Goal: Entertainment & Leisure: Browse casually

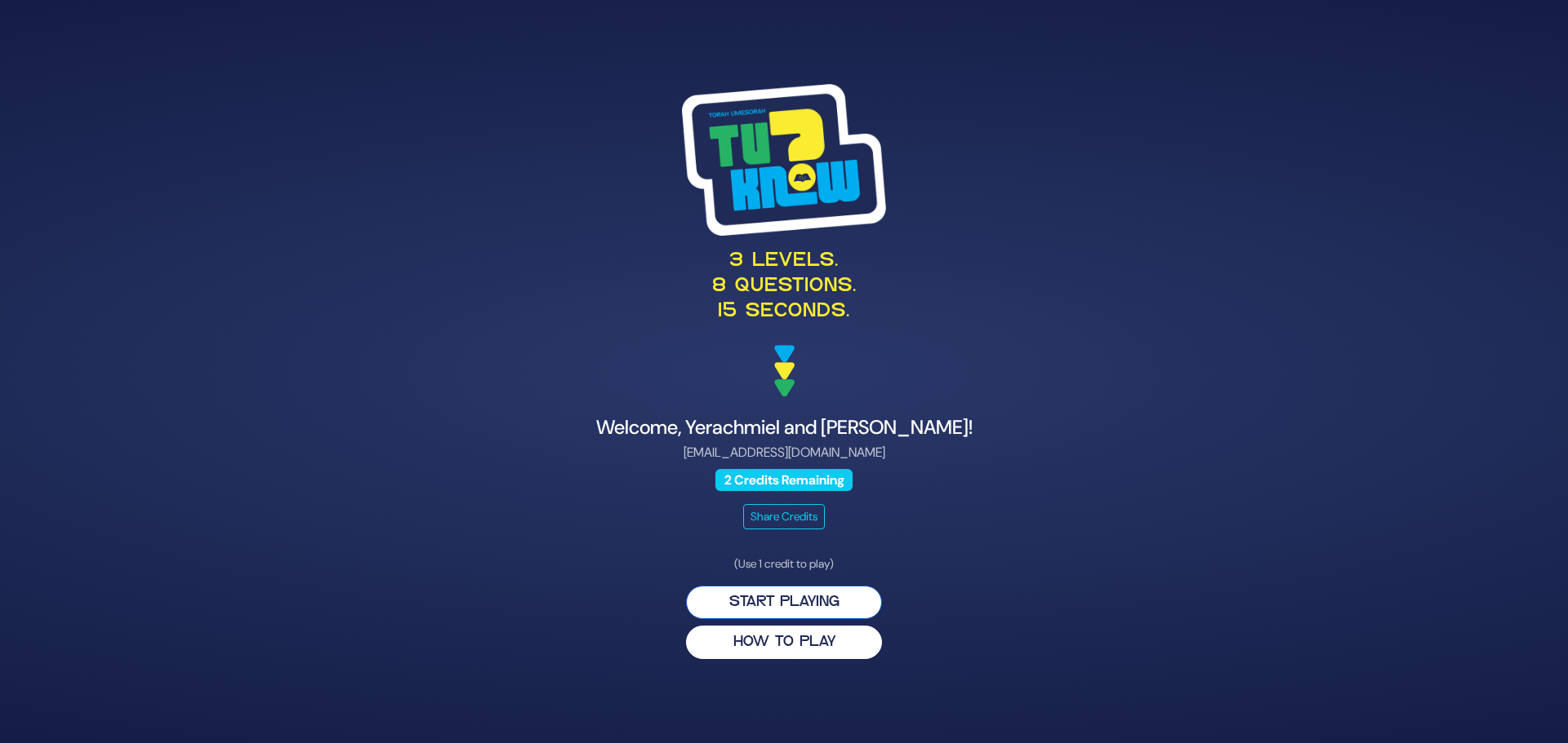
click at [805, 602] on button "Start Playing" at bounding box center [783, 603] width 196 height 33
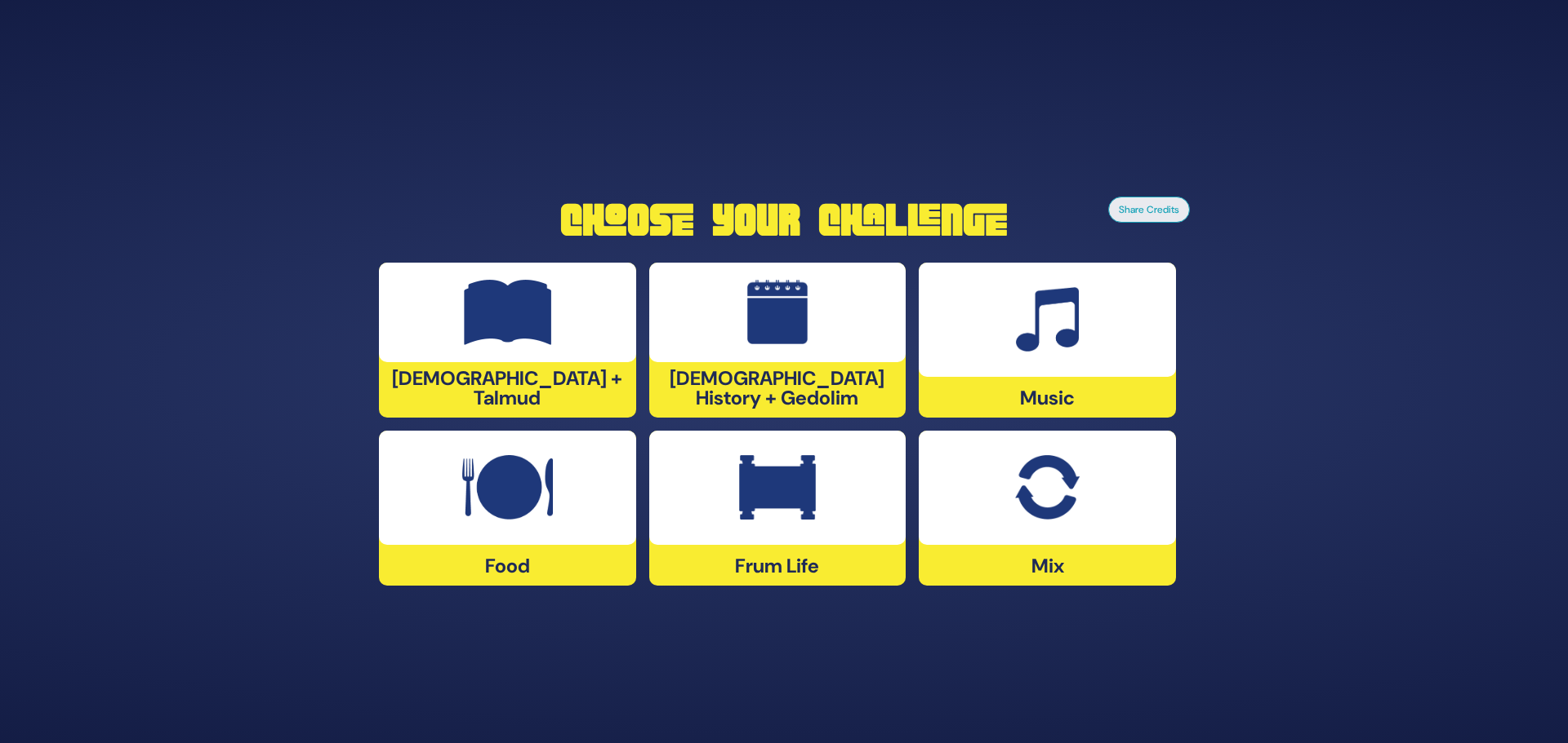
click at [776, 517] on img at bounding box center [777, 488] width 77 height 65
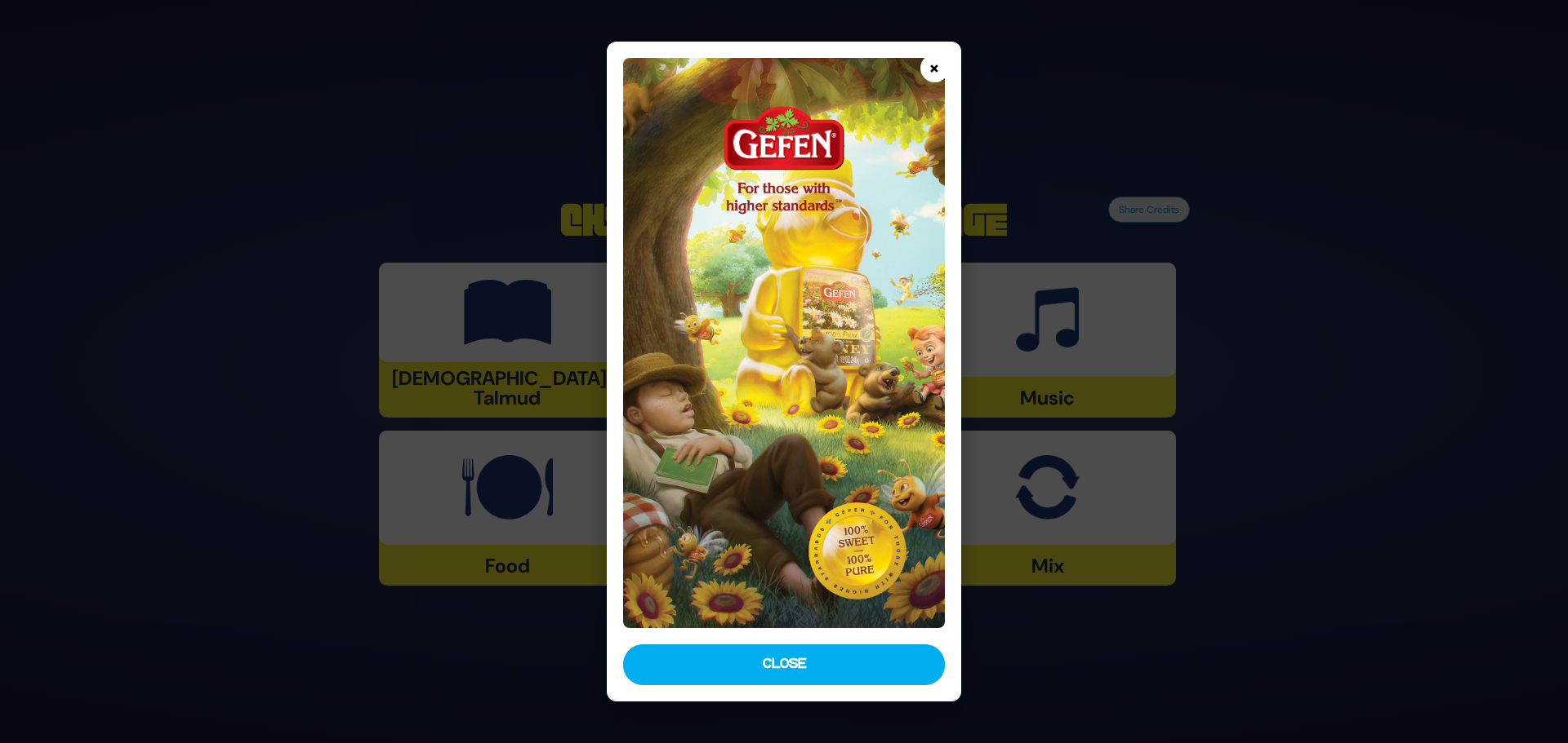
click at [934, 67] on button "×" at bounding box center [934, 68] width 29 height 29
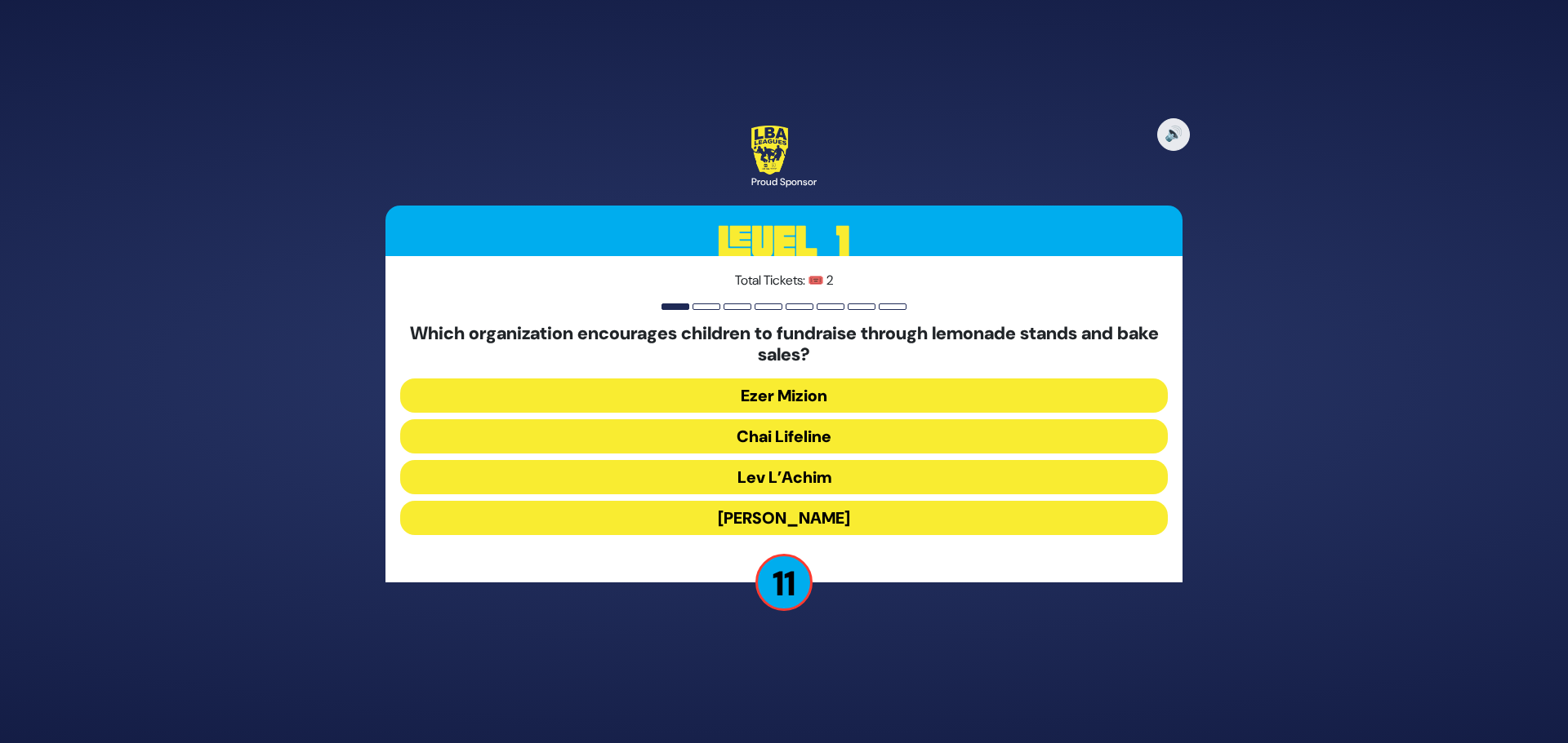
click at [778, 429] on button "Chai Lifeline" at bounding box center [784, 437] width 768 height 34
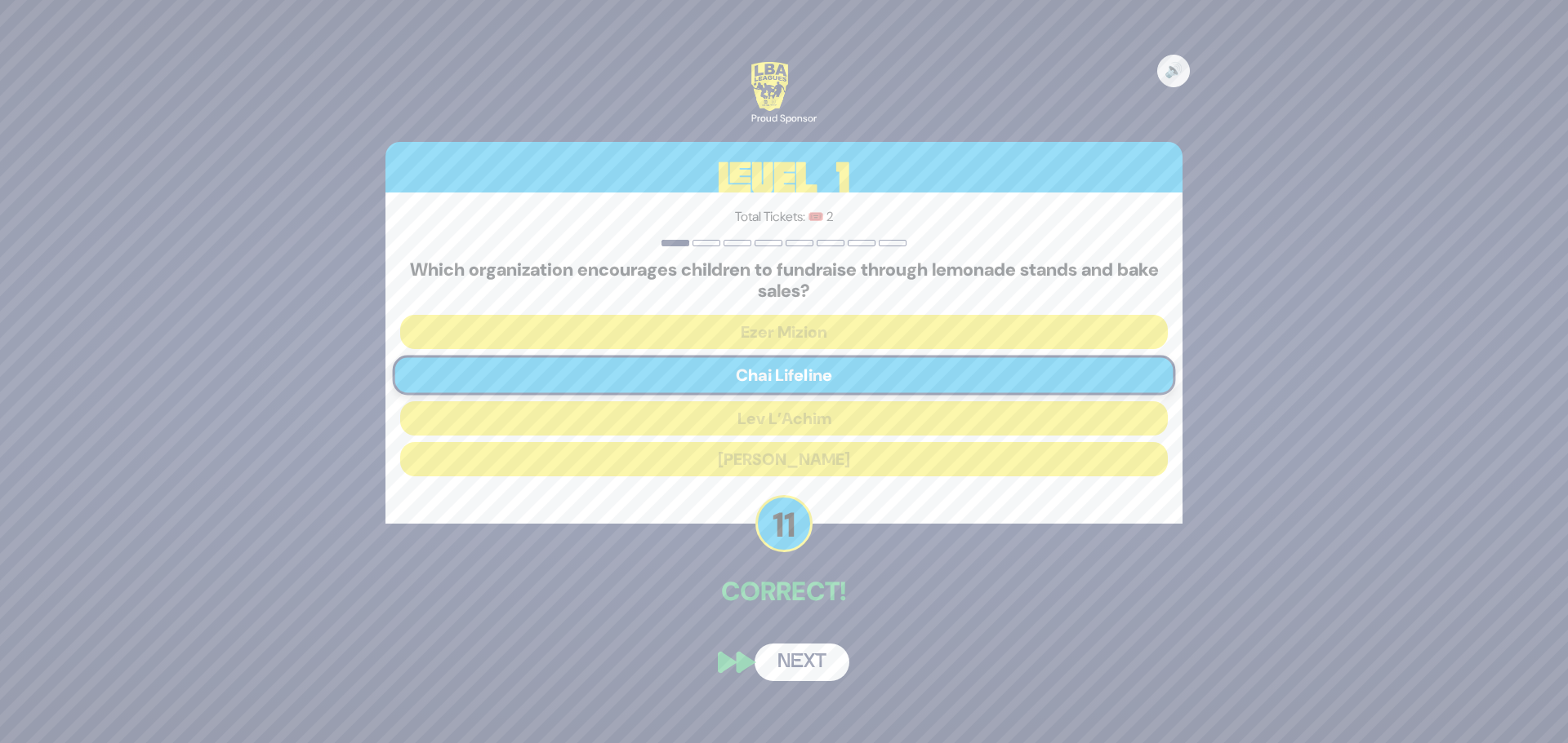
click at [818, 664] on button "Next" at bounding box center [801, 663] width 95 height 38
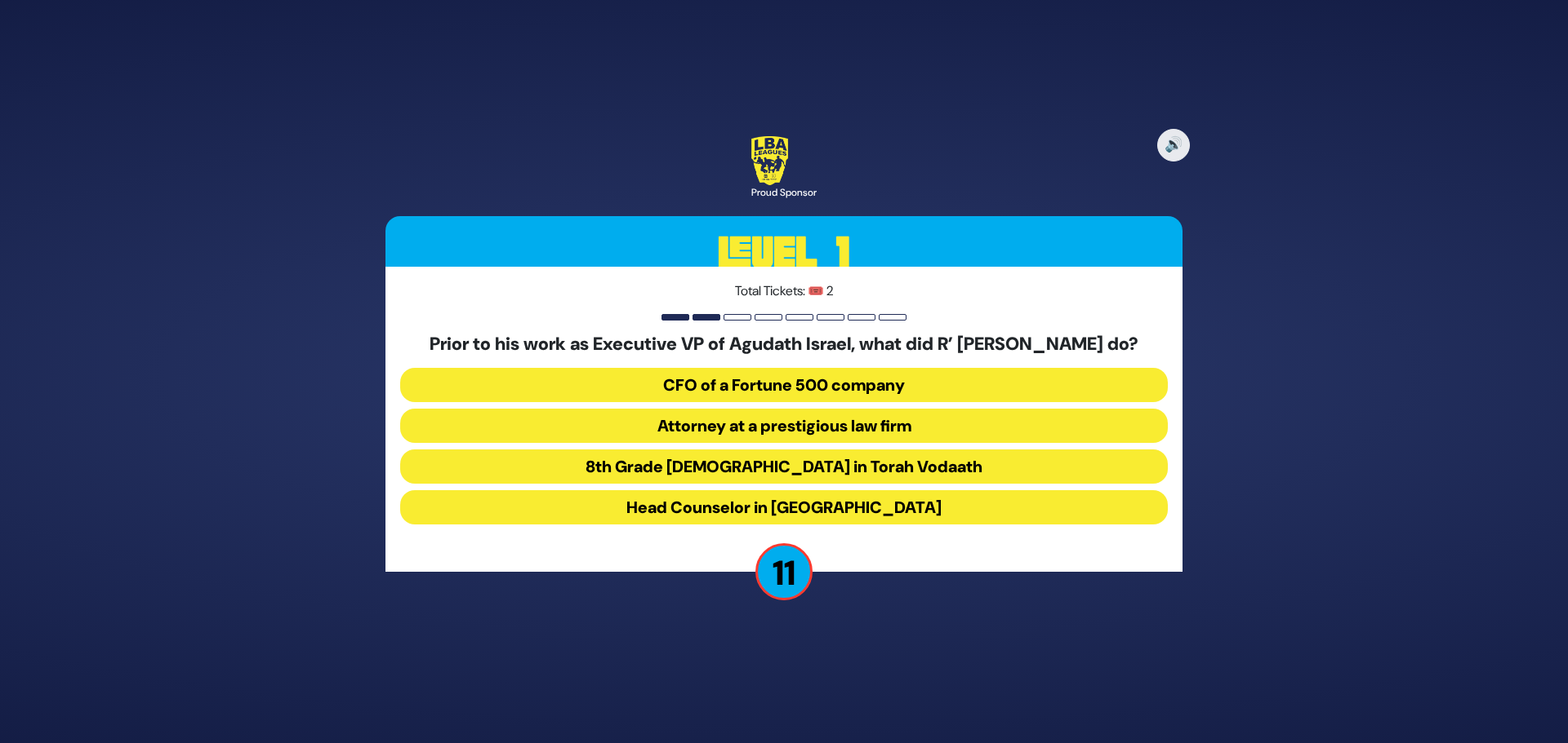
click at [701, 429] on button "Attorney at a prestigious law firm" at bounding box center [784, 426] width 768 height 34
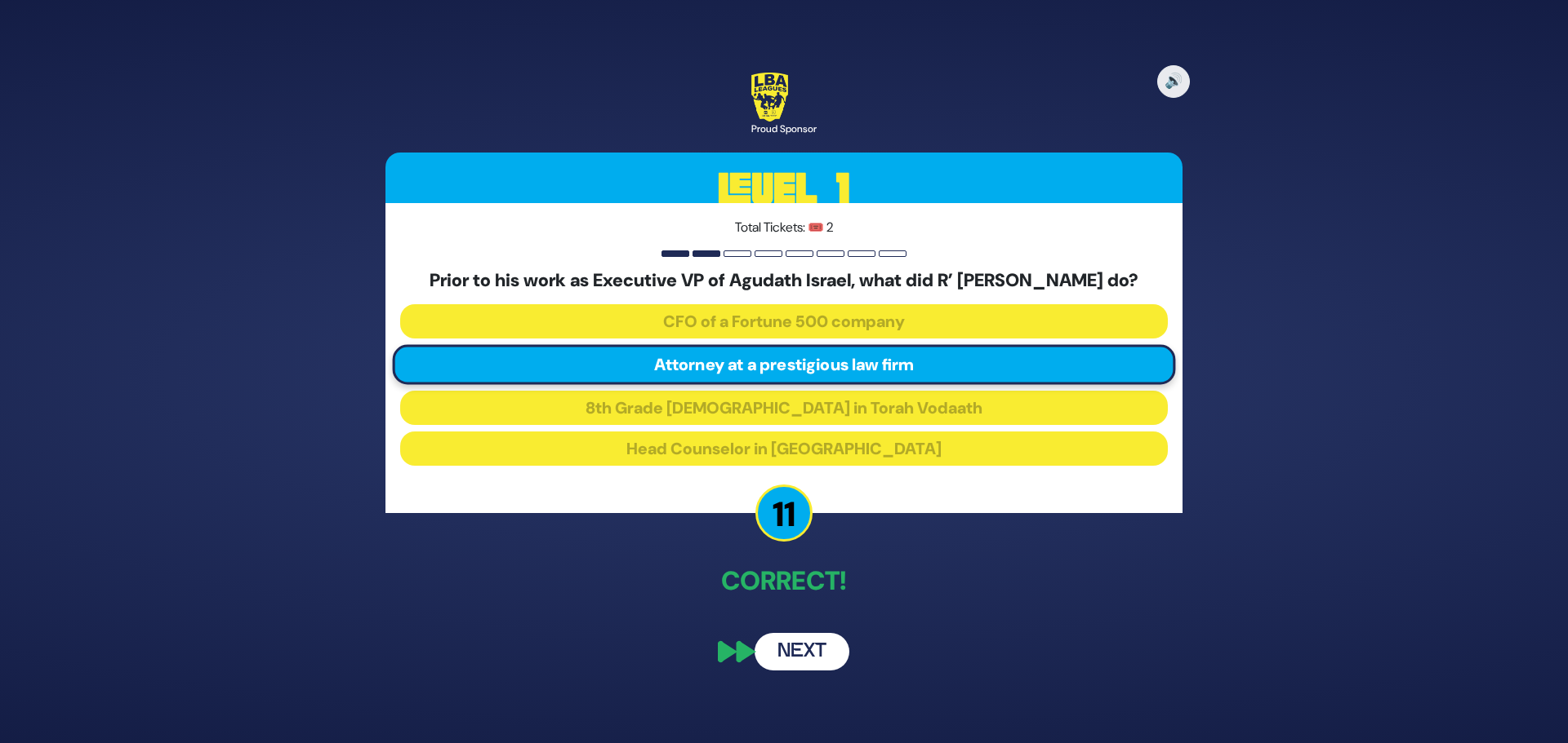
click at [810, 654] on button "Next" at bounding box center [801, 652] width 95 height 38
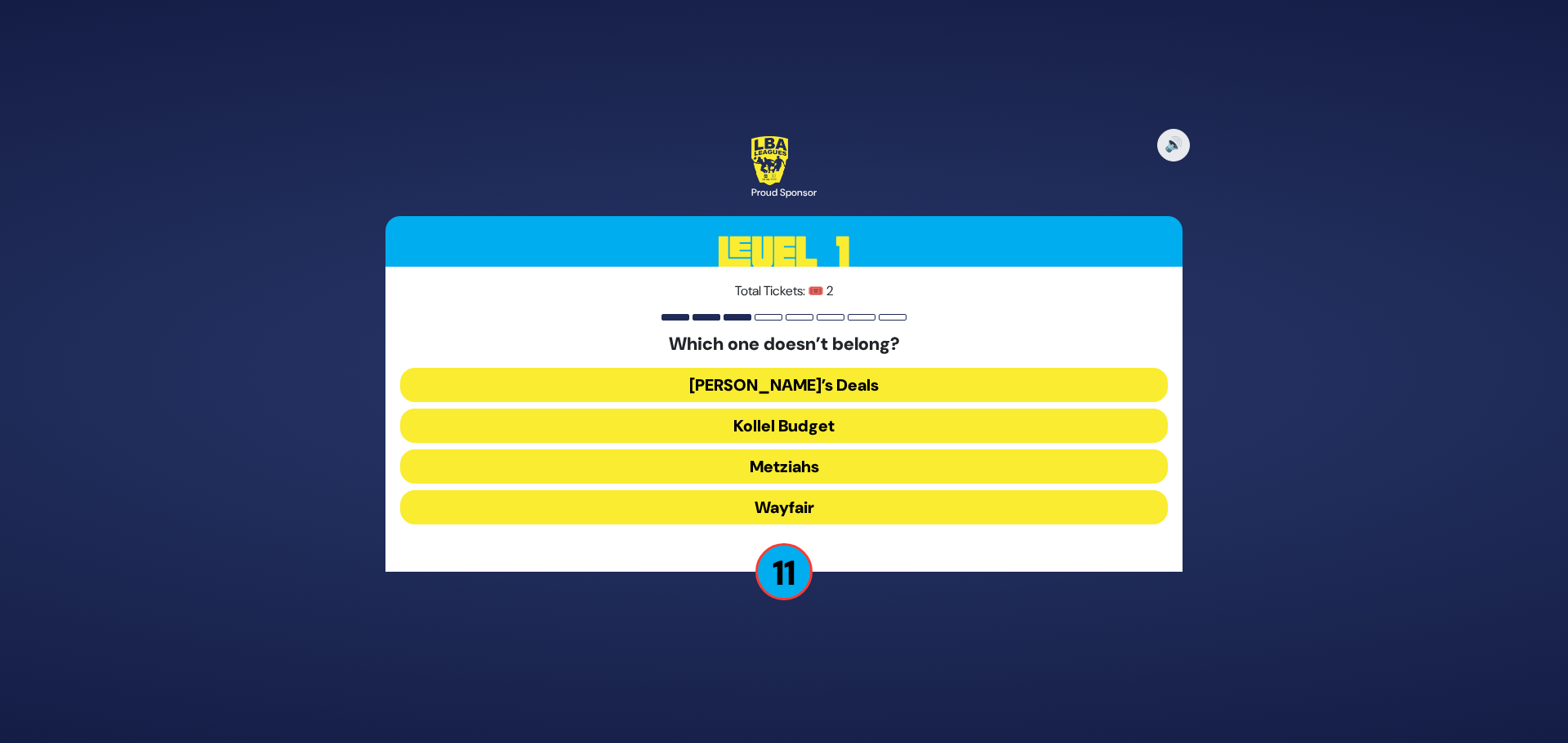
click at [812, 508] on button "Wayfair" at bounding box center [784, 508] width 768 height 34
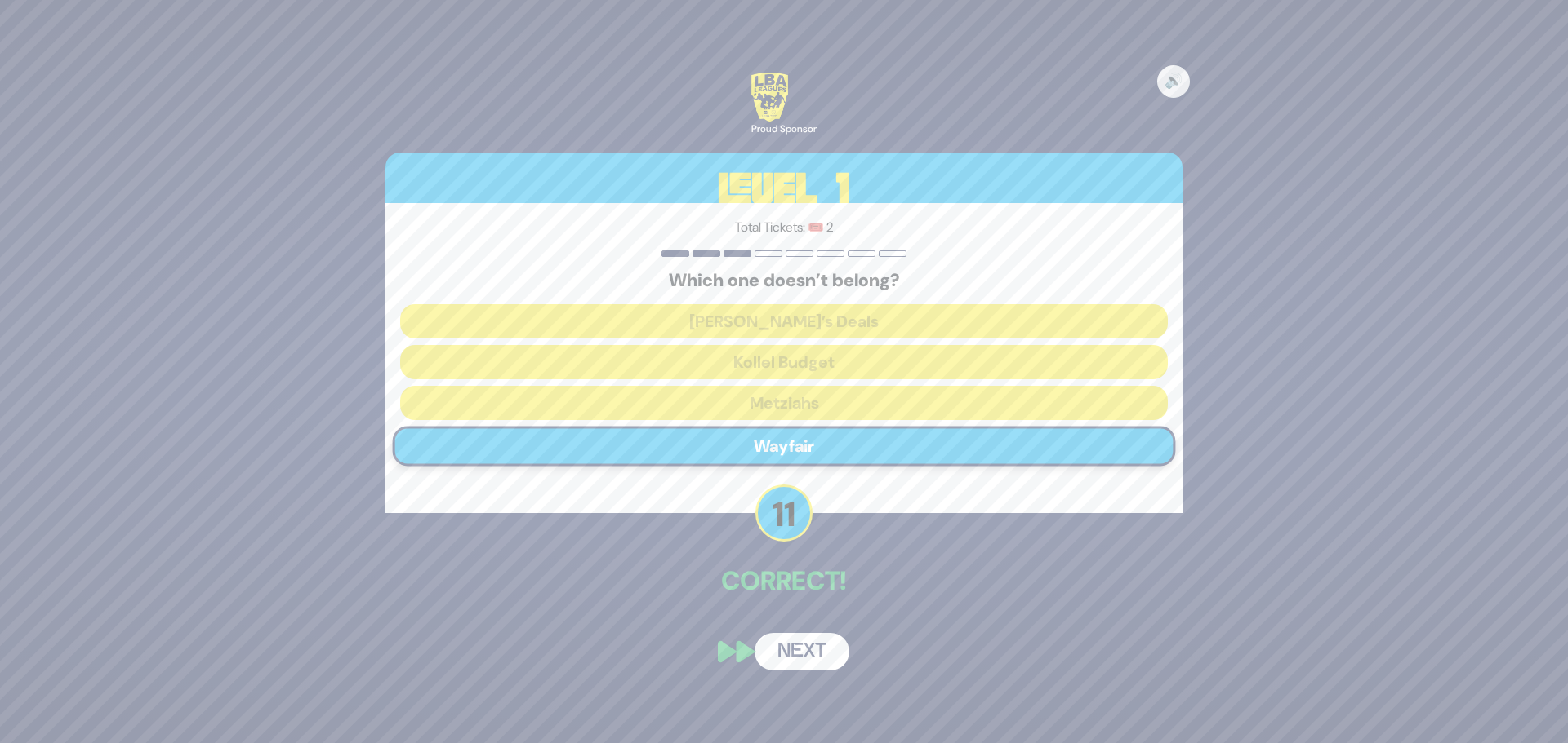
click at [801, 656] on button "Next" at bounding box center [801, 652] width 95 height 38
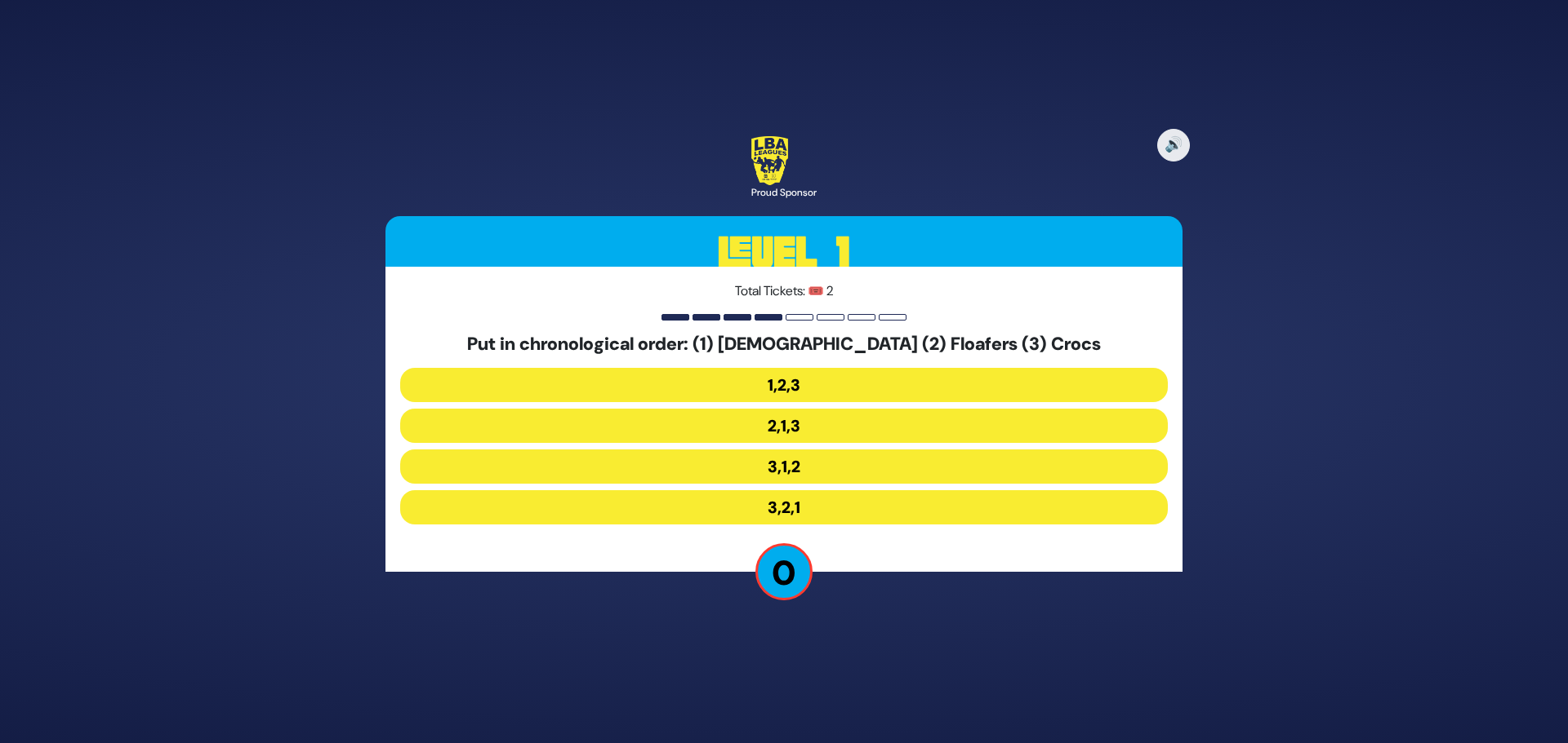
click at [791, 424] on button "2,1,3" at bounding box center [784, 426] width 768 height 34
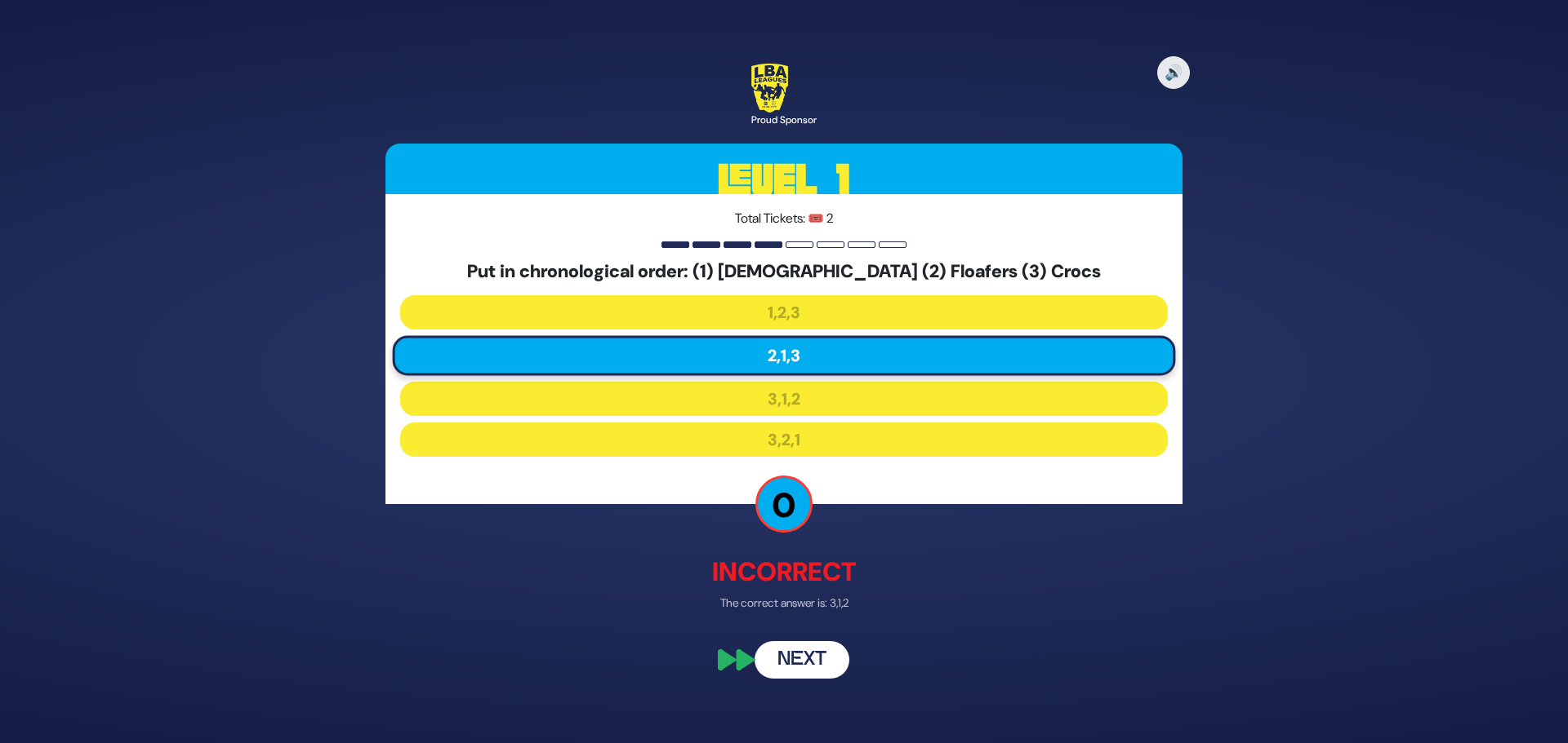
click at [816, 663] on button "Next" at bounding box center [801, 661] width 95 height 38
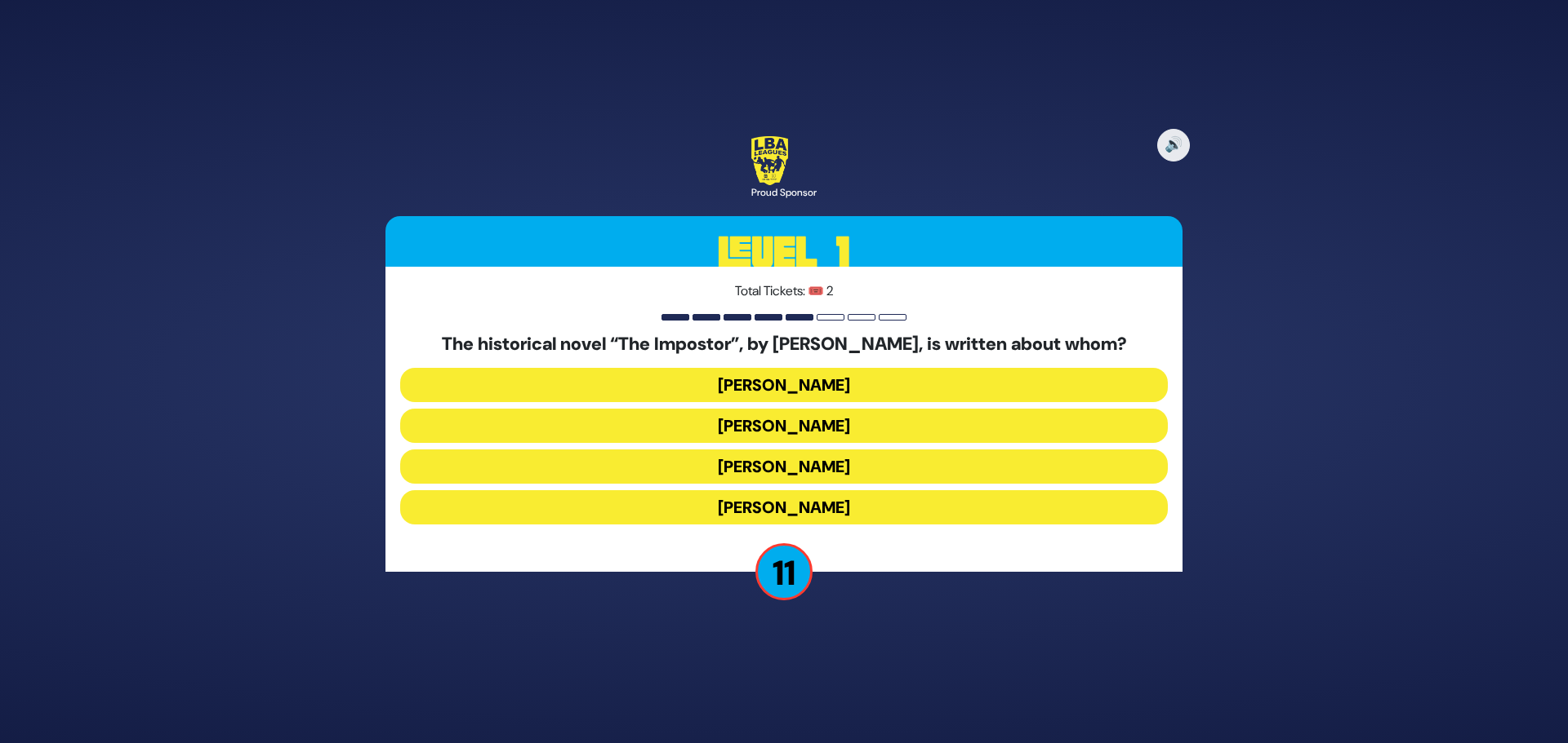
click at [795, 461] on button "[PERSON_NAME]" at bounding box center [784, 467] width 768 height 34
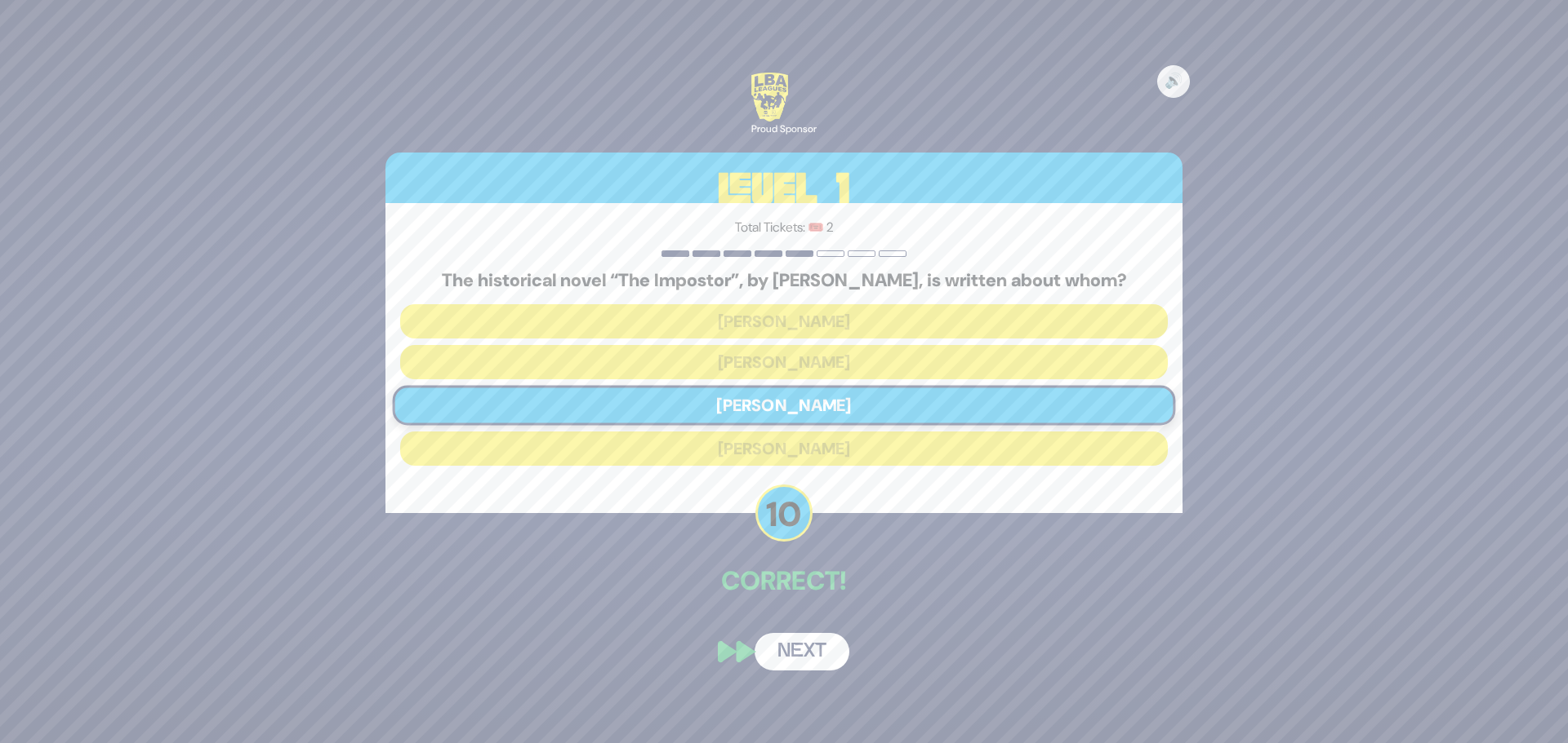
click at [804, 650] on button "Next" at bounding box center [801, 652] width 95 height 38
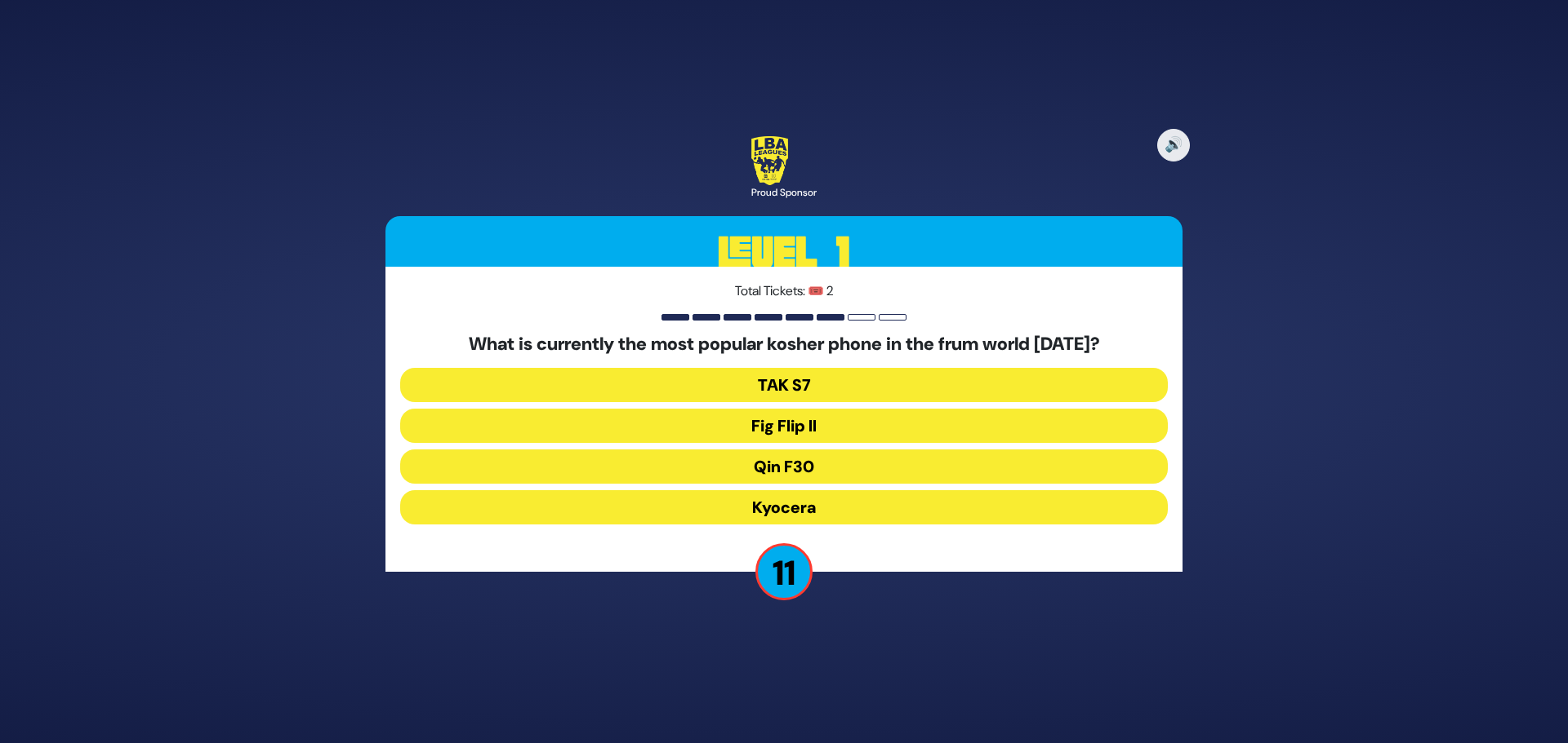
click at [769, 421] on button "Fig Flip II" at bounding box center [784, 426] width 768 height 34
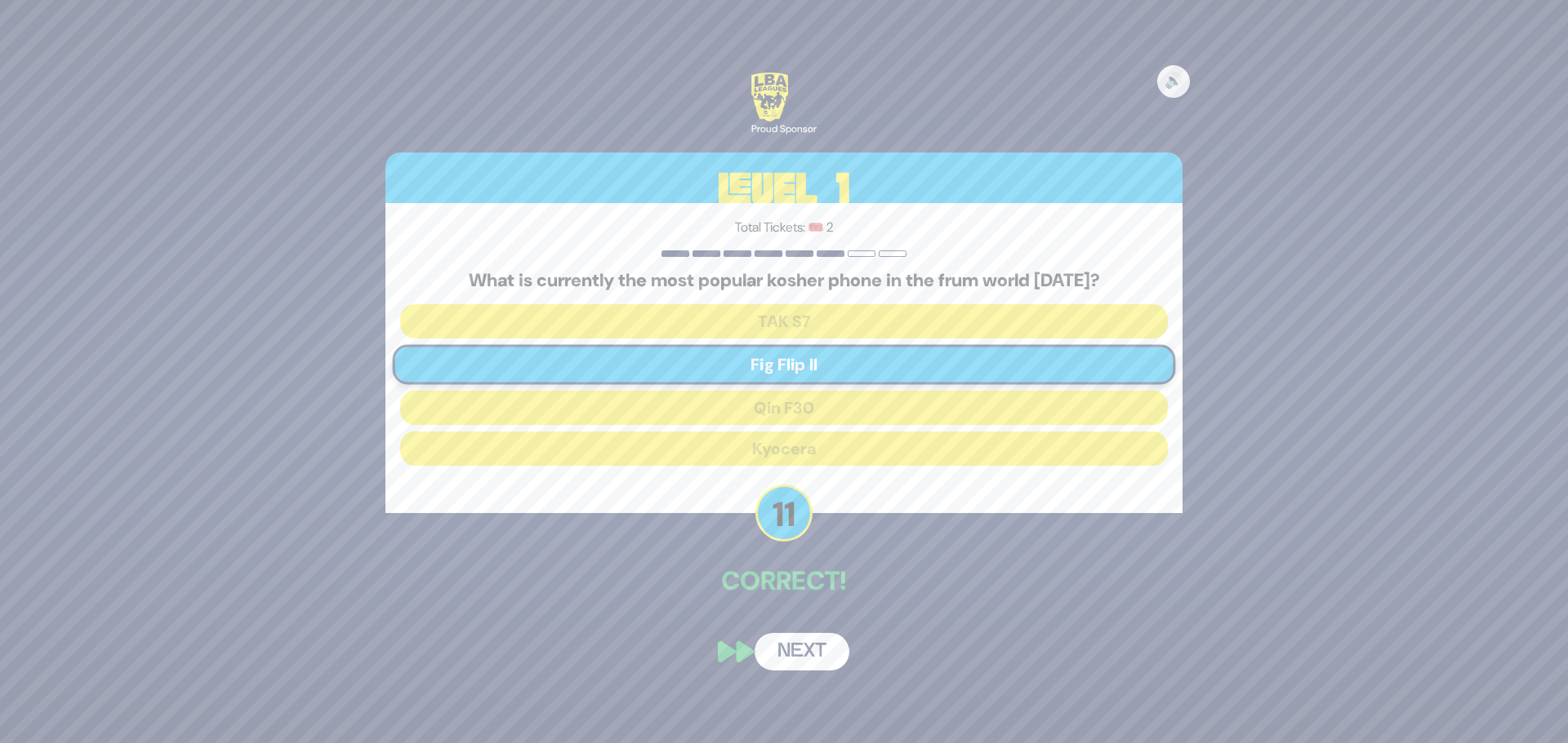
click at [802, 666] on button "Next" at bounding box center [801, 652] width 95 height 38
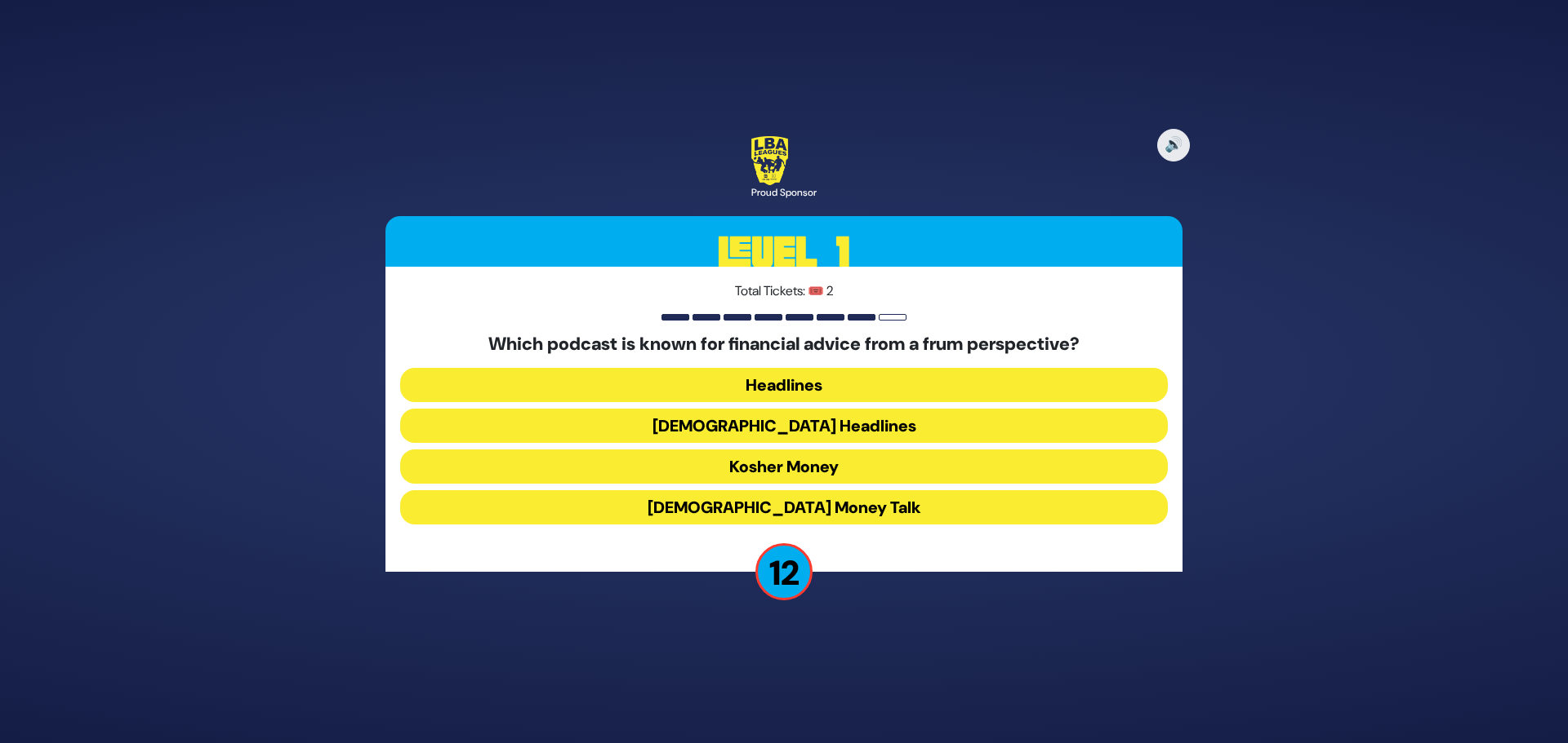
click at [760, 465] on button "Kosher Money" at bounding box center [784, 467] width 768 height 34
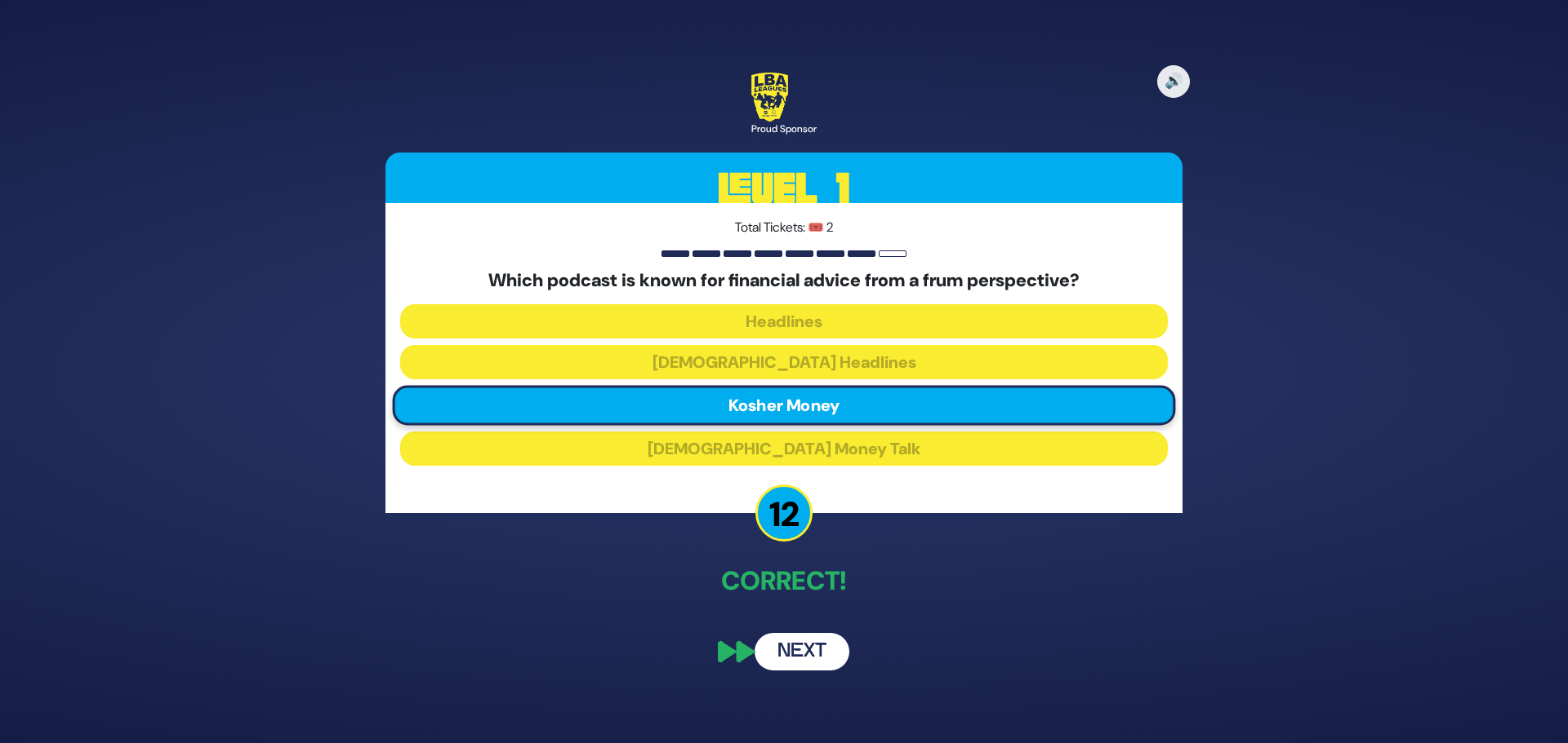
click at [802, 653] on button "Next" at bounding box center [801, 652] width 95 height 38
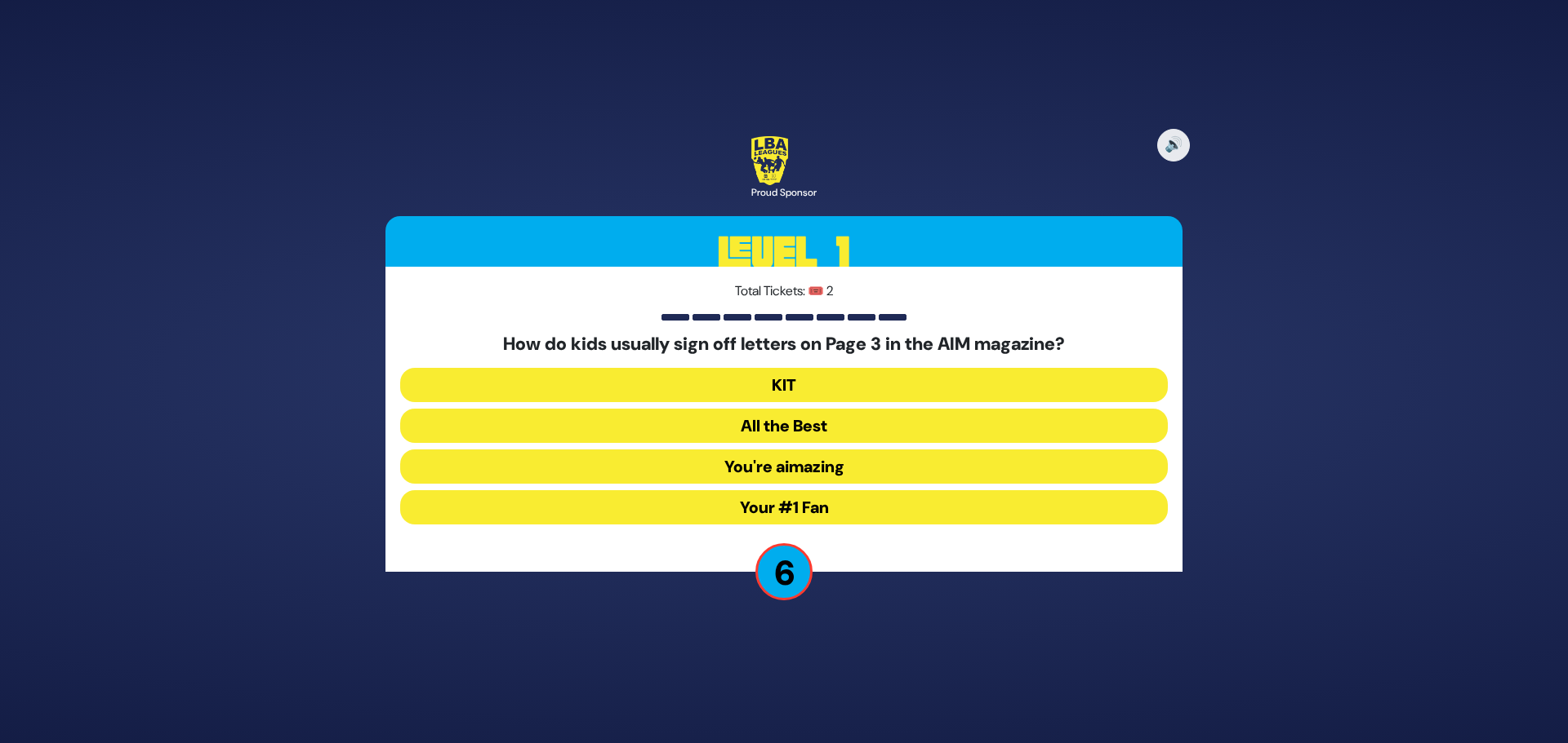
click at [789, 384] on button "KIT" at bounding box center [784, 385] width 768 height 34
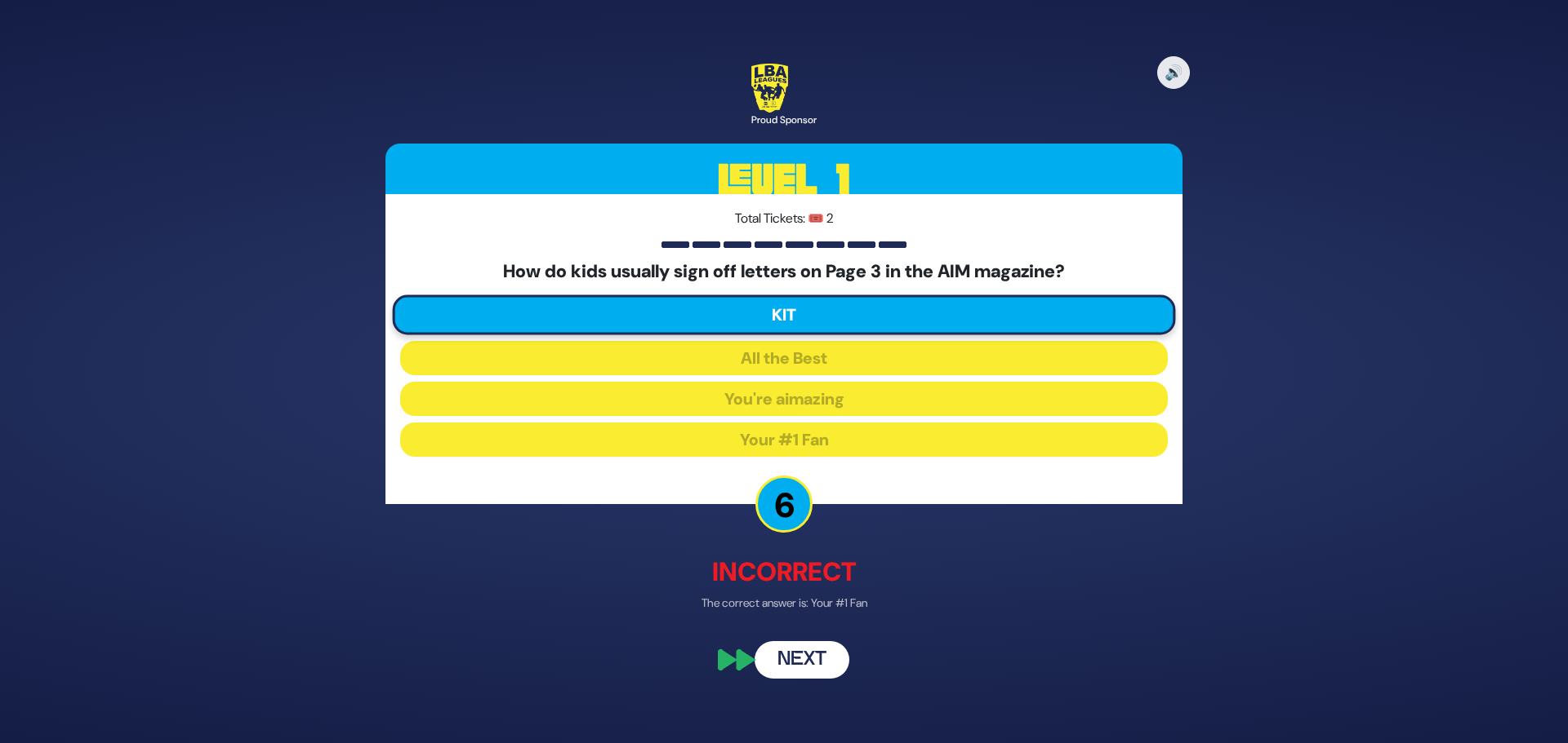
click at [791, 673] on button "Next" at bounding box center [801, 661] width 95 height 38
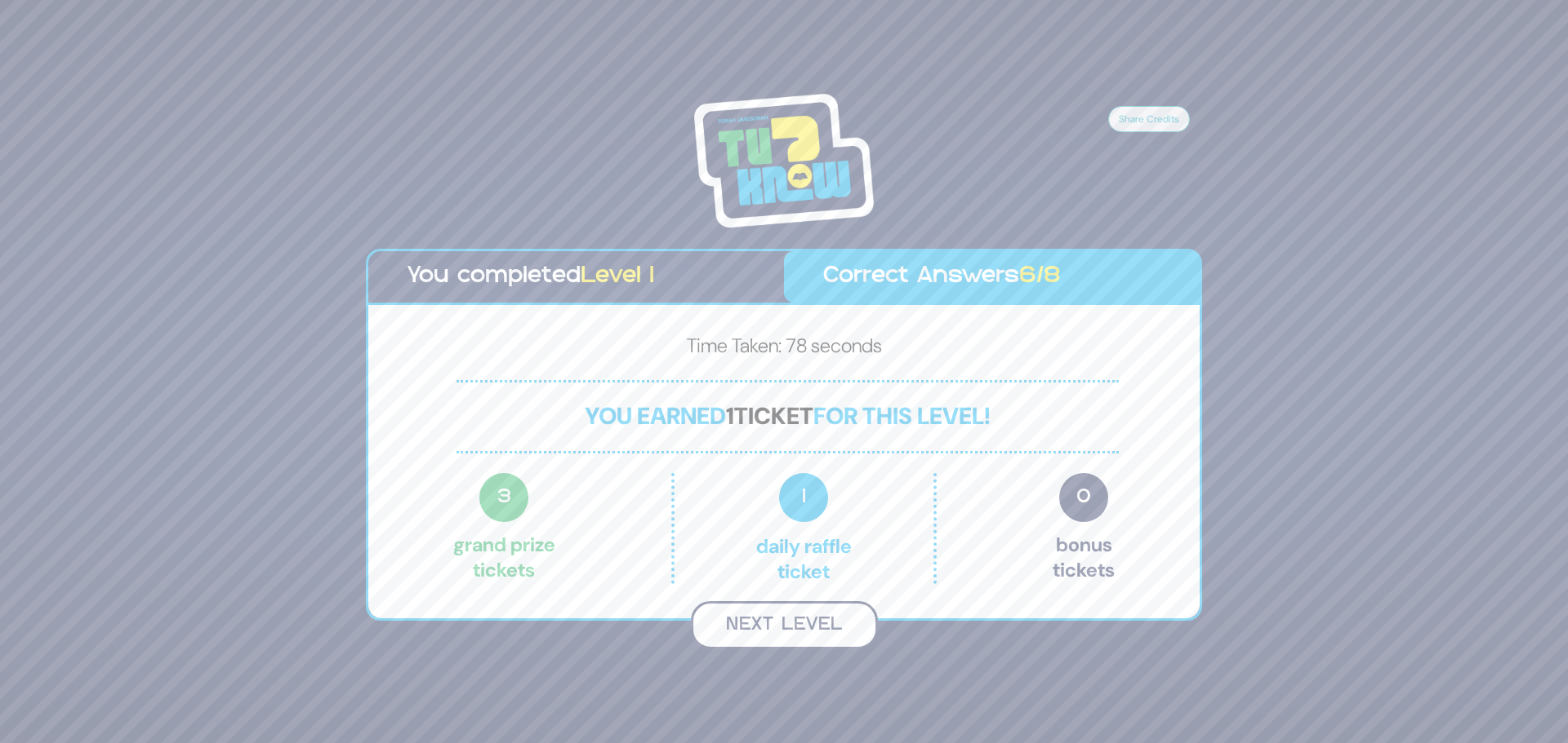
click at [804, 620] on button "Next Level" at bounding box center [783, 625] width 187 height 48
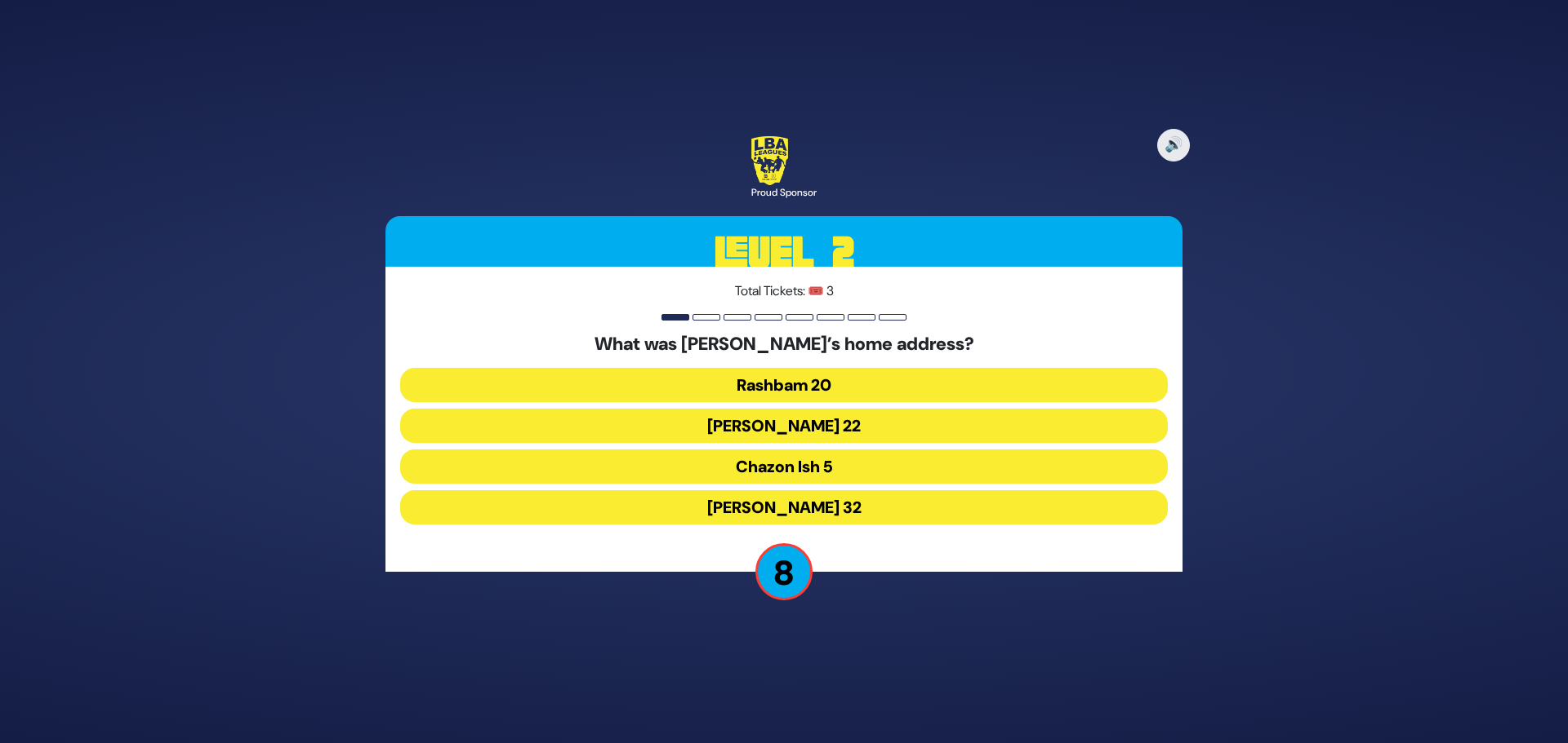
click at [772, 382] on button "Rashbam 20" at bounding box center [784, 385] width 768 height 34
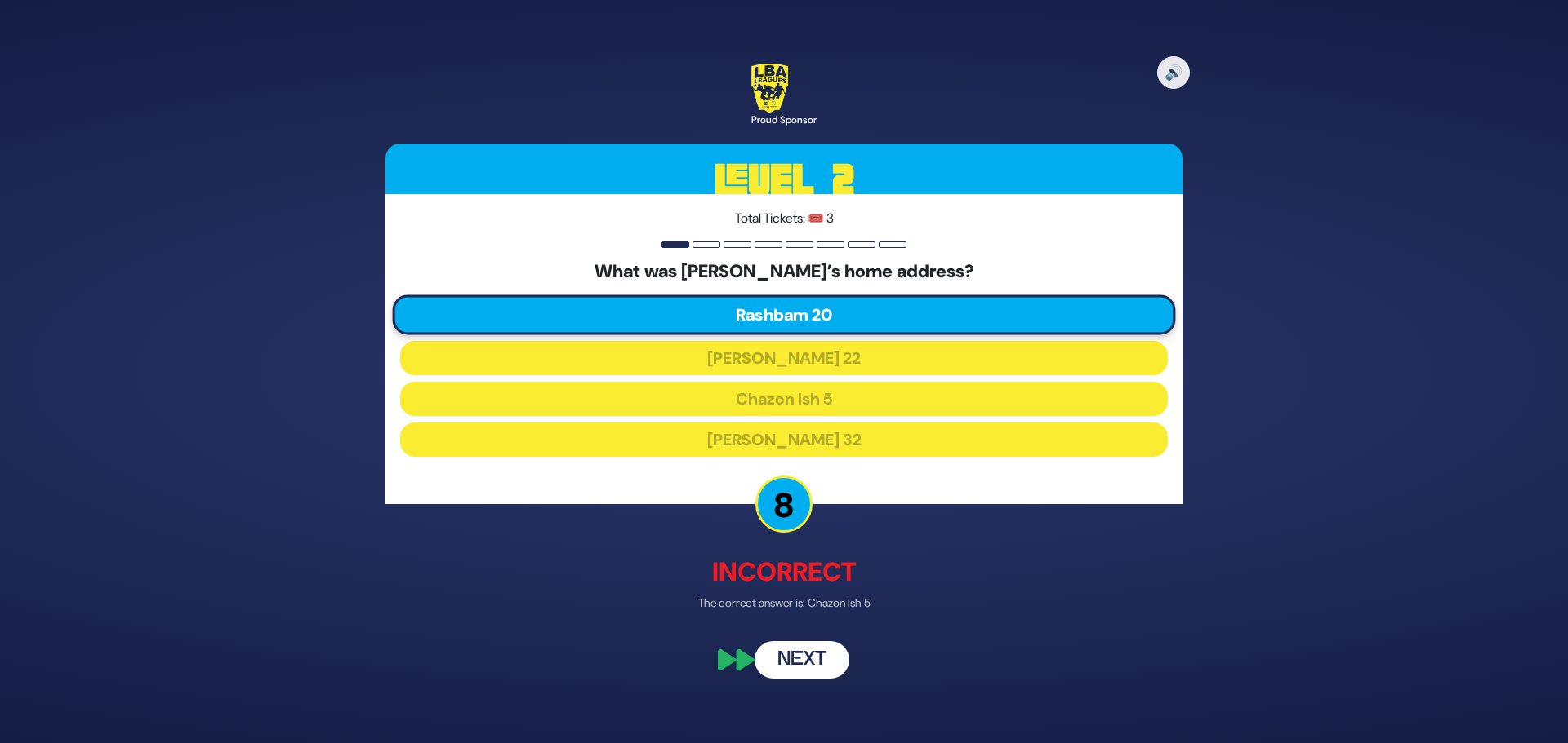
click at [786, 669] on button "Next" at bounding box center [801, 661] width 95 height 38
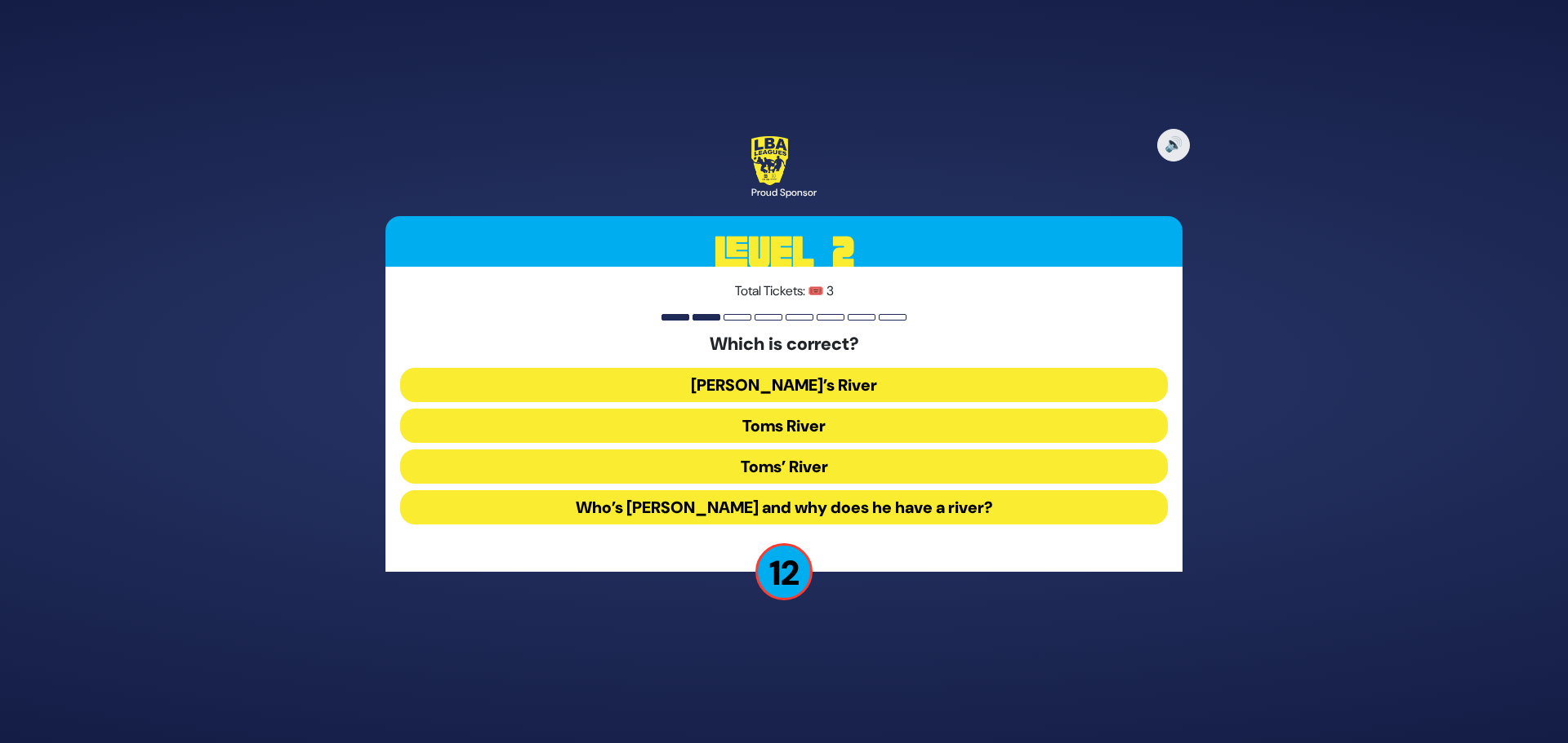
click at [754, 421] on button "Toms River" at bounding box center [784, 426] width 768 height 34
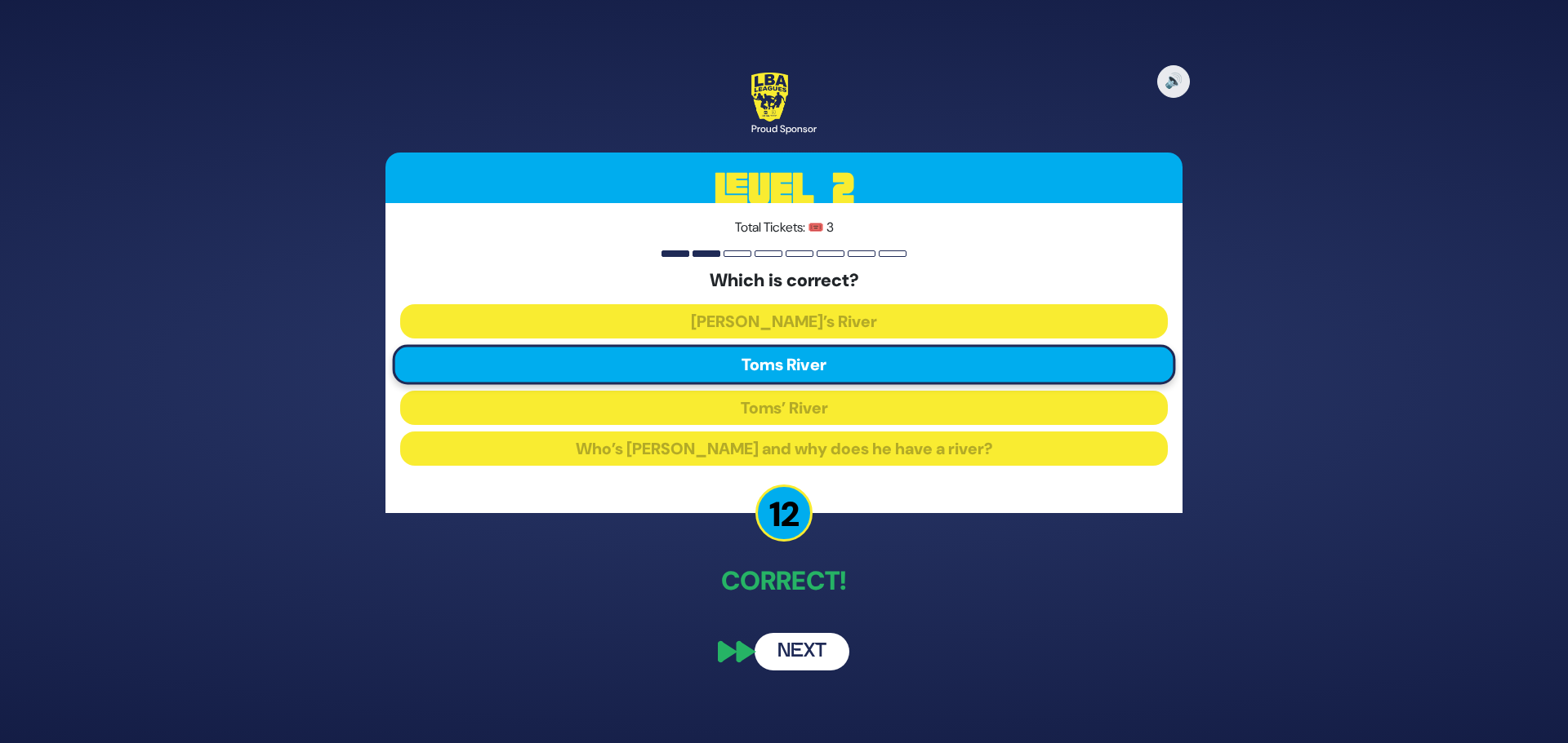
click at [806, 648] on button "Next" at bounding box center [801, 652] width 95 height 38
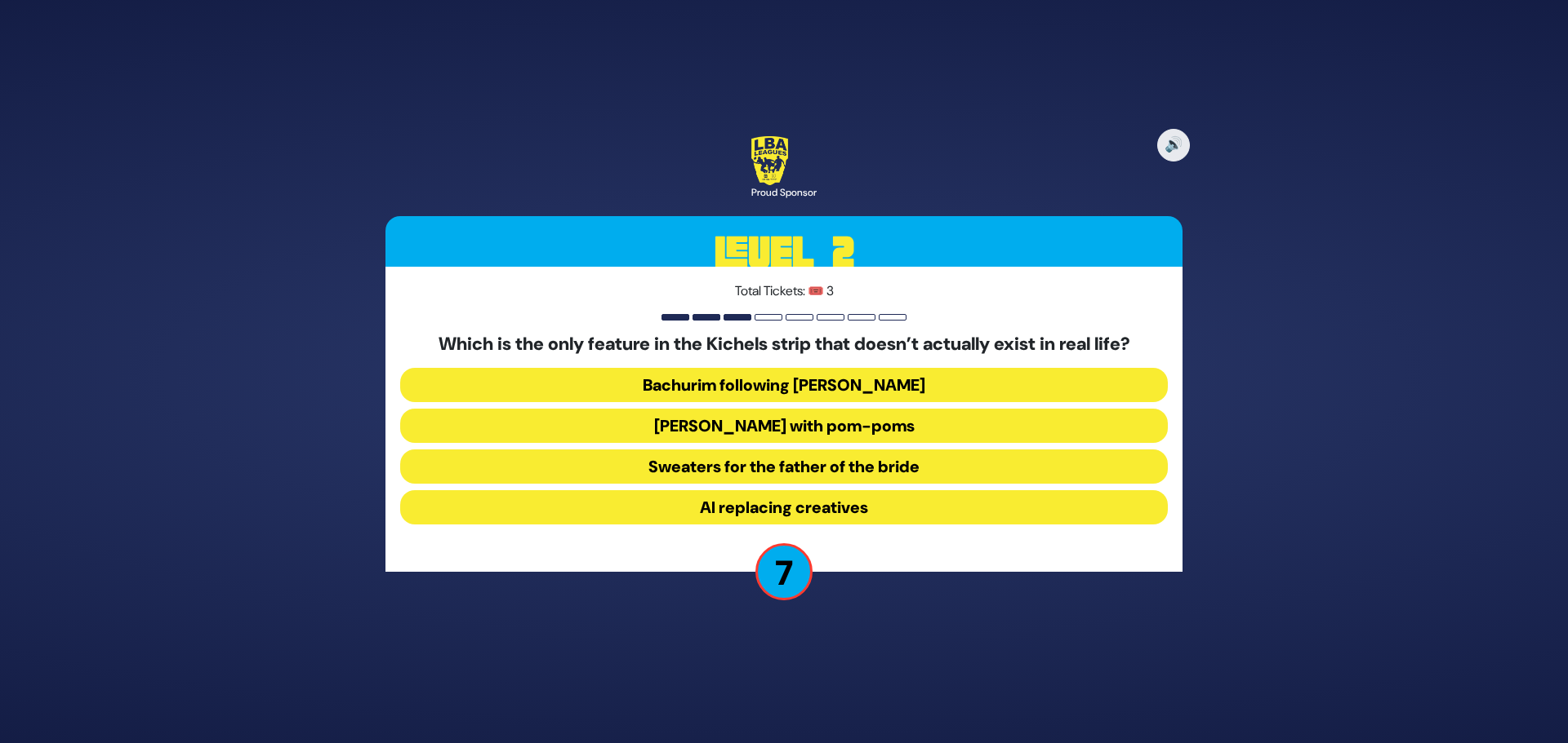
click at [783, 463] on button "Sweaters for the father of the bride" at bounding box center [784, 467] width 768 height 34
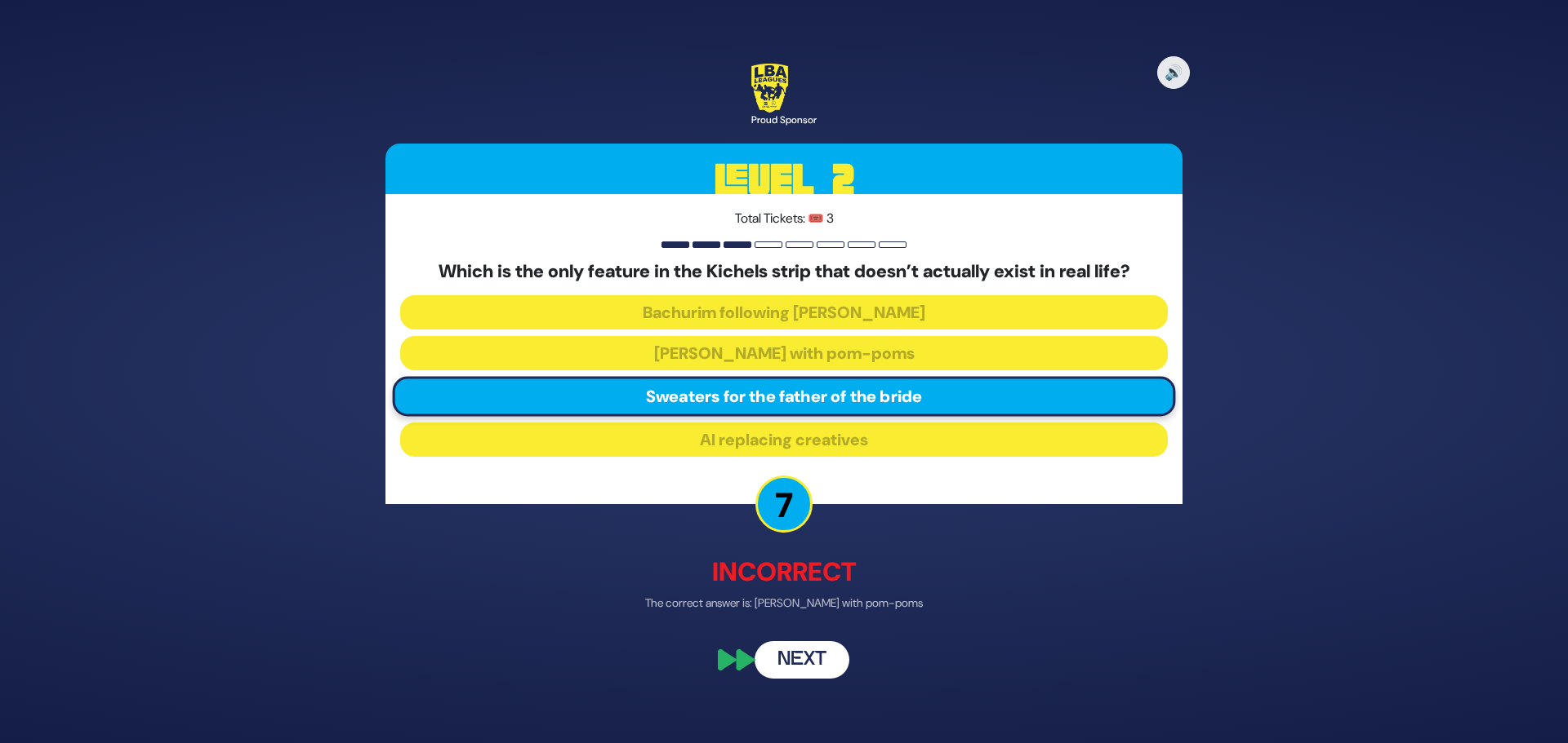
click at [815, 654] on button "Next" at bounding box center [801, 661] width 95 height 38
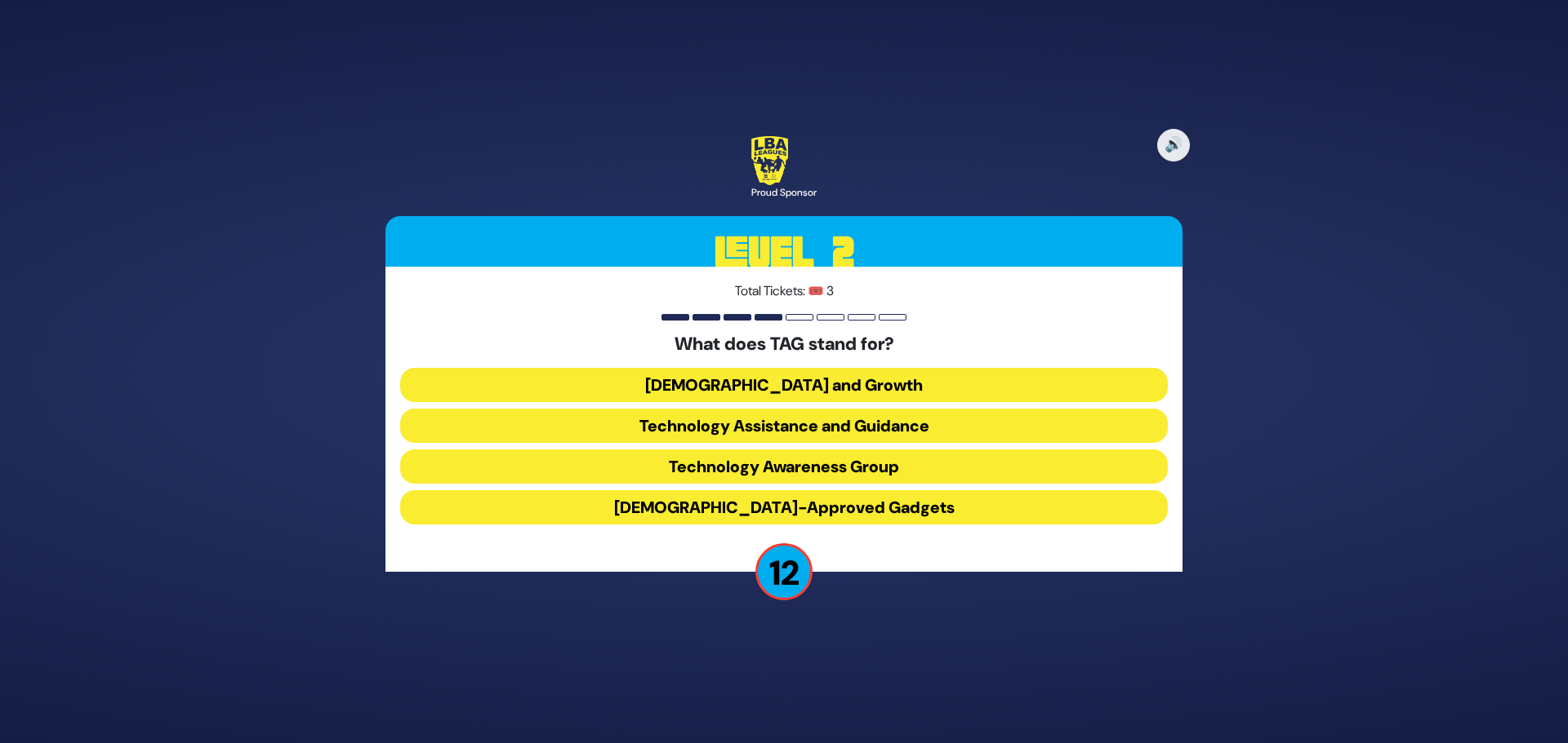
click at [698, 465] on button "Technology Awareness Group" at bounding box center [784, 467] width 768 height 34
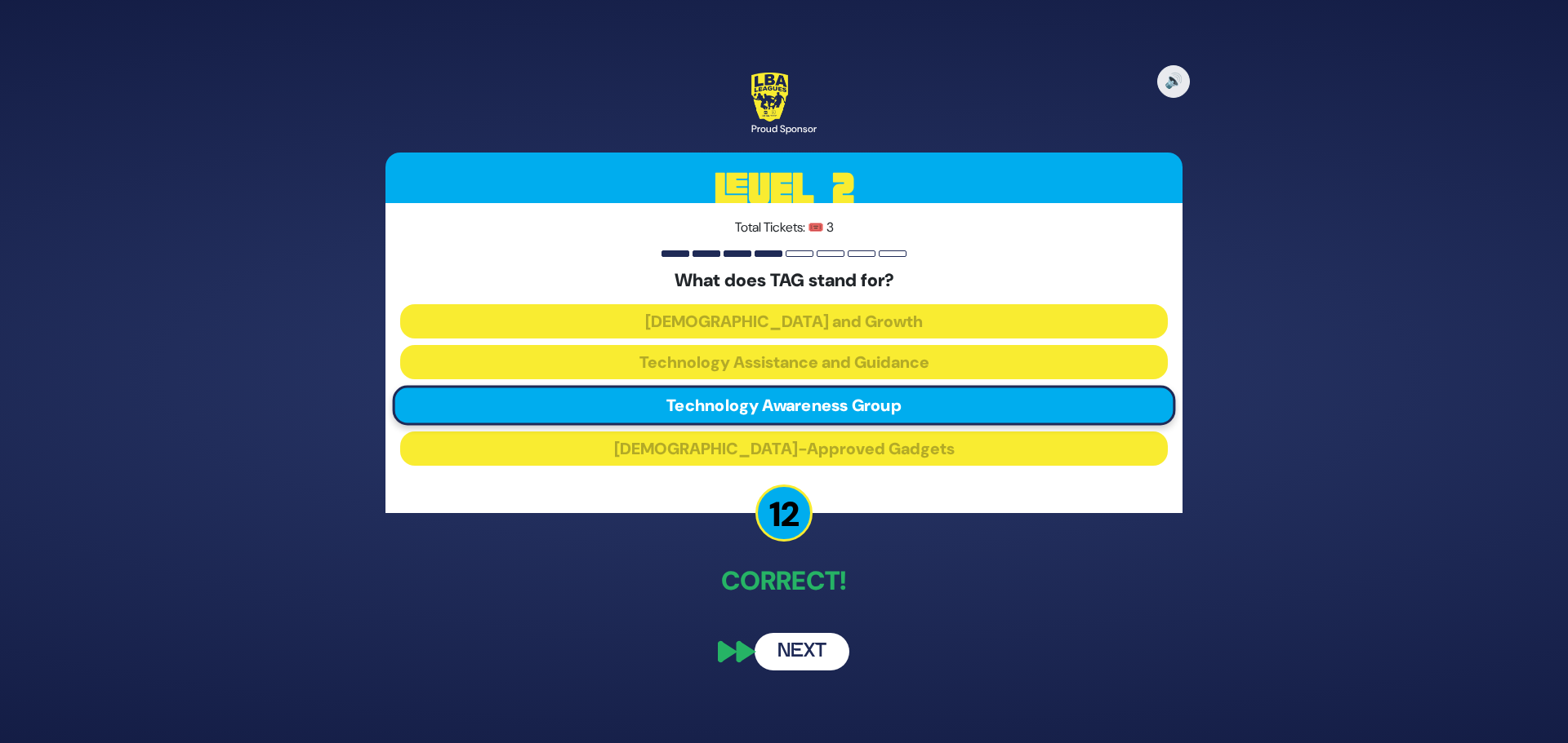
click at [834, 658] on button "Next" at bounding box center [801, 652] width 95 height 38
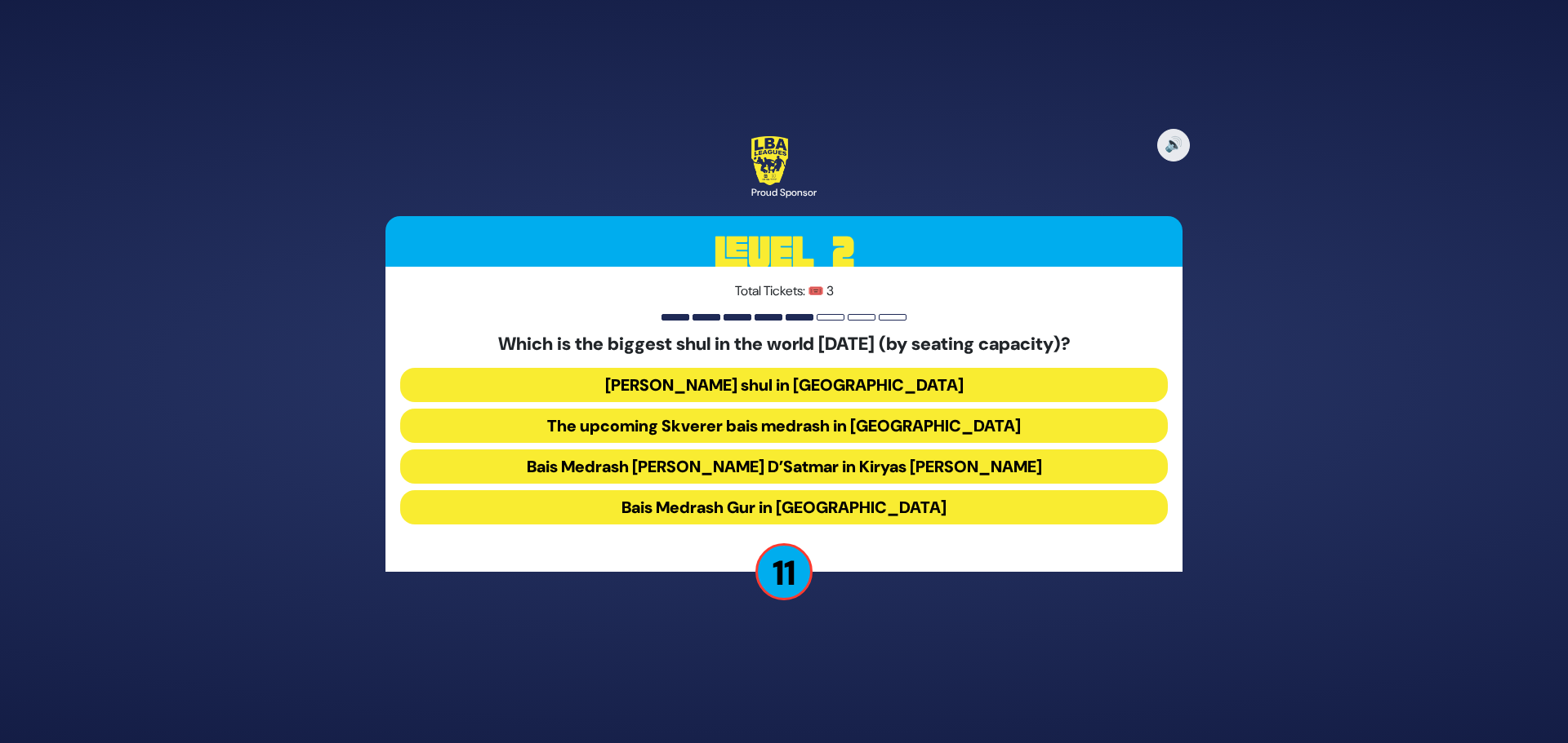
click at [716, 381] on button "[PERSON_NAME] shul in [GEOGRAPHIC_DATA]" at bounding box center [784, 385] width 768 height 34
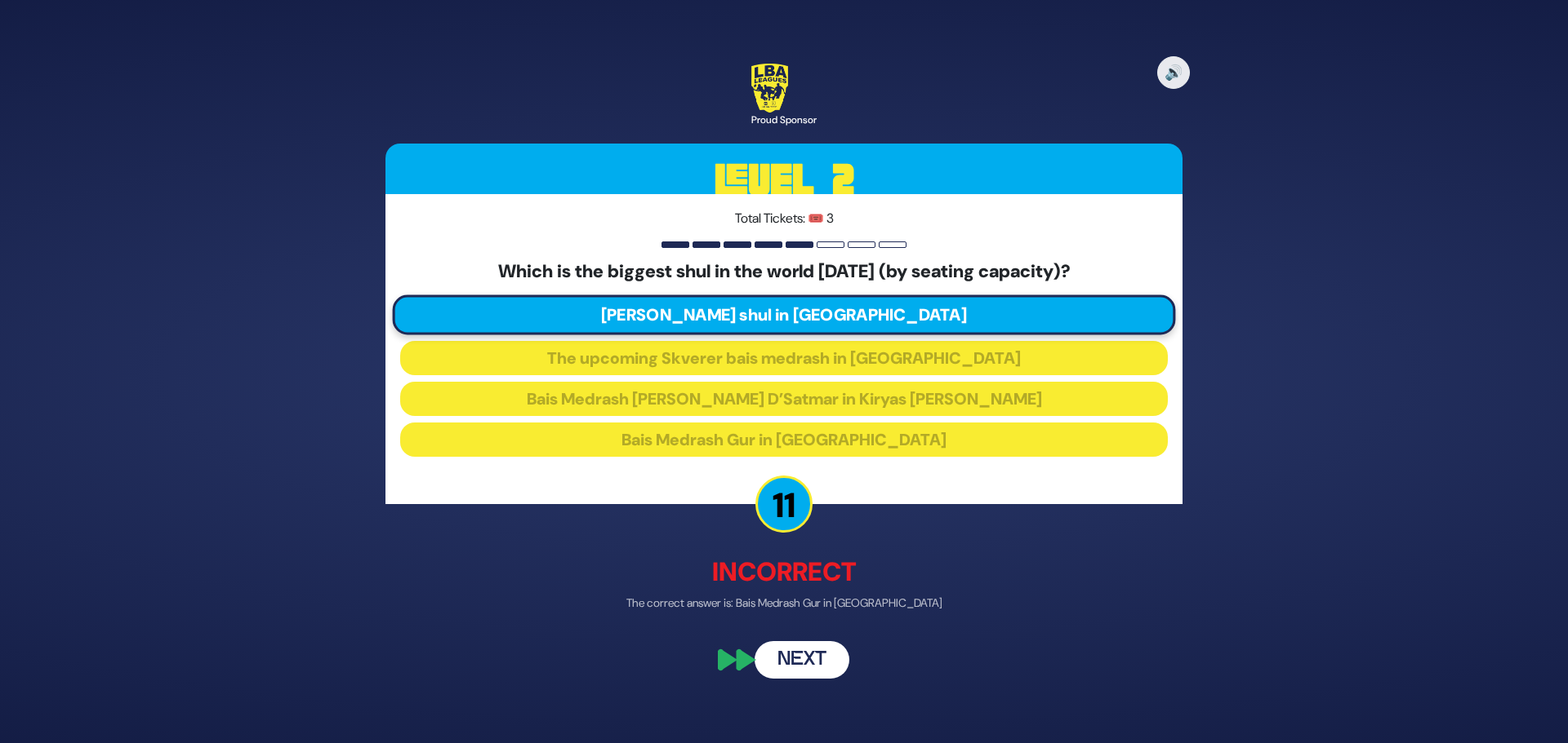
click at [793, 658] on button "Next" at bounding box center [801, 661] width 95 height 38
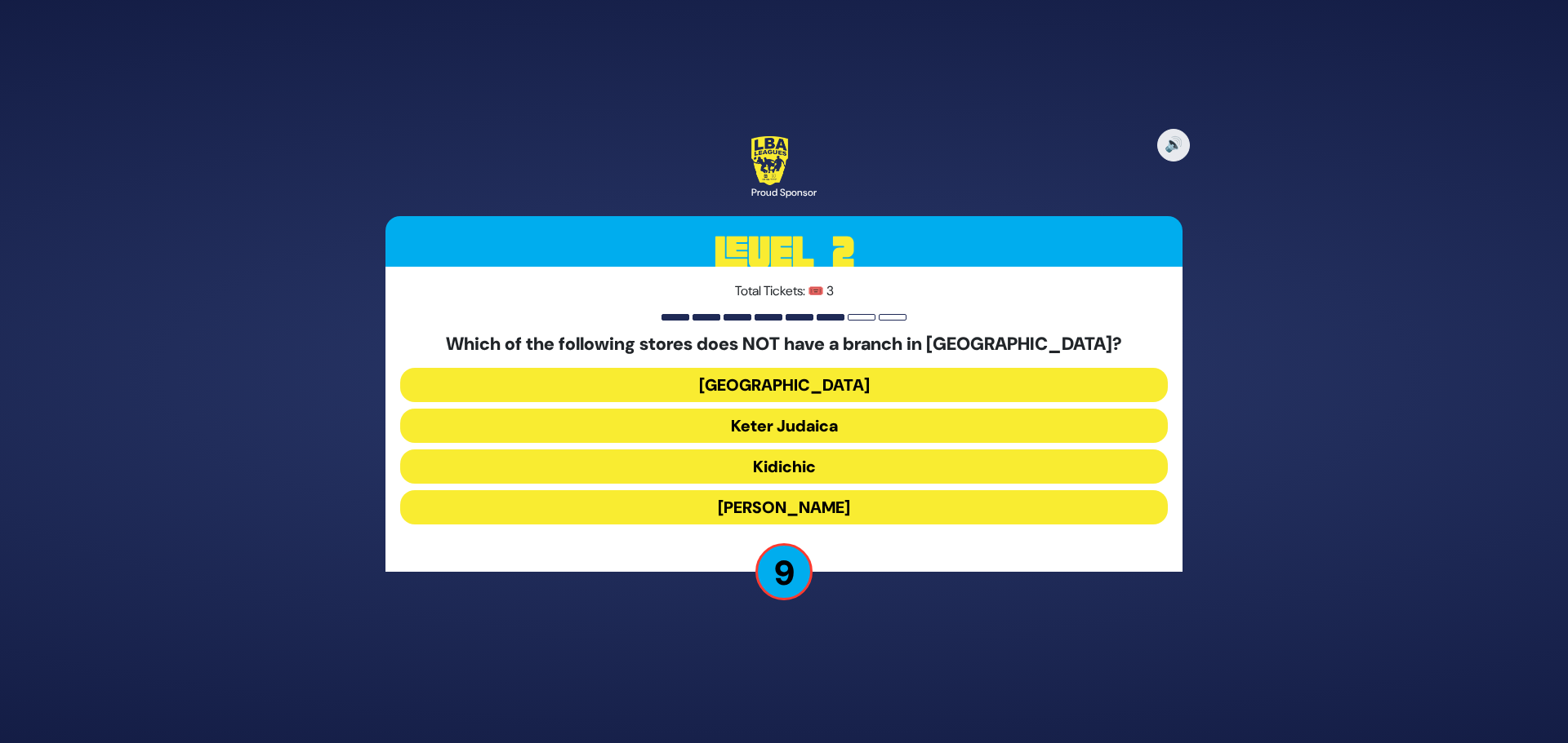
click at [789, 467] on button "Kidichic" at bounding box center [784, 467] width 768 height 34
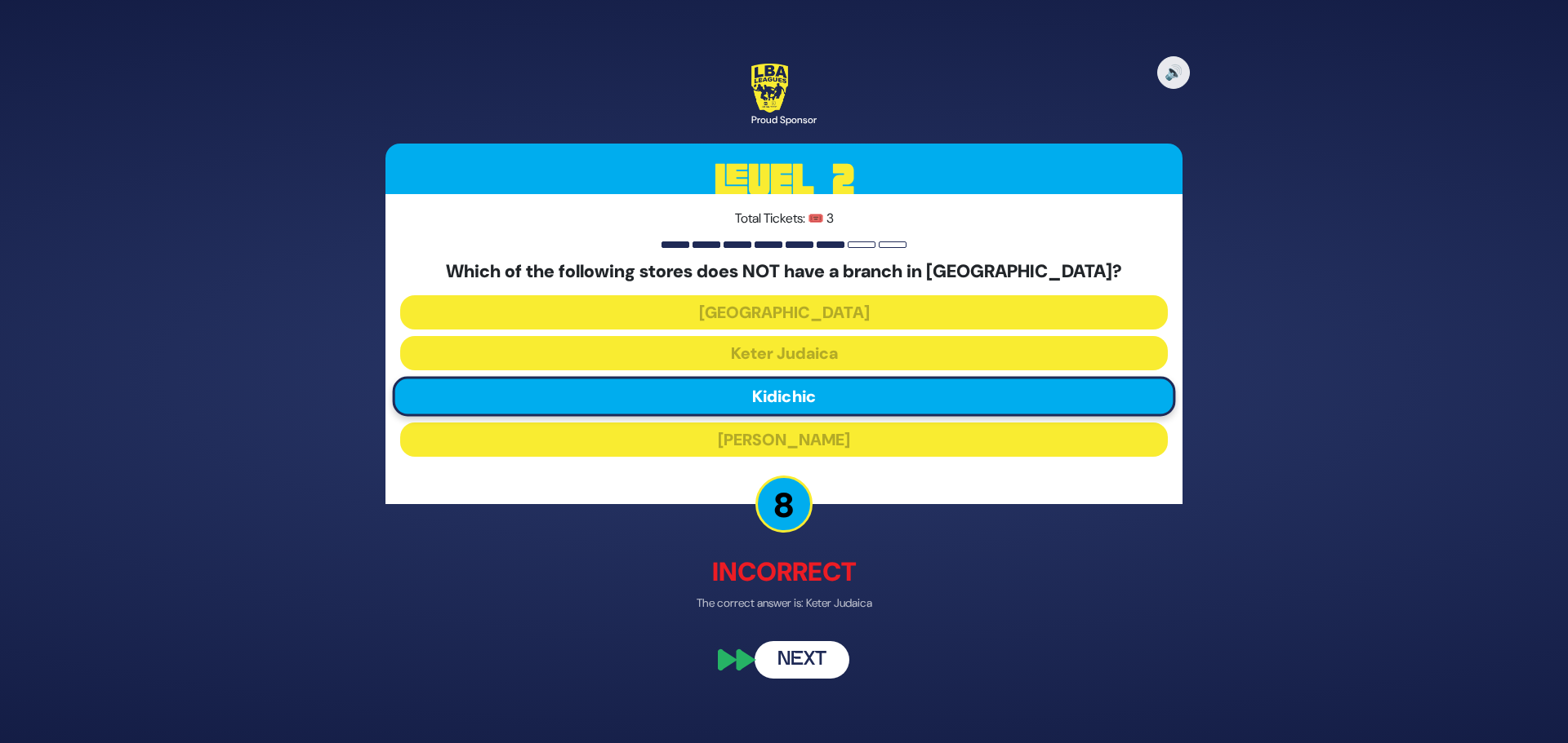
click at [816, 661] on button "Next" at bounding box center [801, 661] width 95 height 38
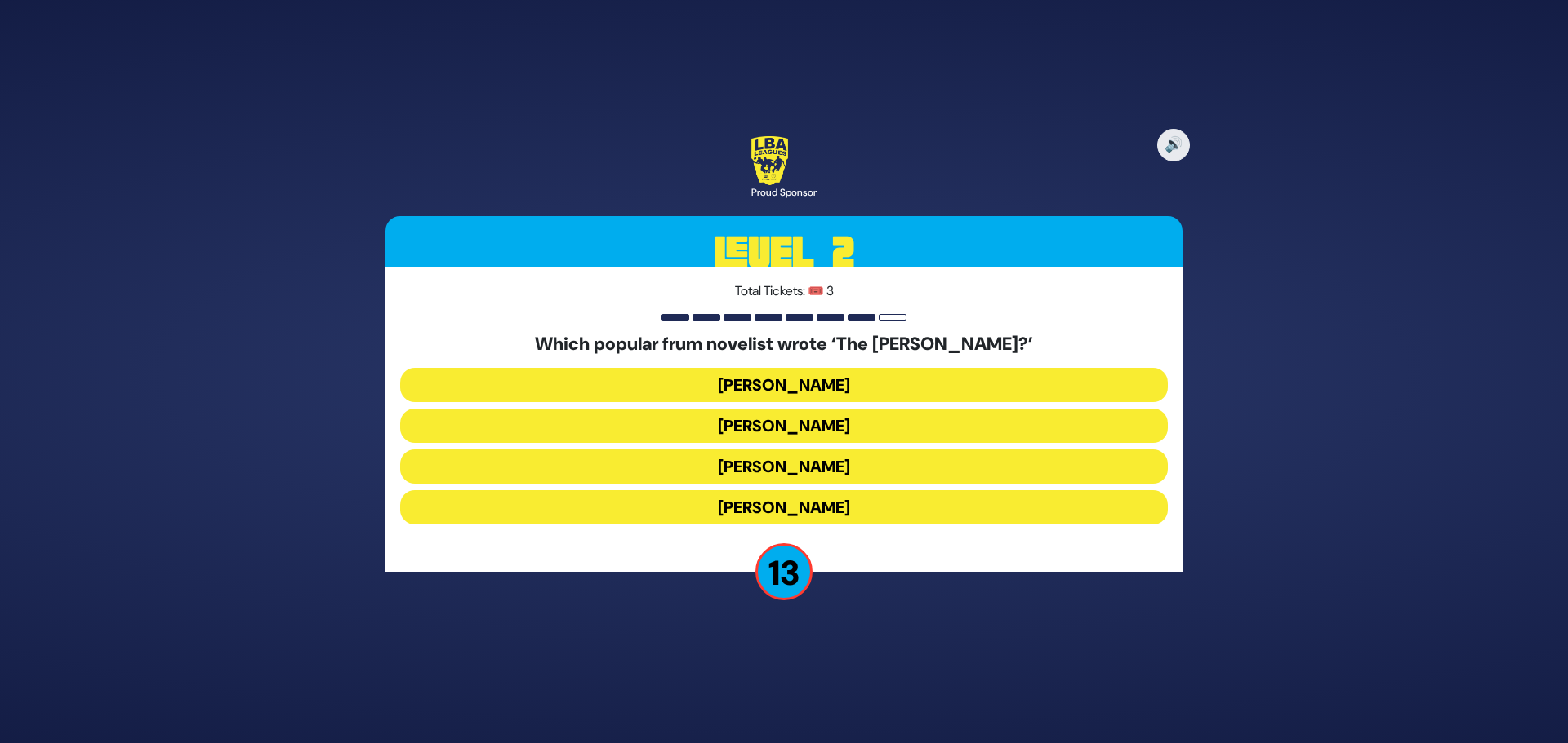
click at [789, 385] on button "[PERSON_NAME]" at bounding box center [784, 385] width 768 height 34
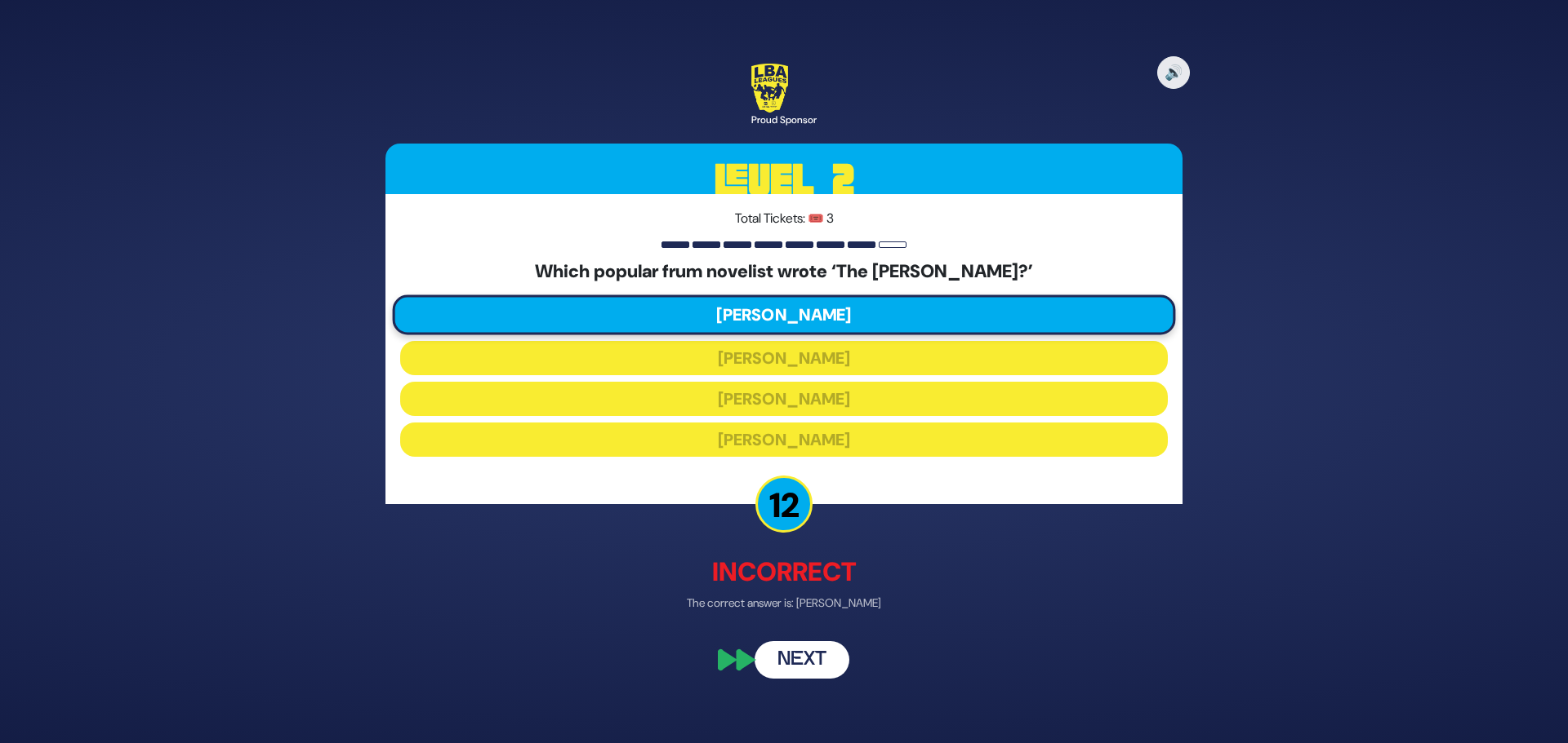
click at [798, 668] on button "Next" at bounding box center [801, 661] width 95 height 38
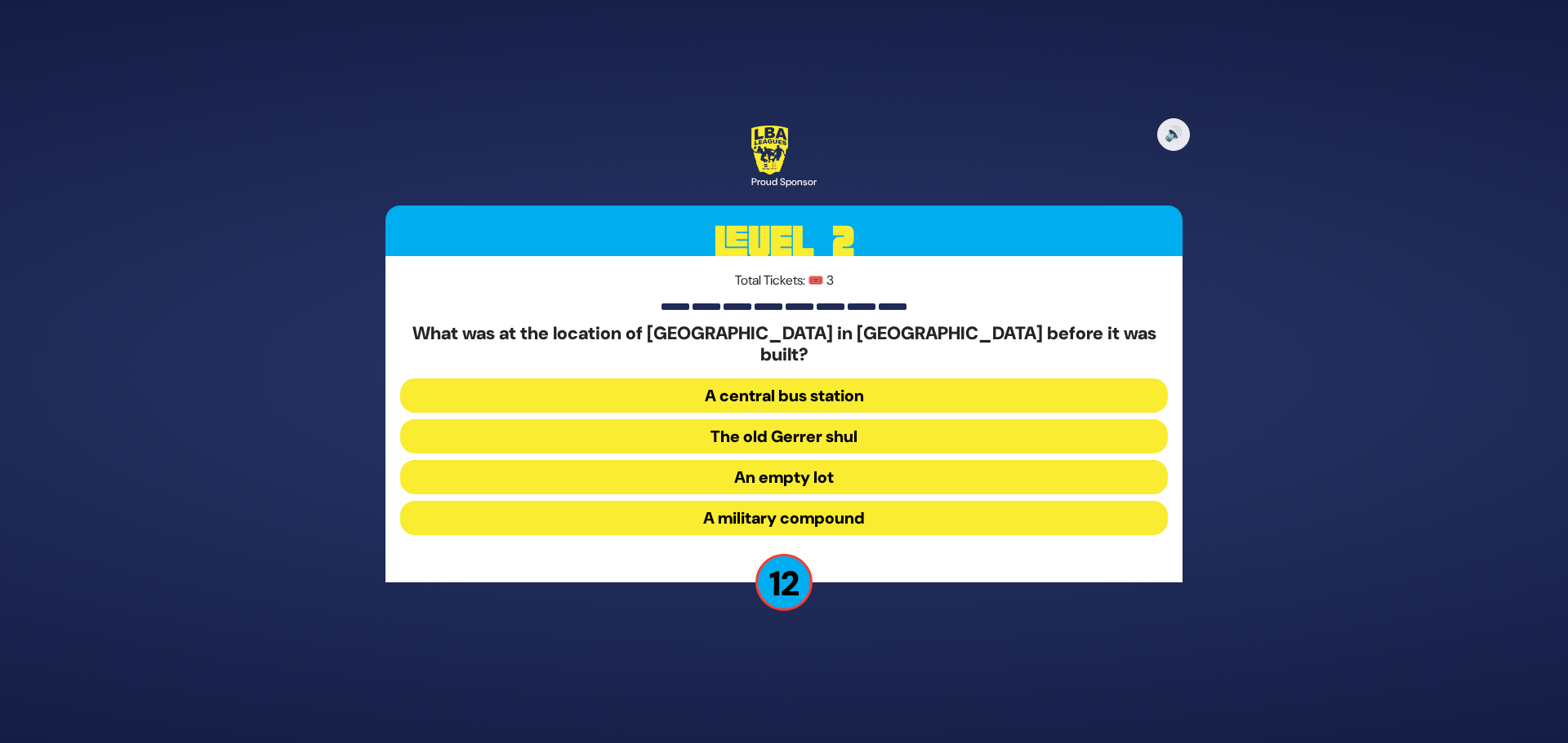
click at [767, 509] on button "A military compound" at bounding box center [784, 518] width 768 height 34
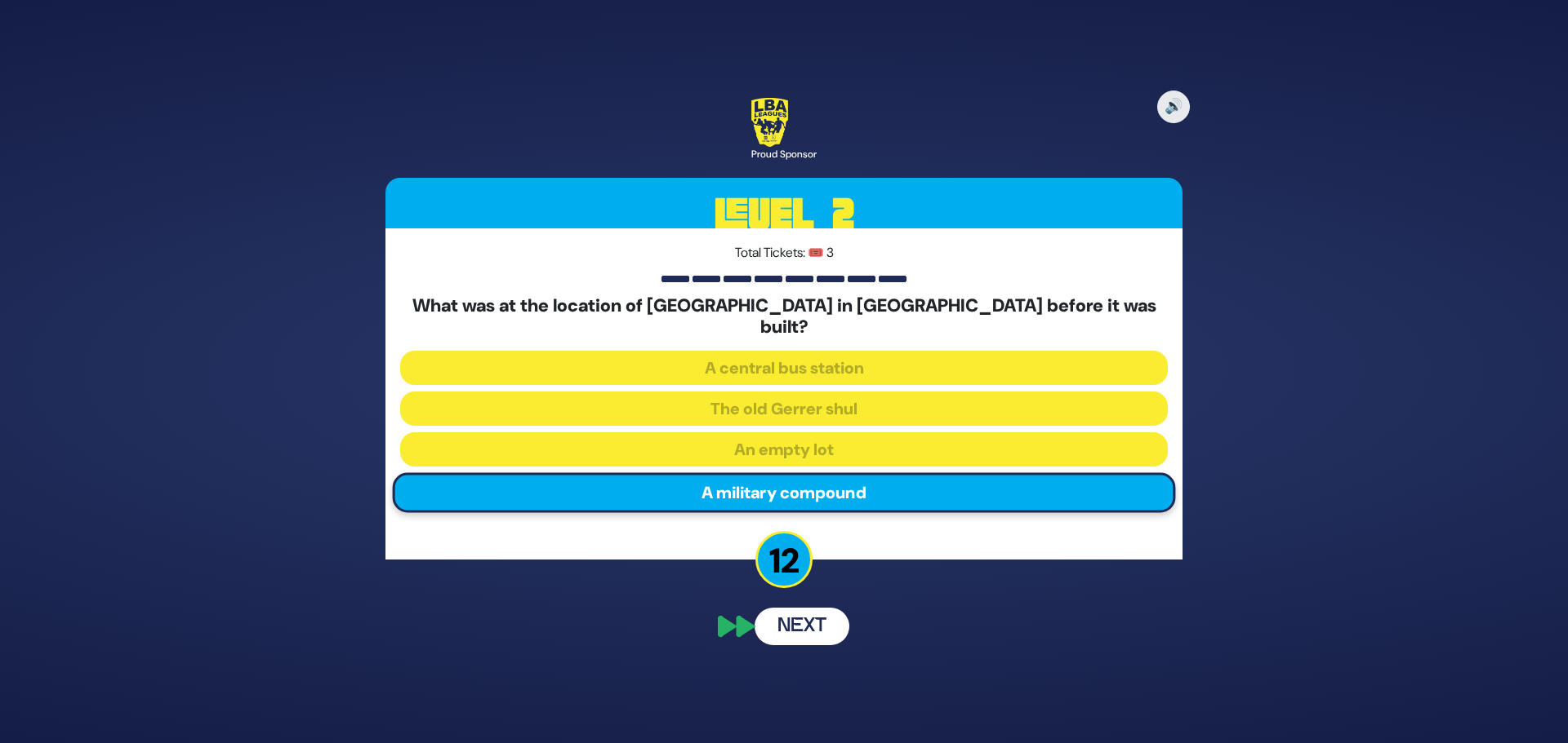
click at [804, 609] on button "Next" at bounding box center [801, 627] width 95 height 38
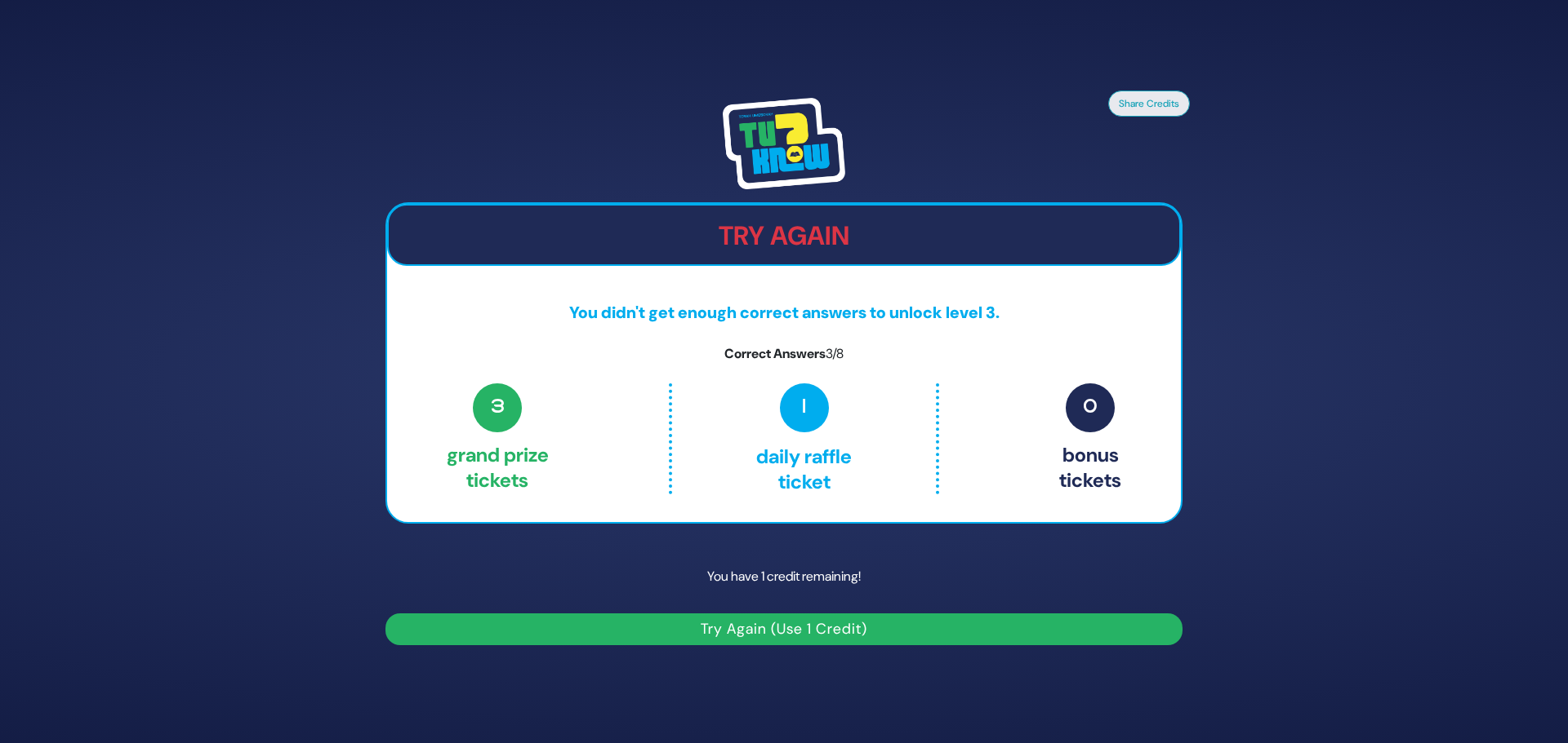
click at [800, 630] on button "Try Again (Use 1 Credit)" at bounding box center [784, 629] width 797 height 32
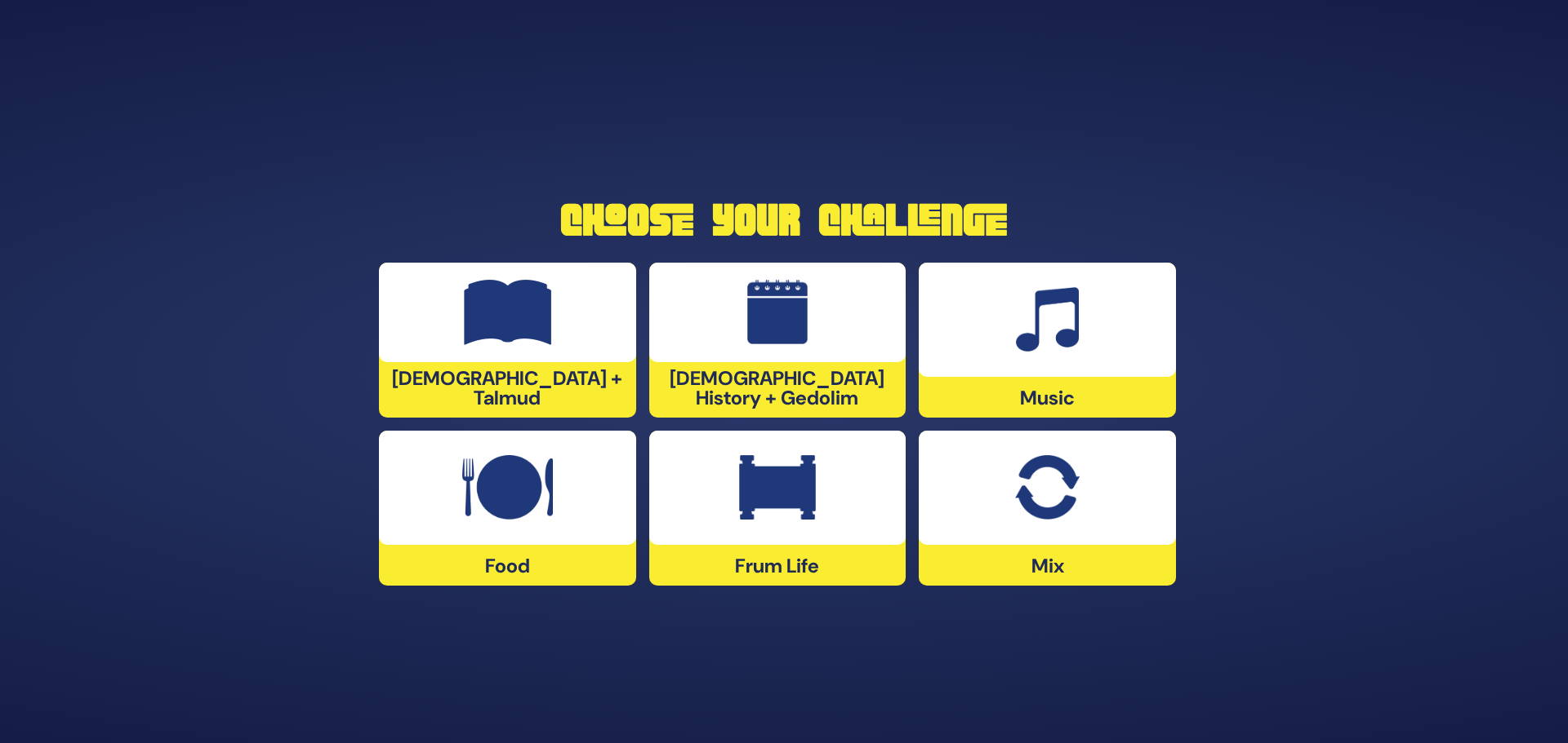
click at [783, 523] on div at bounding box center [777, 487] width 257 height 114
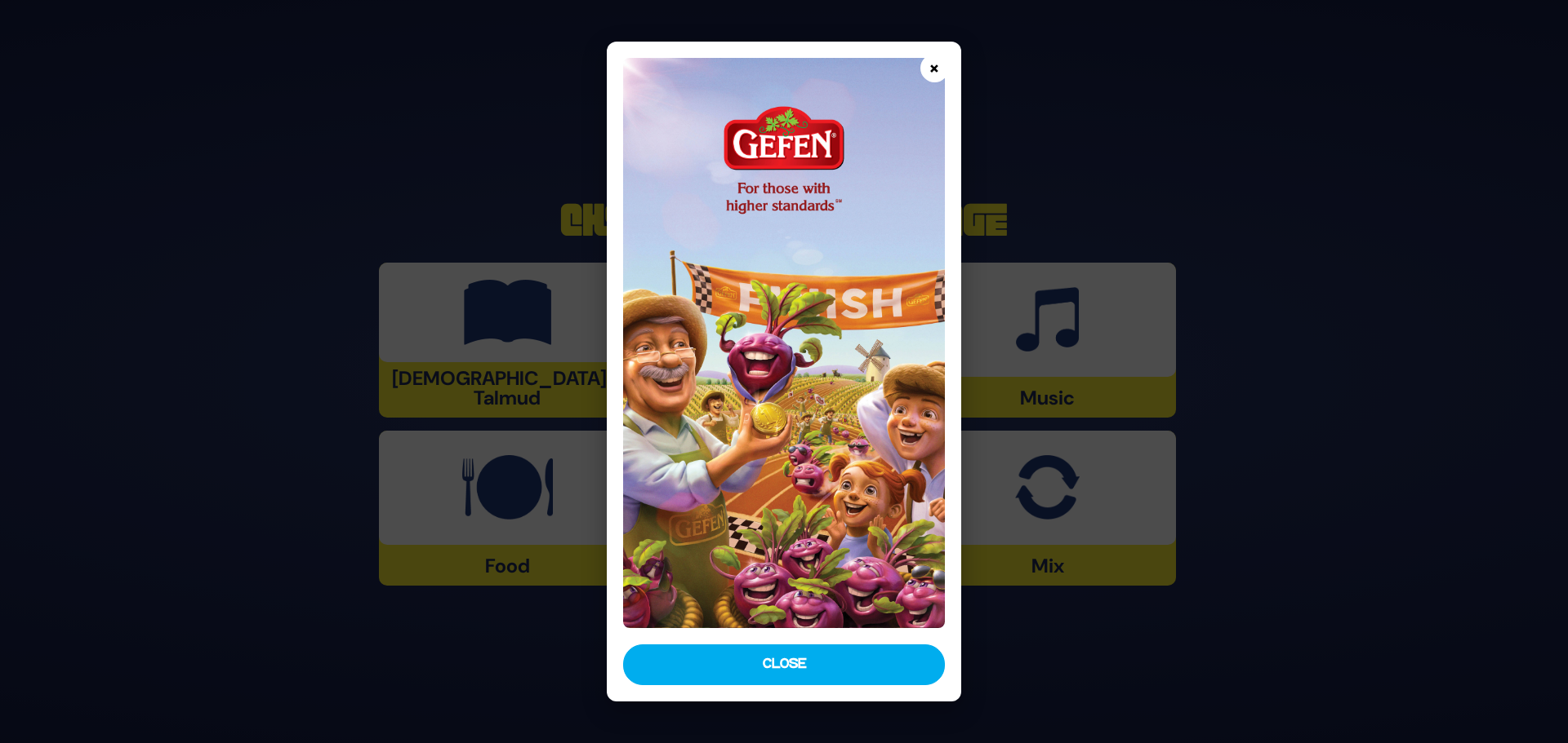
click at [934, 65] on button "×" at bounding box center [934, 68] width 29 height 29
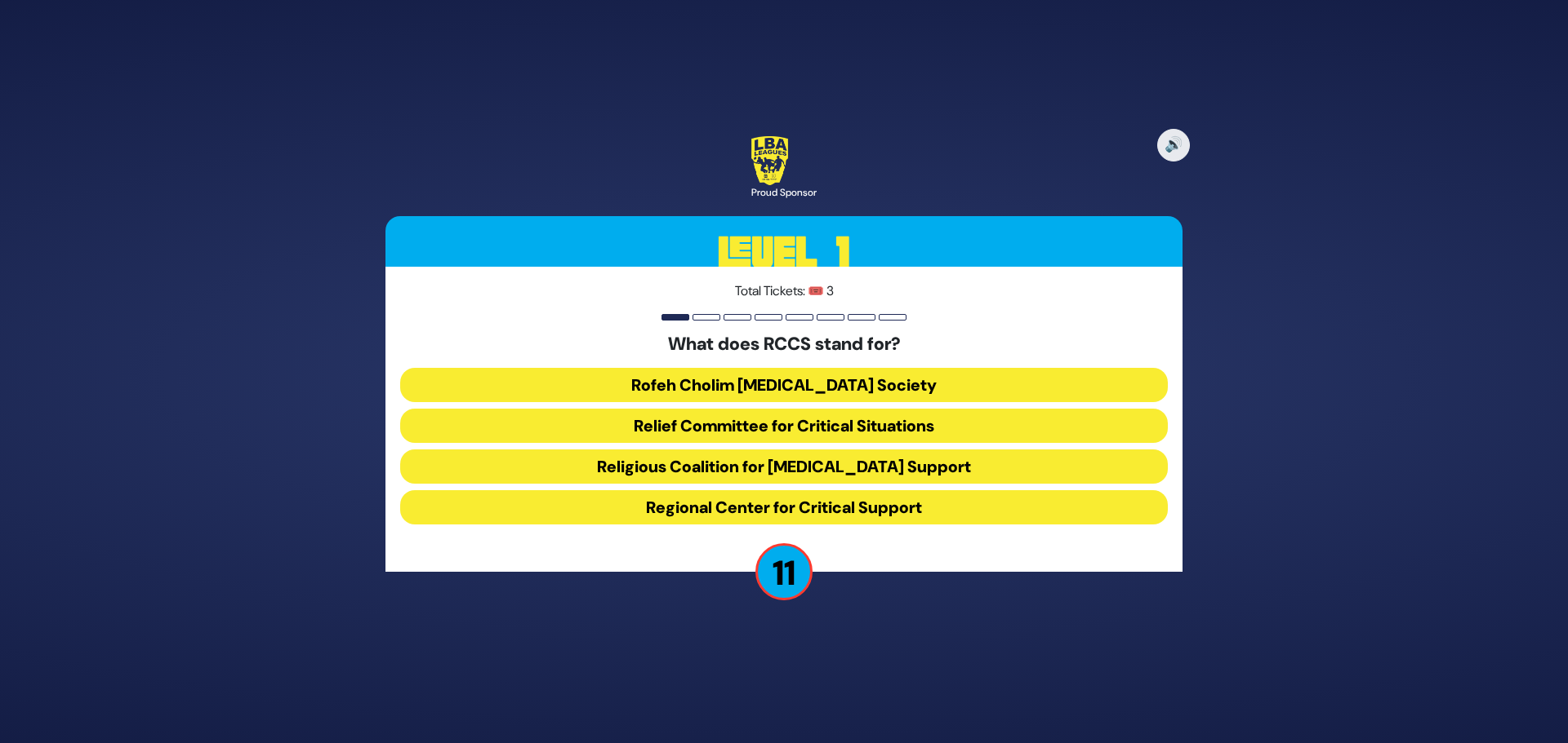
click at [738, 386] on button "Rofeh Cholim Cancer Society" at bounding box center [784, 385] width 768 height 34
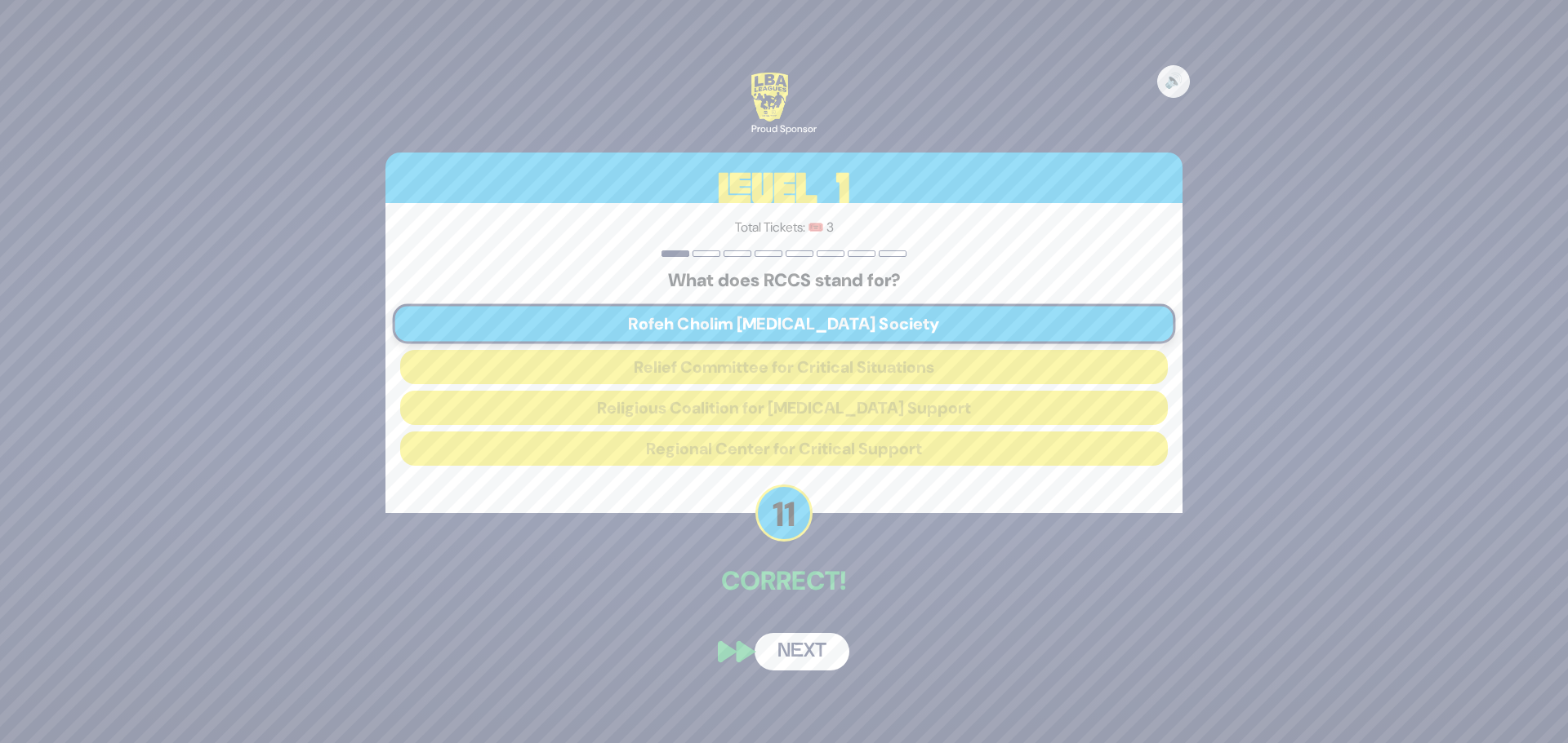
click at [806, 664] on button "Next" at bounding box center [801, 652] width 95 height 38
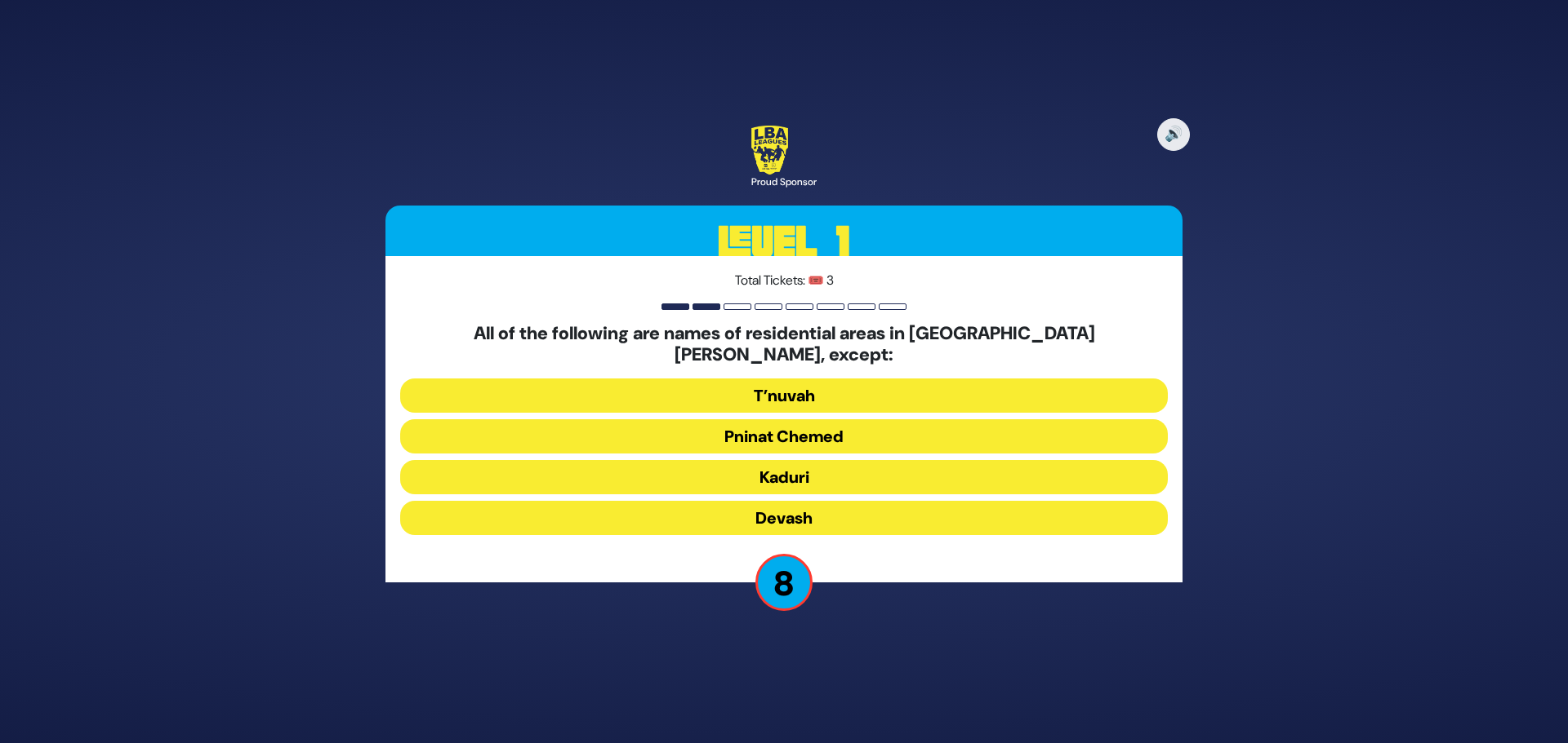
click at [789, 378] on button "T’nuvah" at bounding box center [784, 395] width 768 height 34
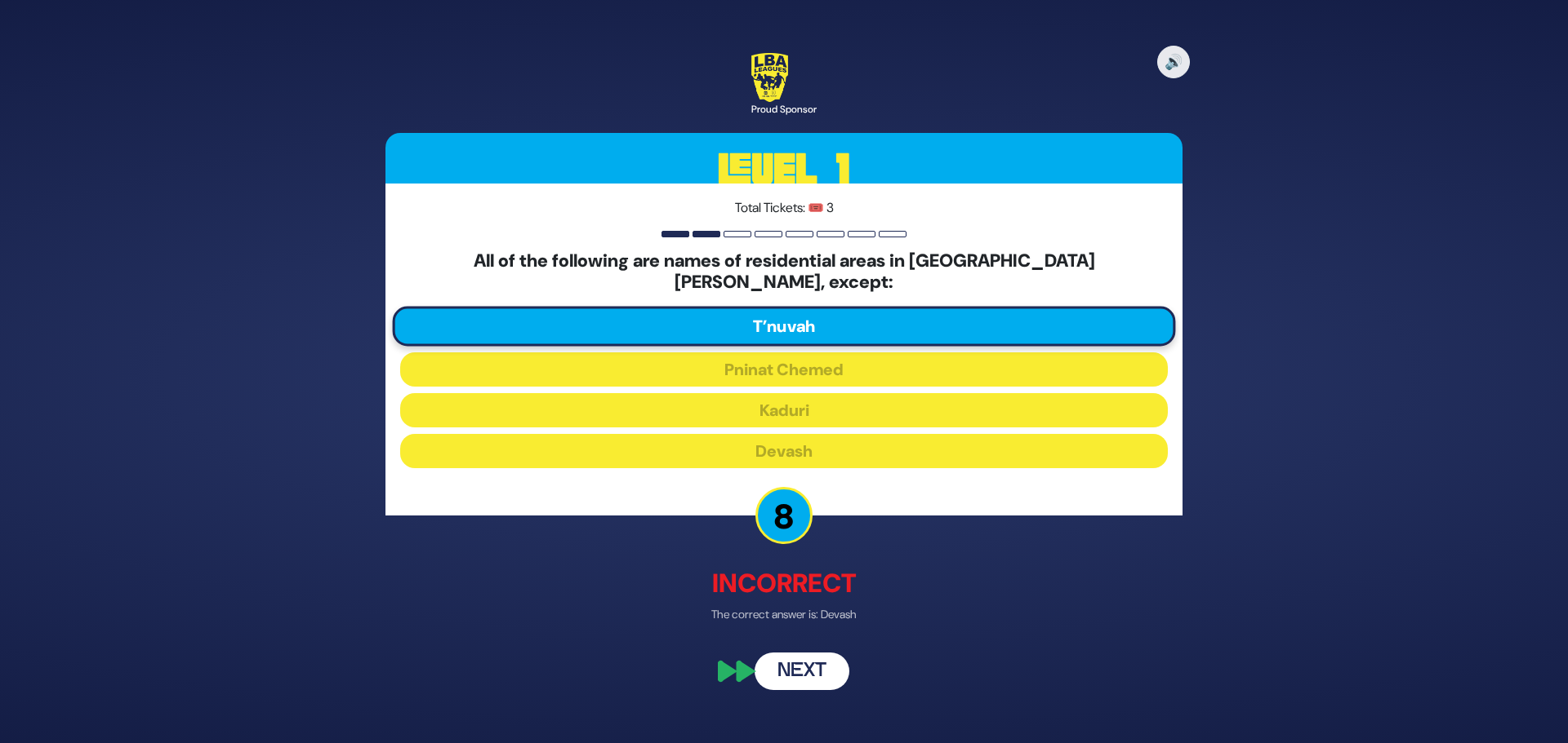
click at [801, 663] on button "Next" at bounding box center [801, 672] width 95 height 38
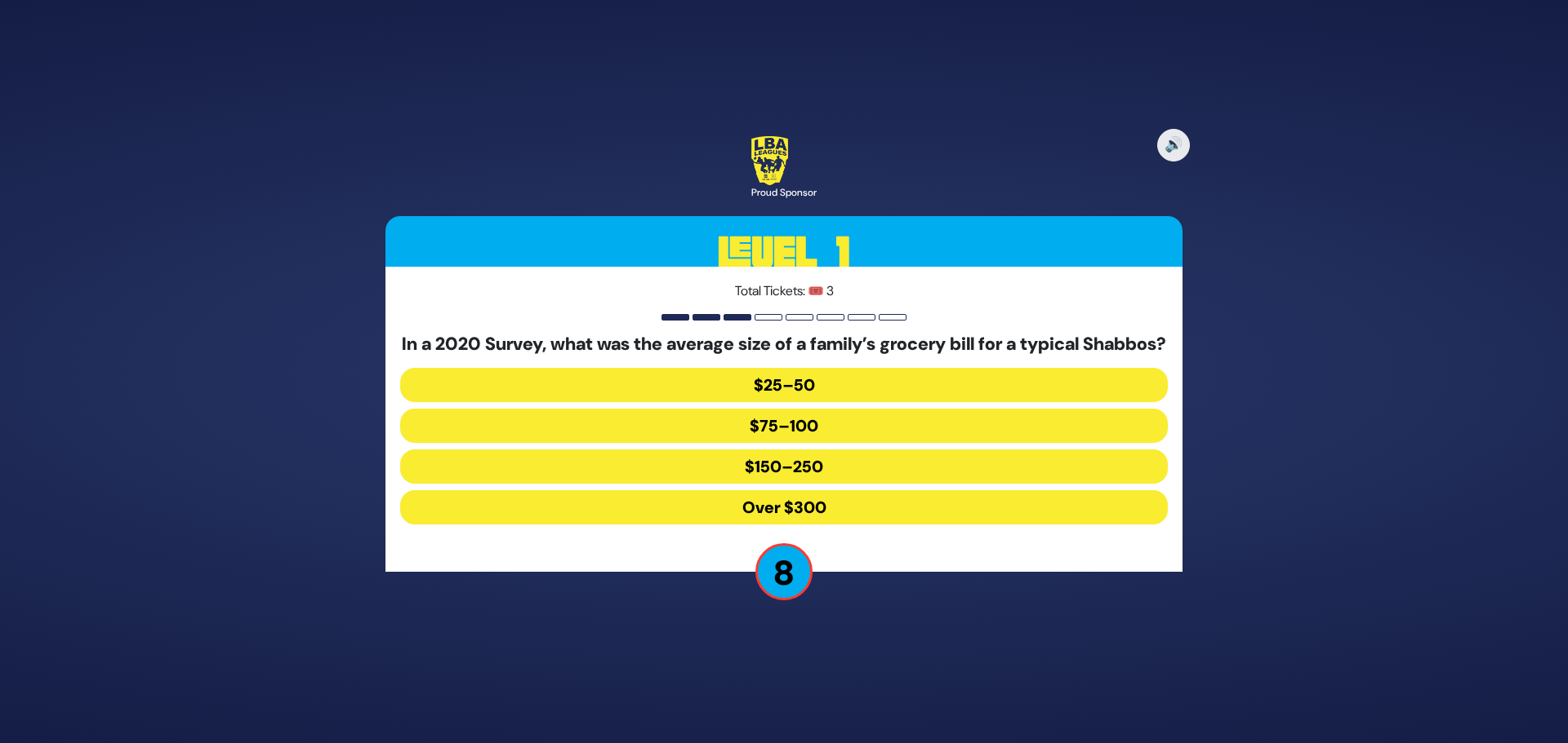
click at [802, 518] on button "Over $300" at bounding box center [784, 508] width 768 height 34
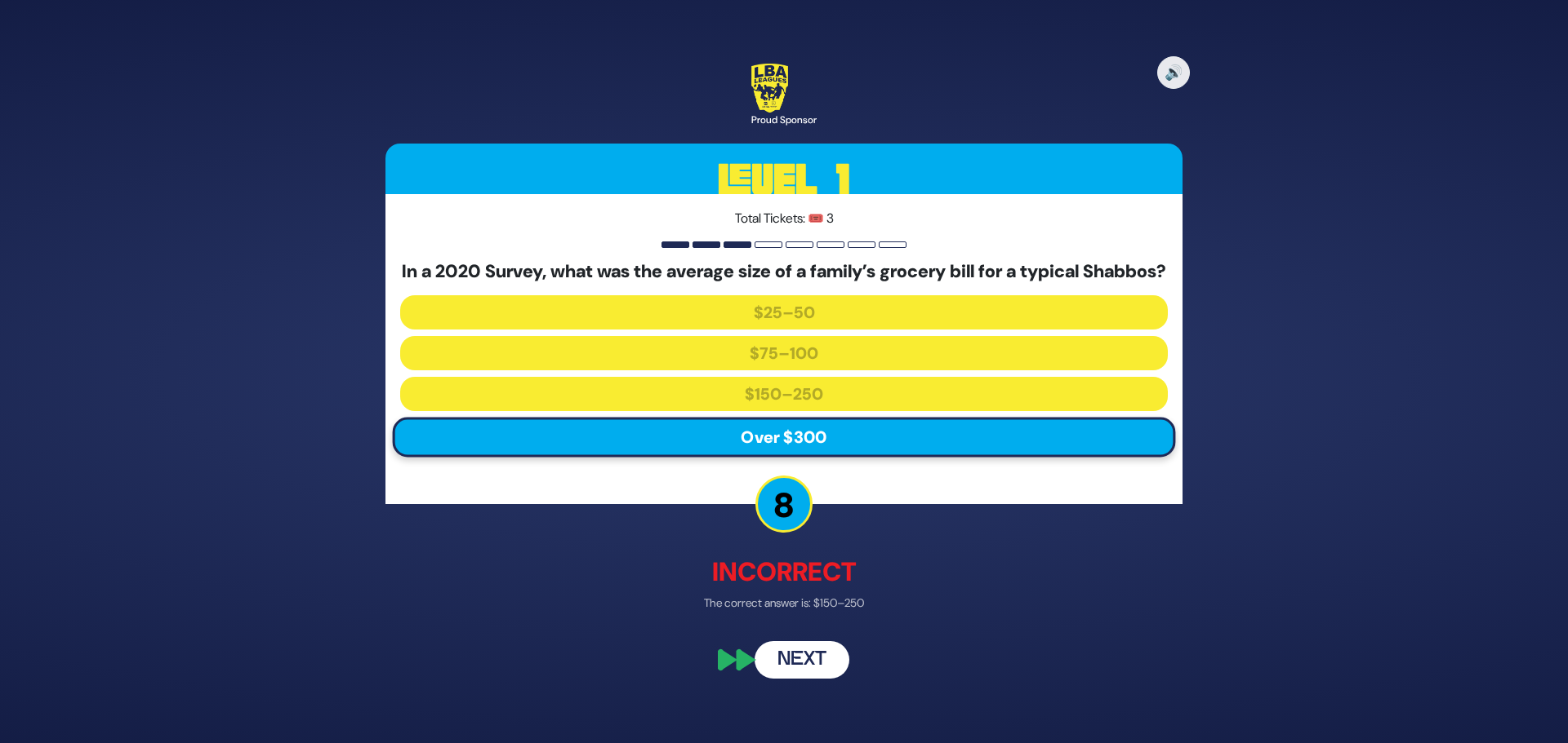
click at [825, 670] on button "Next" at bounding box center [801, 661] width 95 height 38
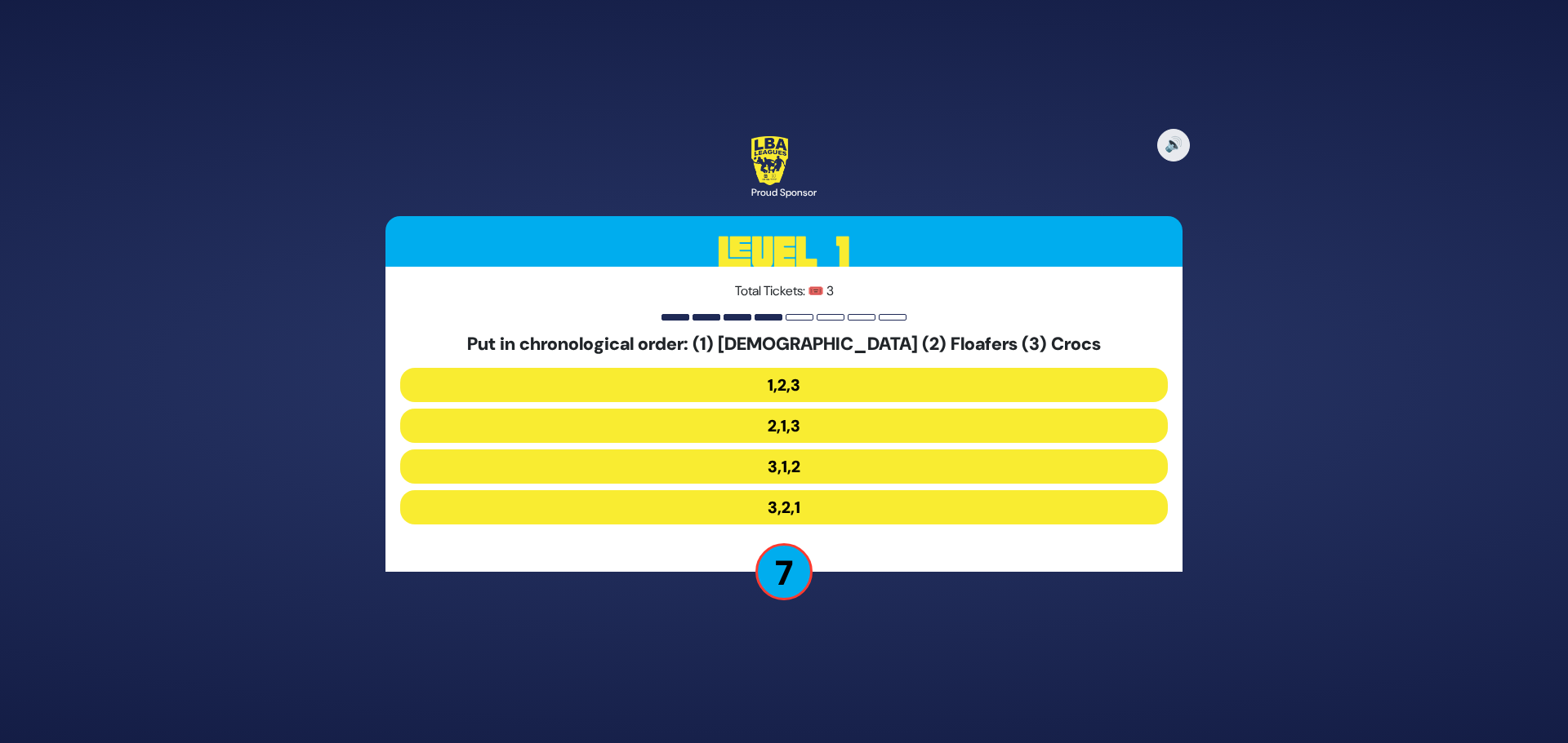
click at [802, 464] on button "3,1,2" at bounding box center [784, 467] width 768 height 34
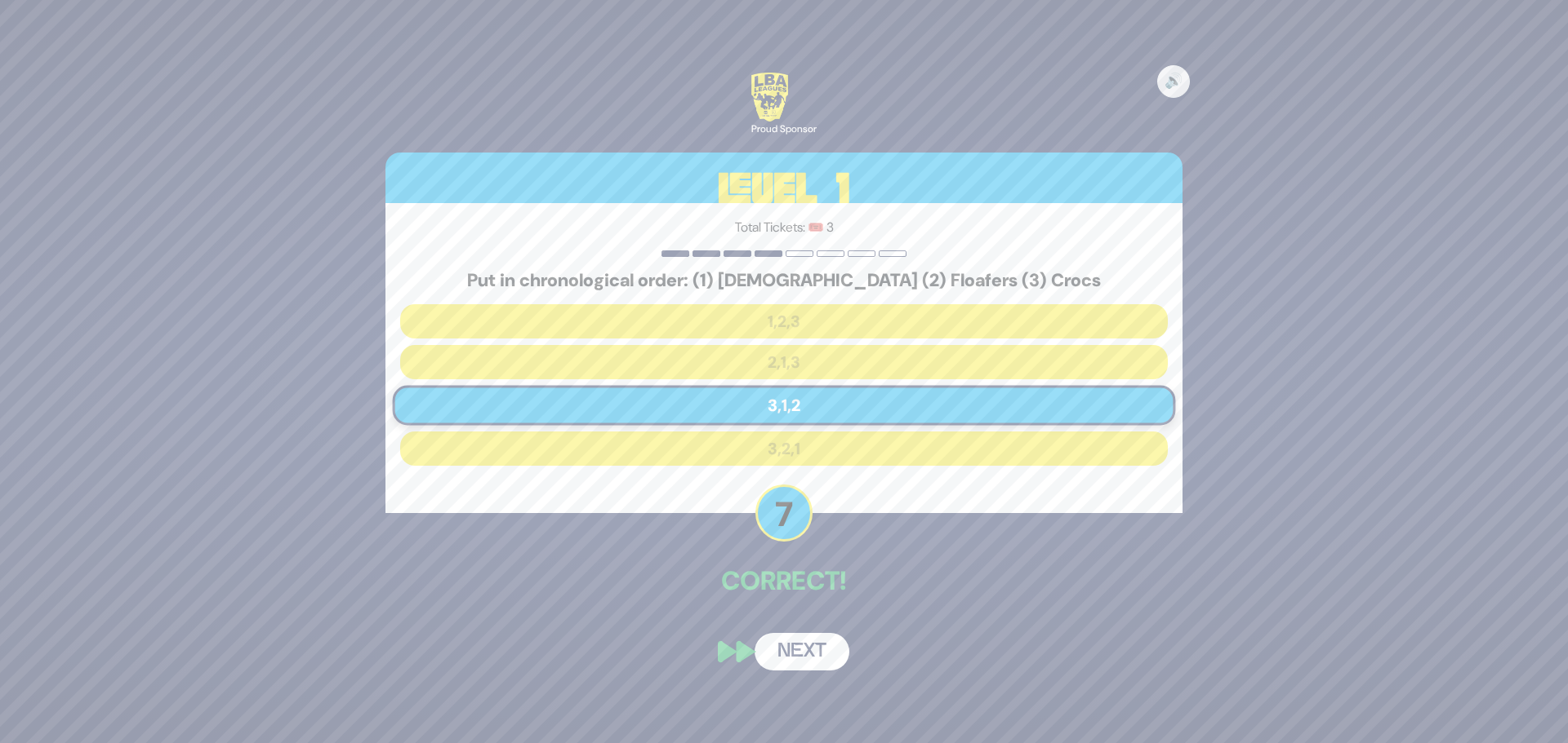
click at [804, 662] on button "Next" at bounding box center [801, 652] width 95 height 38
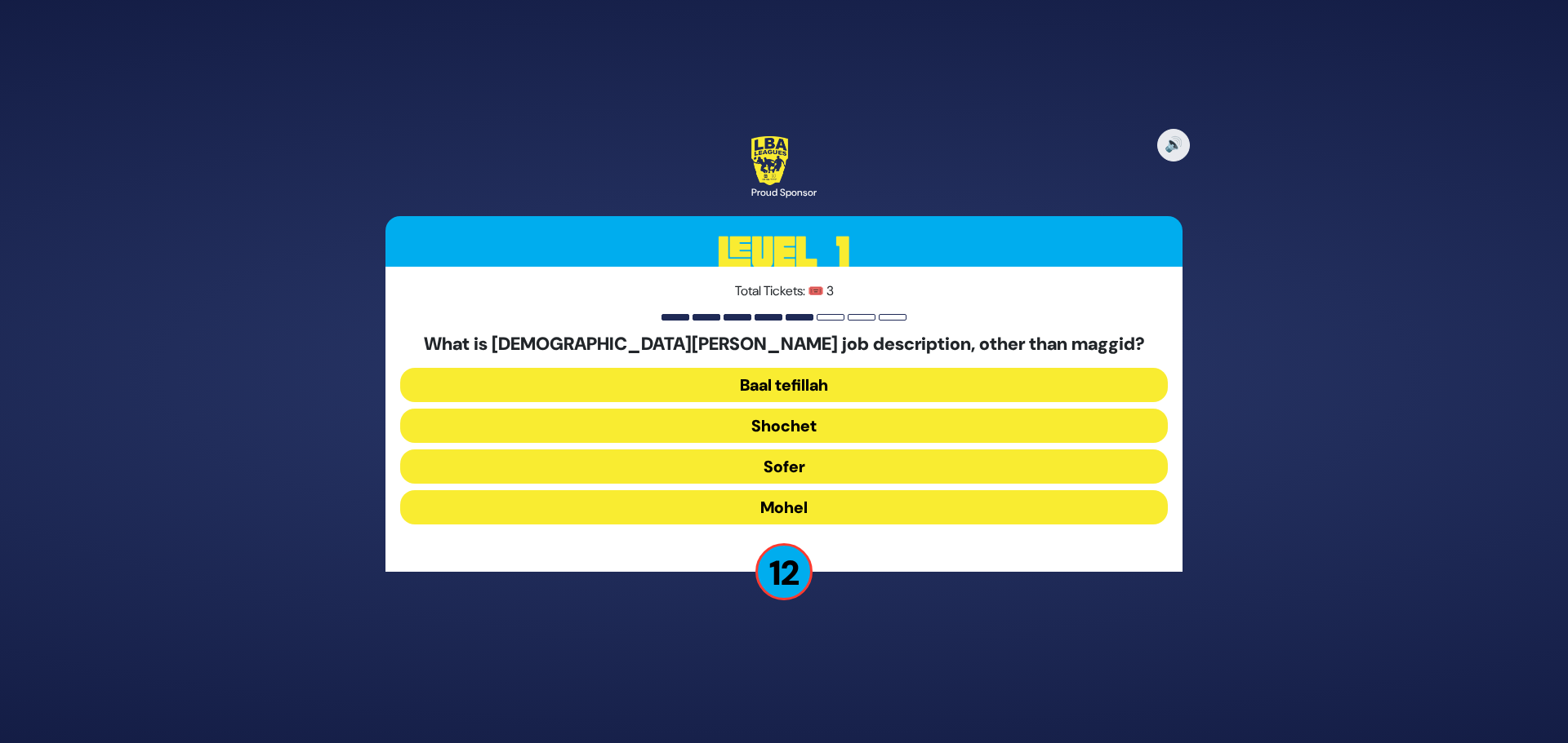
click at [772, 503] on button "Mohel" at bounding box center [784, 508] width 768 height 34
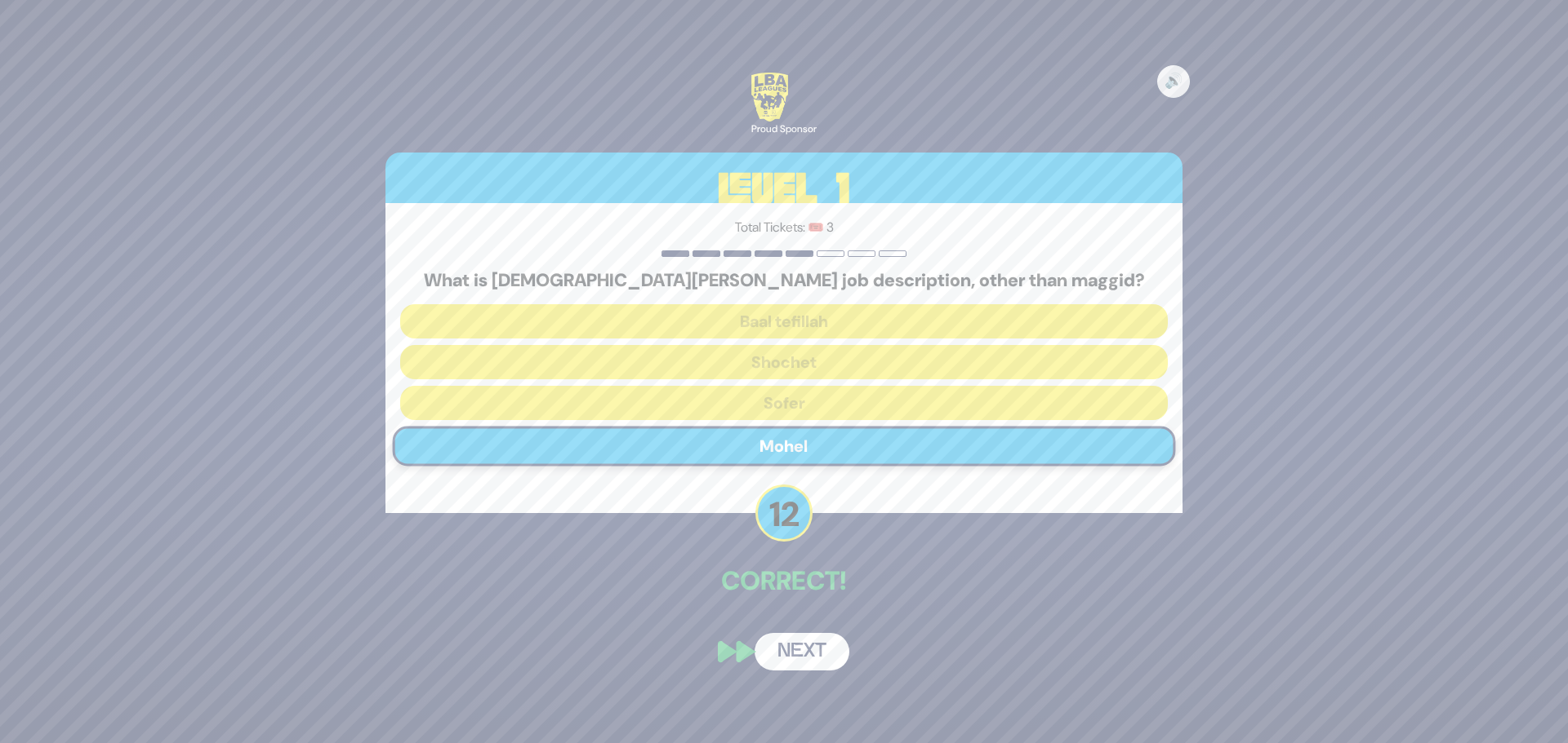
click at [789, 664] on button "Next" at bounding box center [801, 652] width 95 height 38
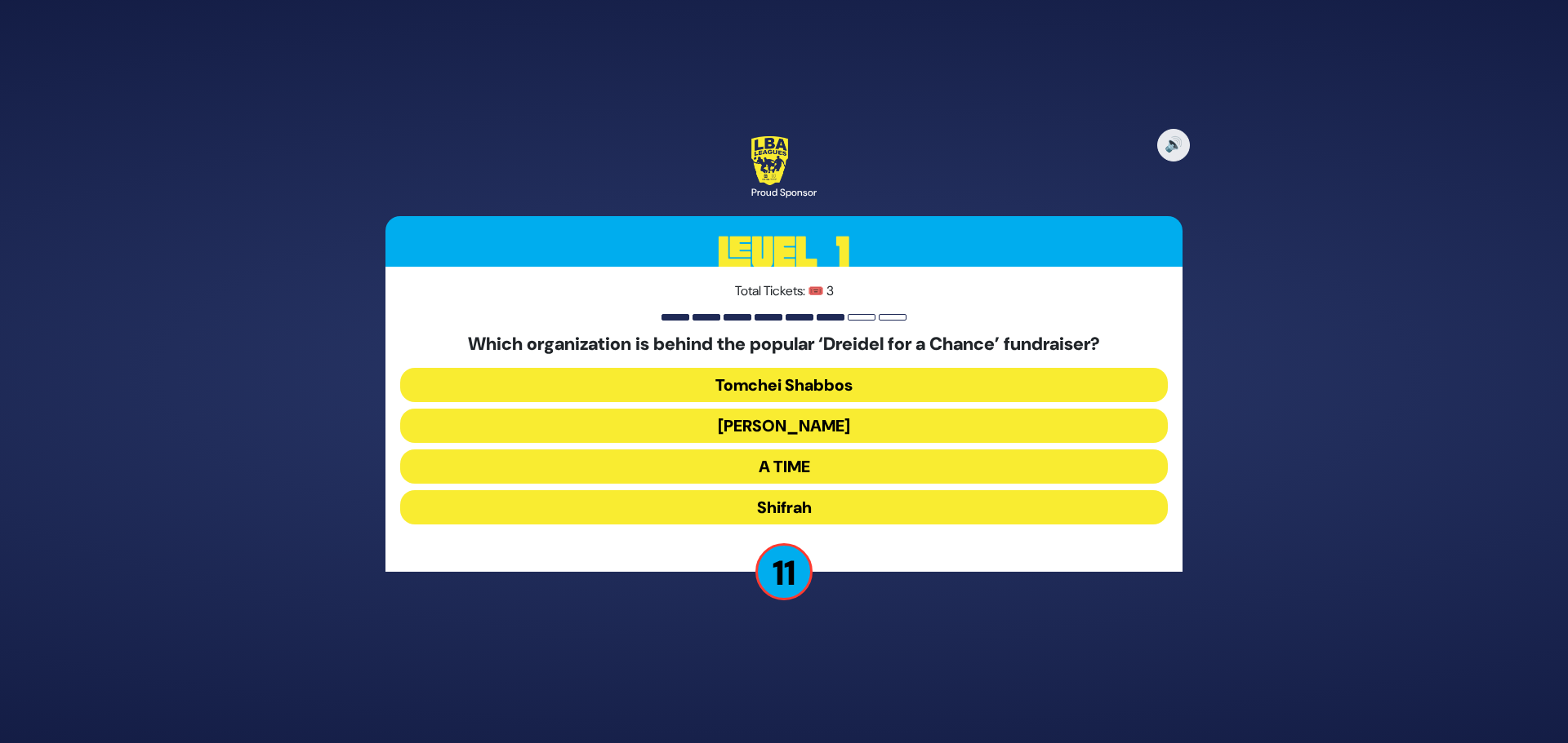
click at [788, 508] on button "Shifrah" at bounding box center [784, 508] width 768 height 34
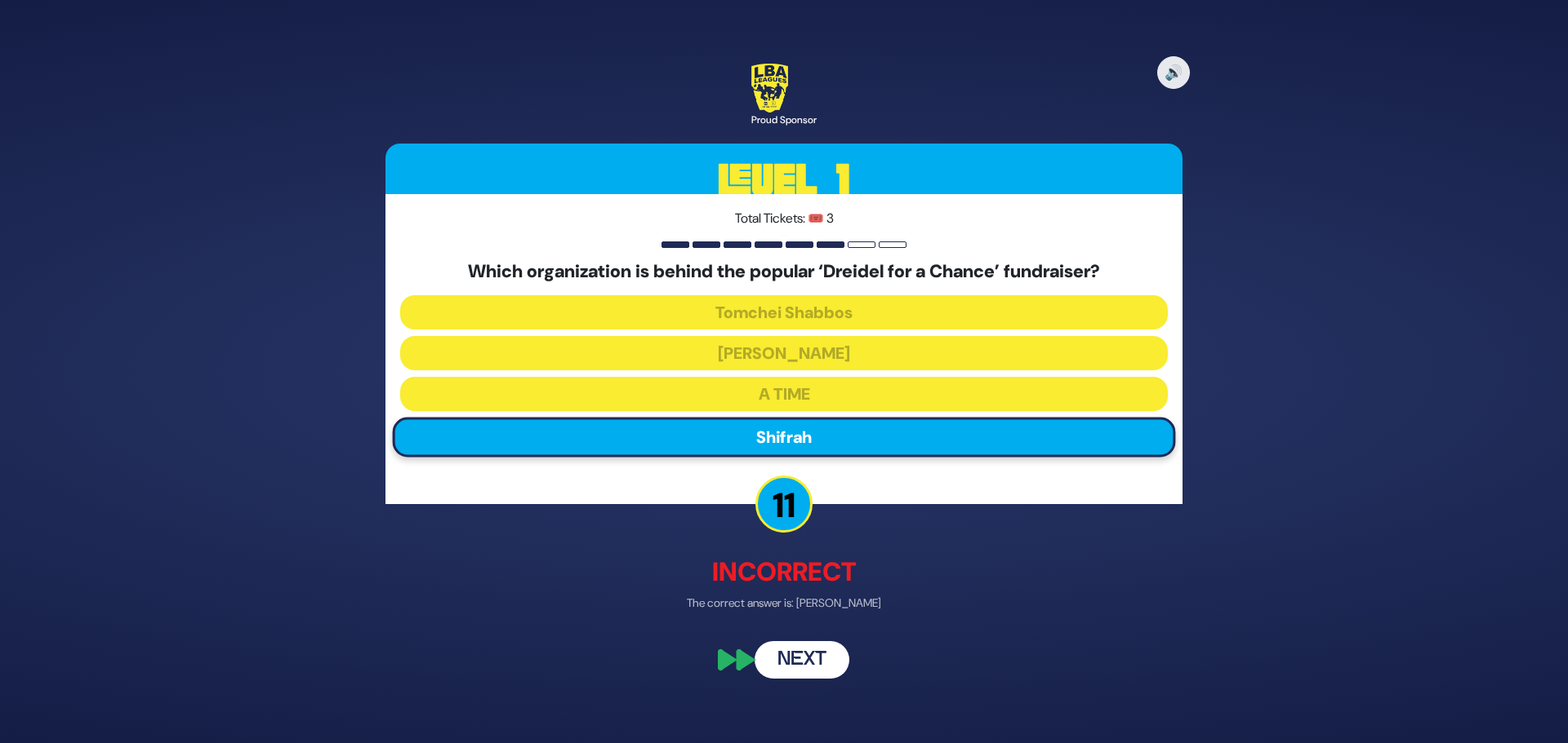
click at [824, 655] on button "Next" at bounding box center [801, 661] width 95 height 38
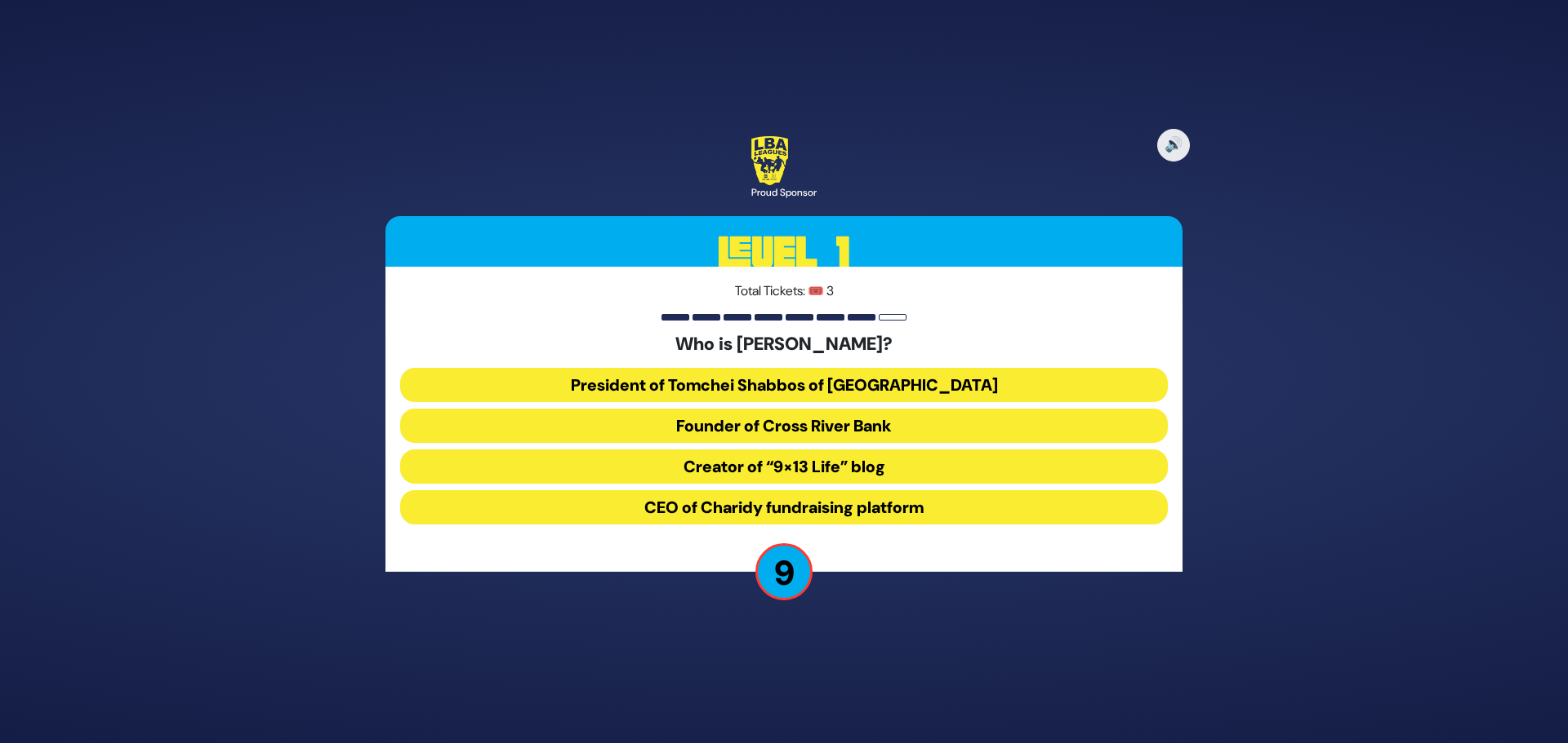
click at [816, 377] on button "President of Tomchei Shabbos of Rockland County" at bounding box center [784, 385] width 768 height 34
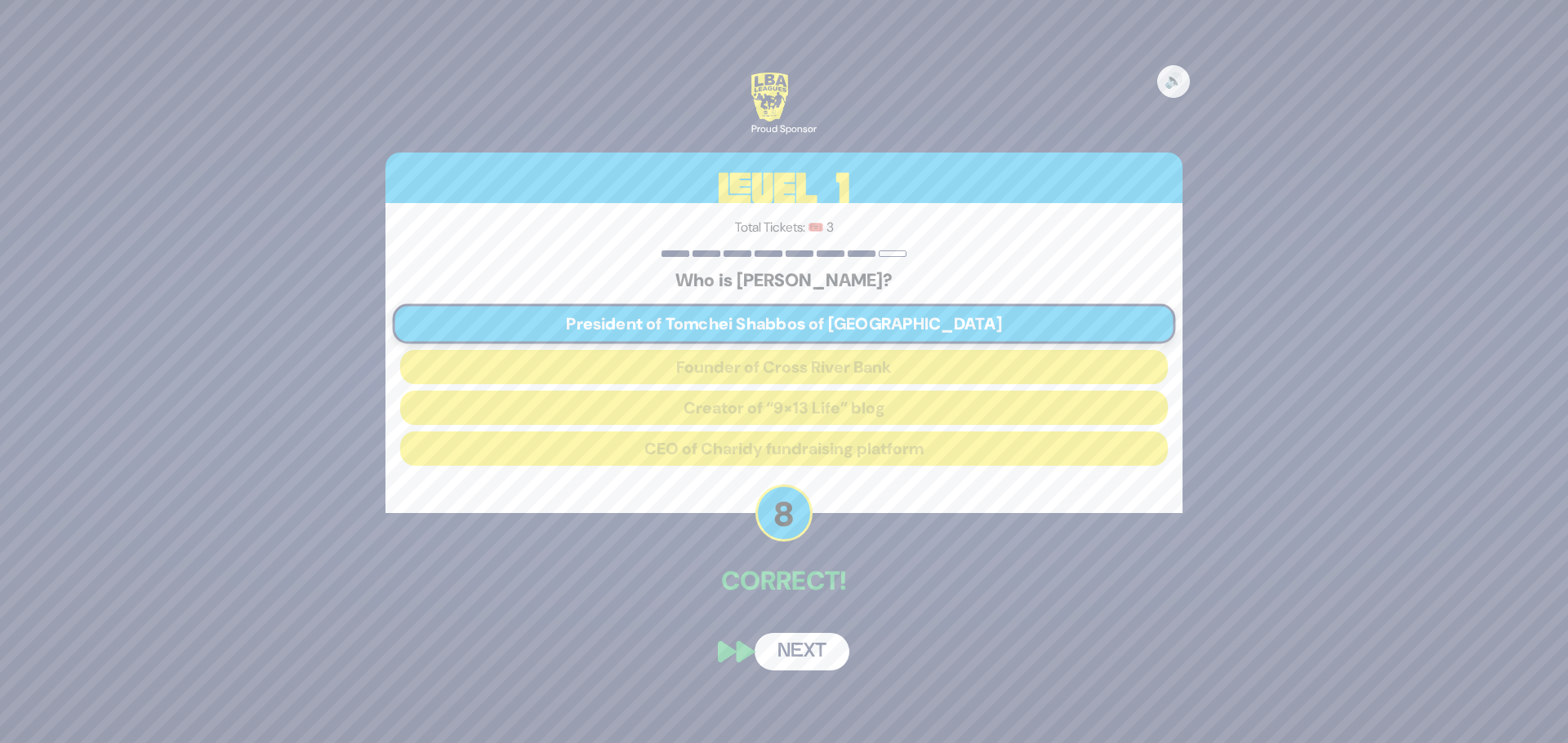
click at [811, 661] on button "Next" at bounding box center [801, 652] width 95 height 38
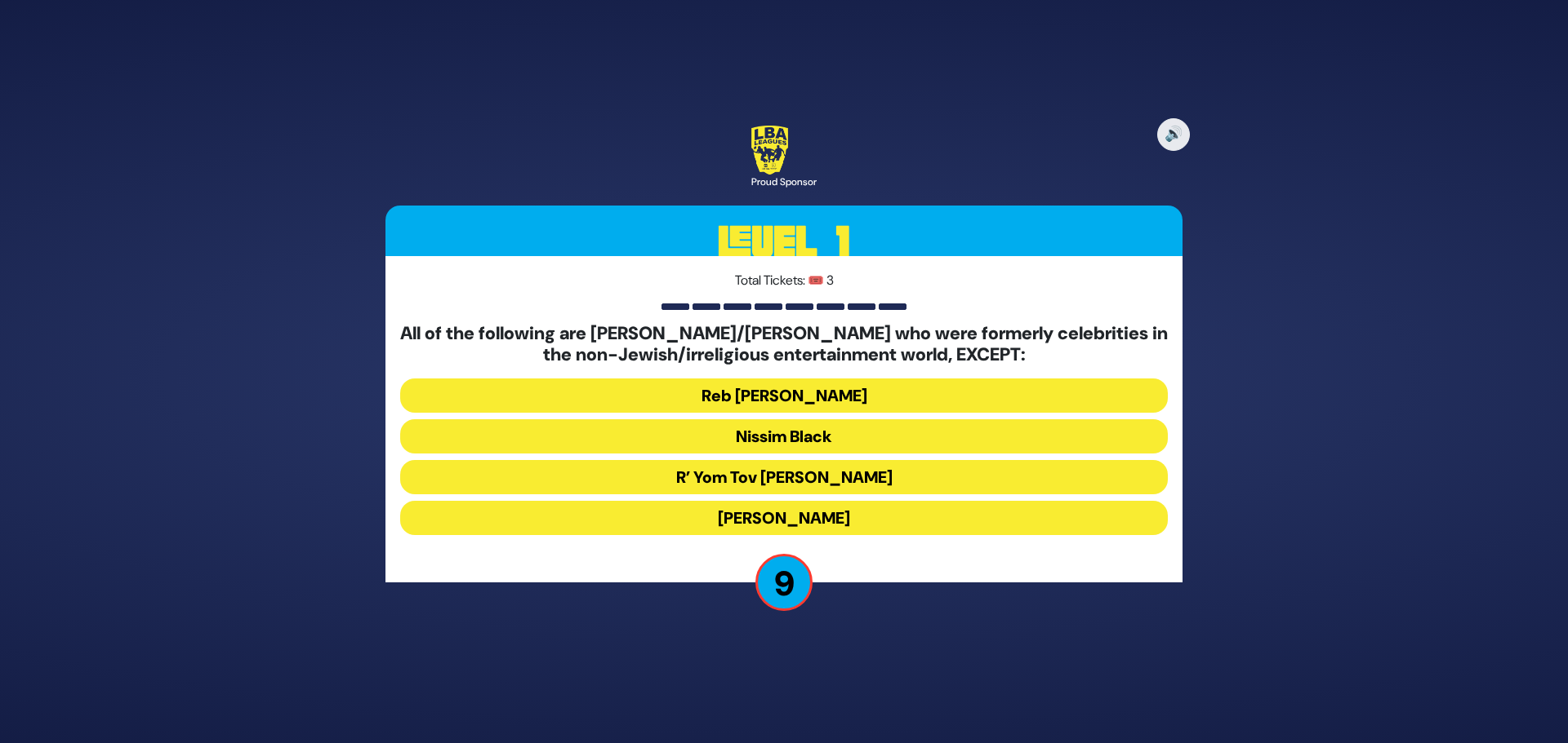
click at [825, 480] on button "R’ Yom Tov Glazer" at bounding box center [784, 477] width 768 height 34
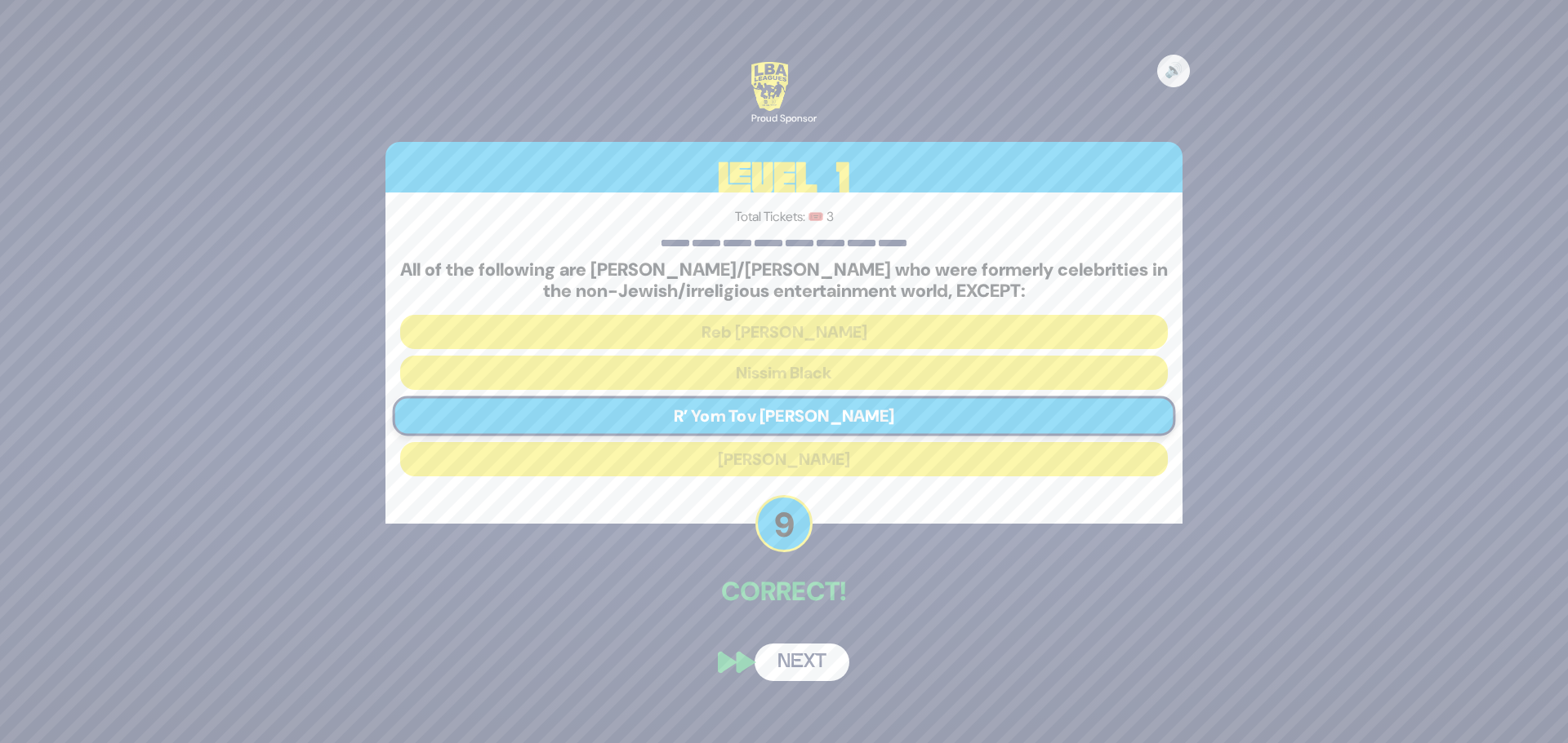
click at [806, 661] on button "Next" at bounding box center [801, 663] width 95 height 38
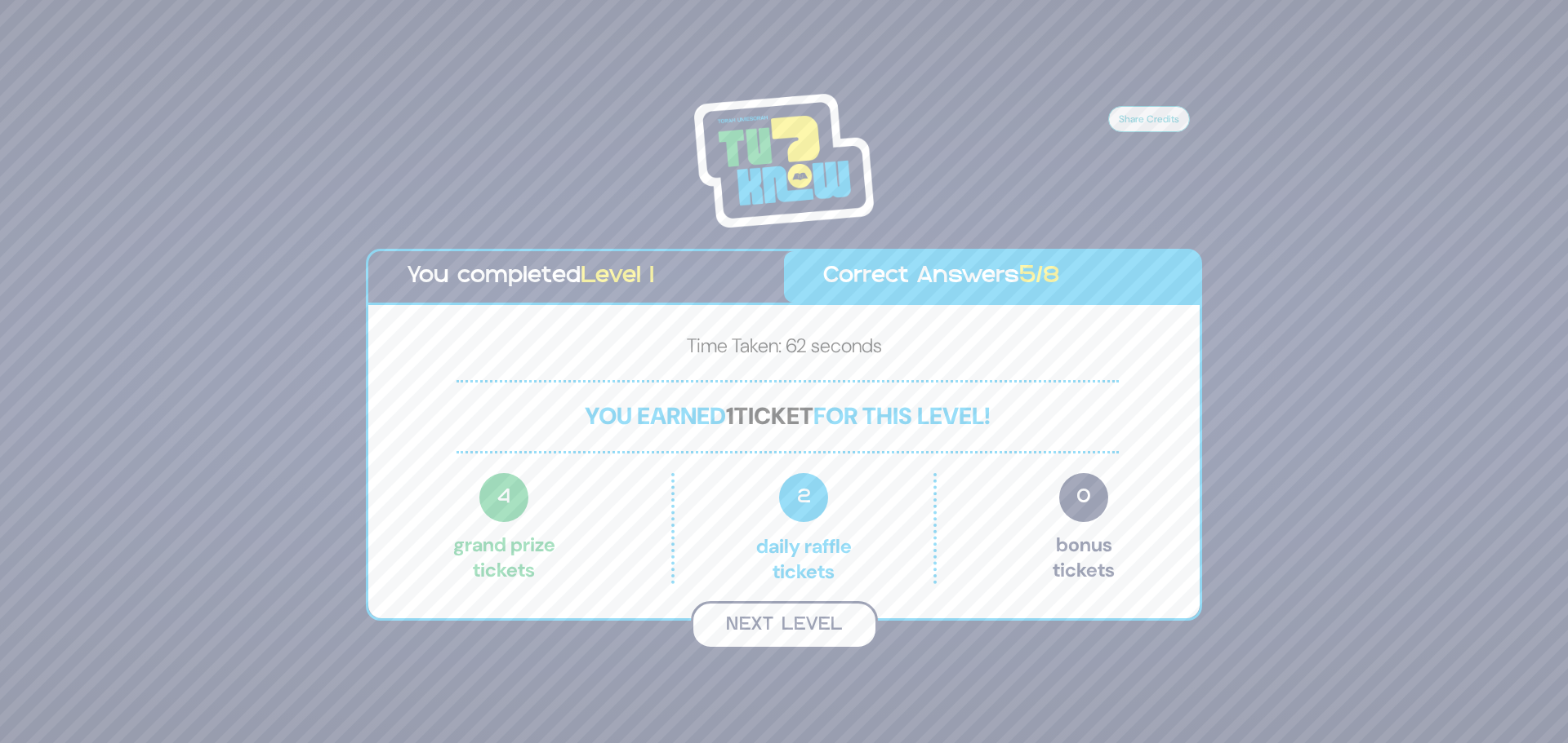
click at [785, 621] on button "Next Level" at bounding box center [783, 625] width 187 height 48
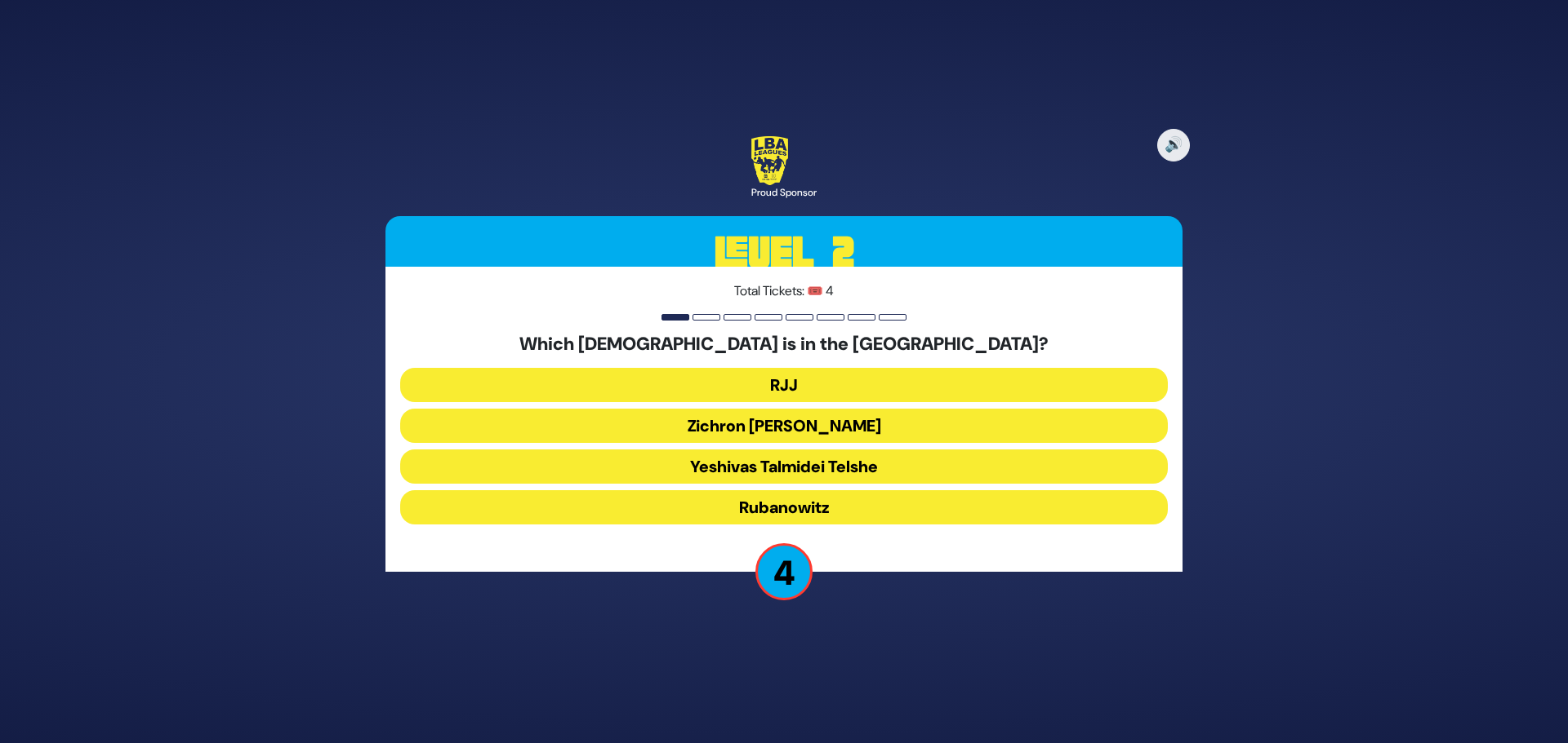
click at [795, 432] on button "Zichron Moshe" at bounding box center [784, 426] width 768 height 34
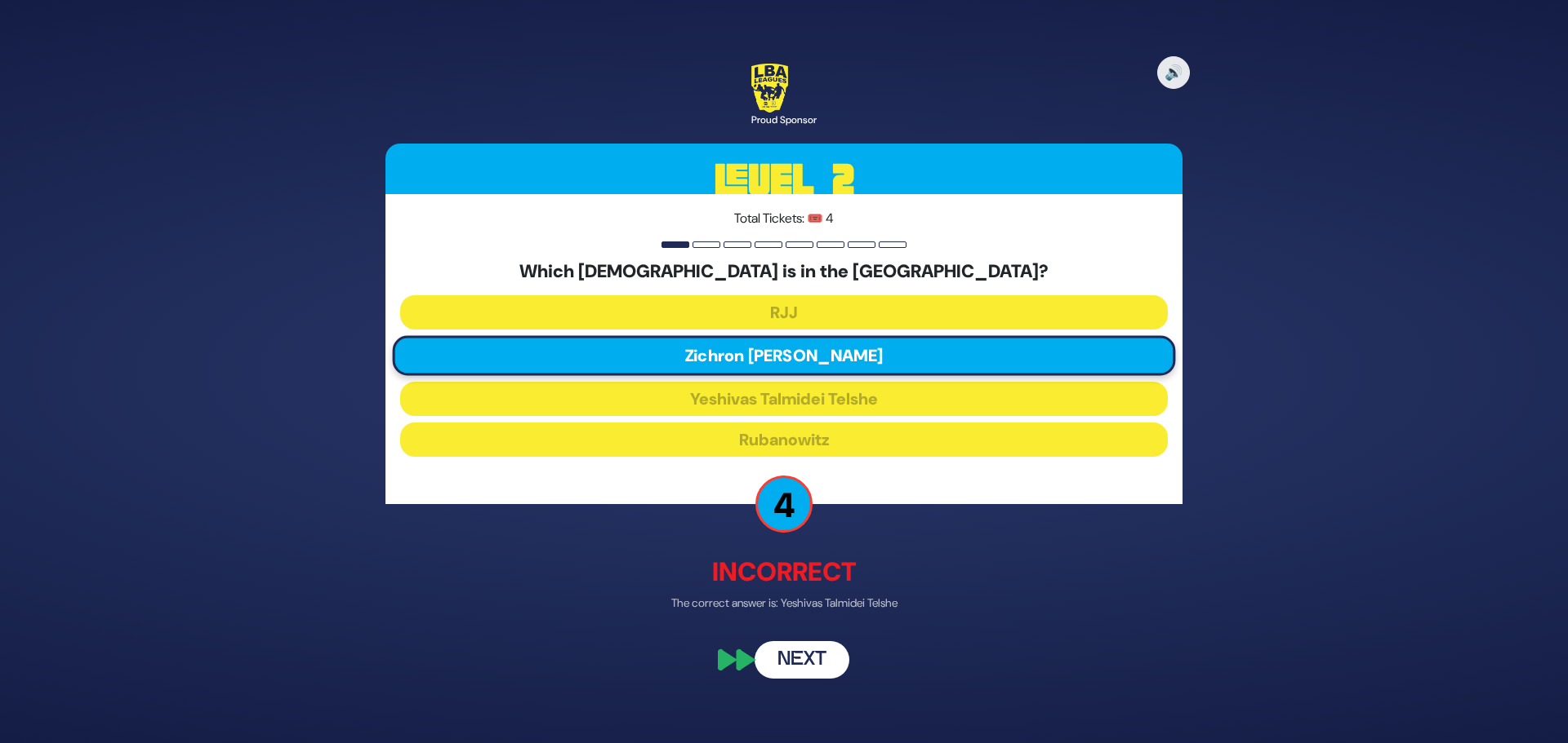
click at [800, 664] on button "Next" at bounding box center [801, 661] width 95 height 38
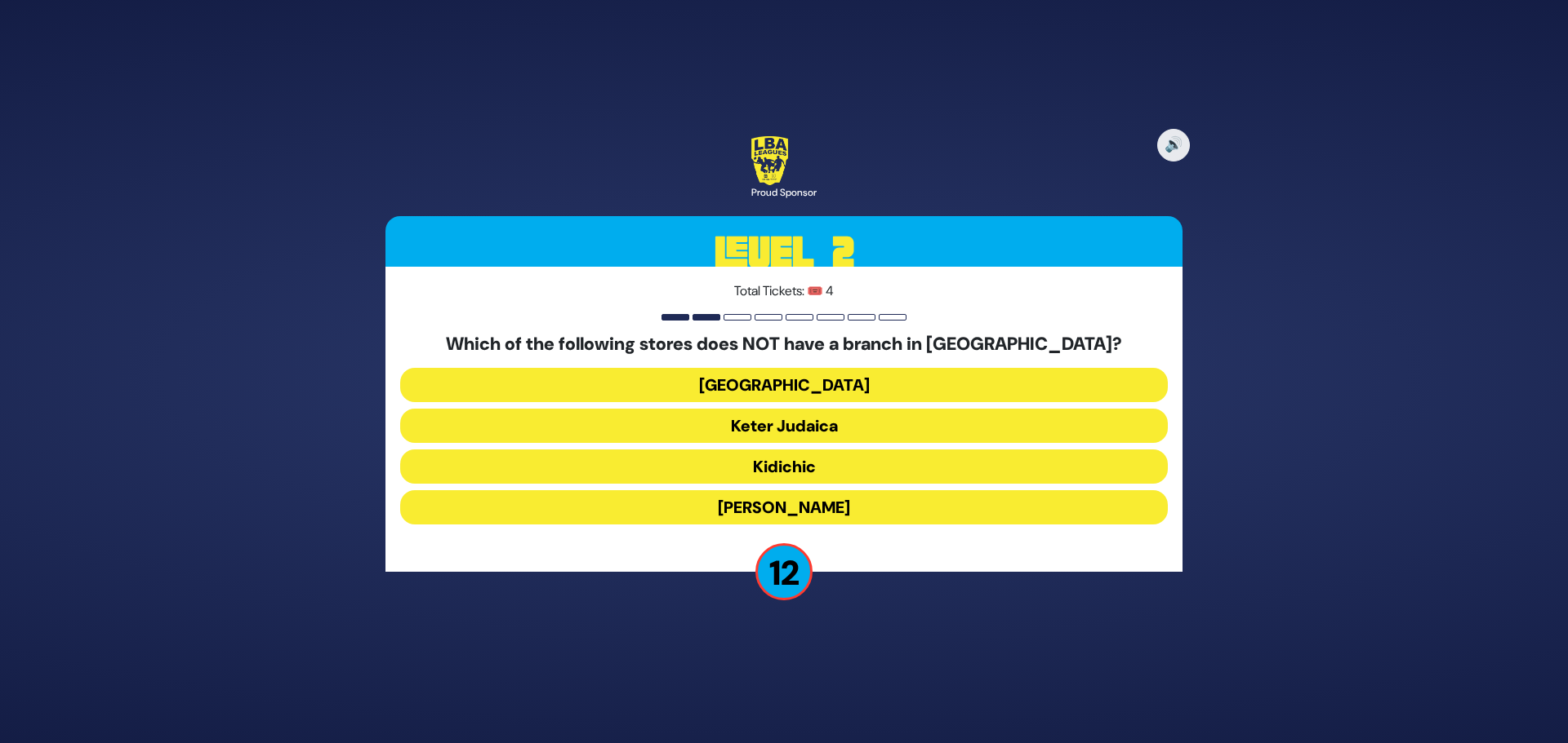
click at [789, 423] on button "Keter Judaica" at bounding box center [784, 426] width 768 height 34
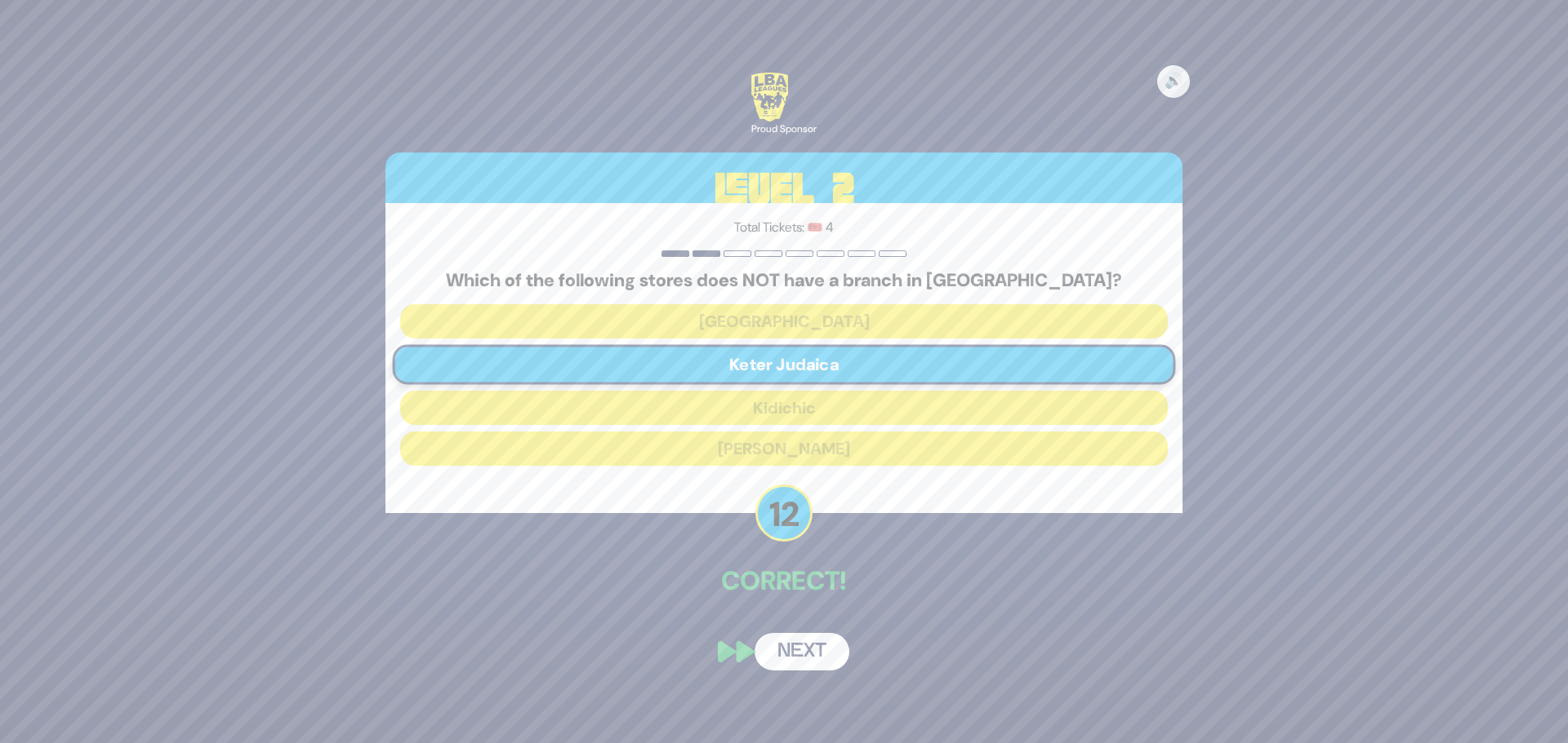
click at [804, 652] on button "Next" at bounding box center [801, 652] width 95 height 38
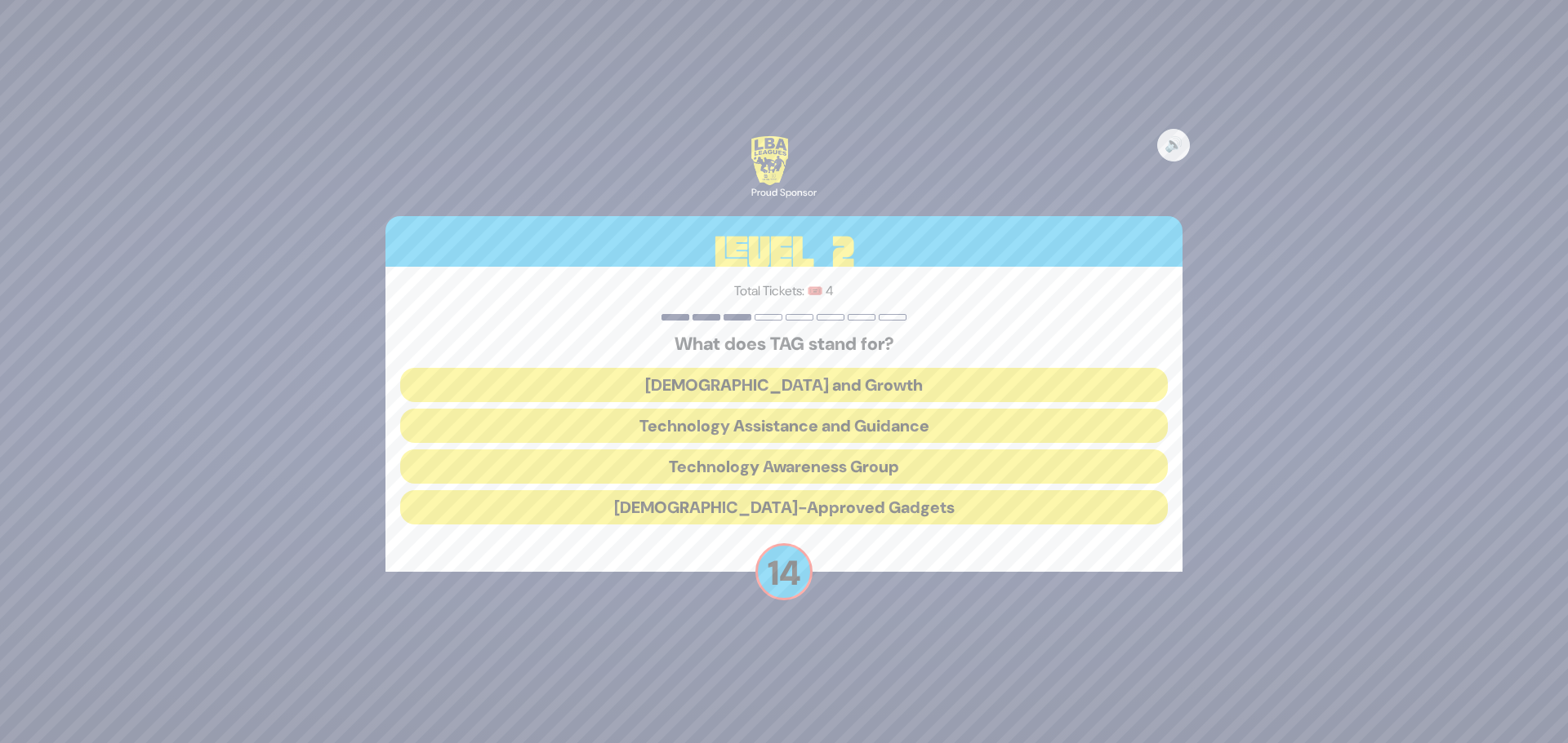
click at [752, 467] on button "Technology Awareness Group" at bounding box center [784, 467] width 768 height 34
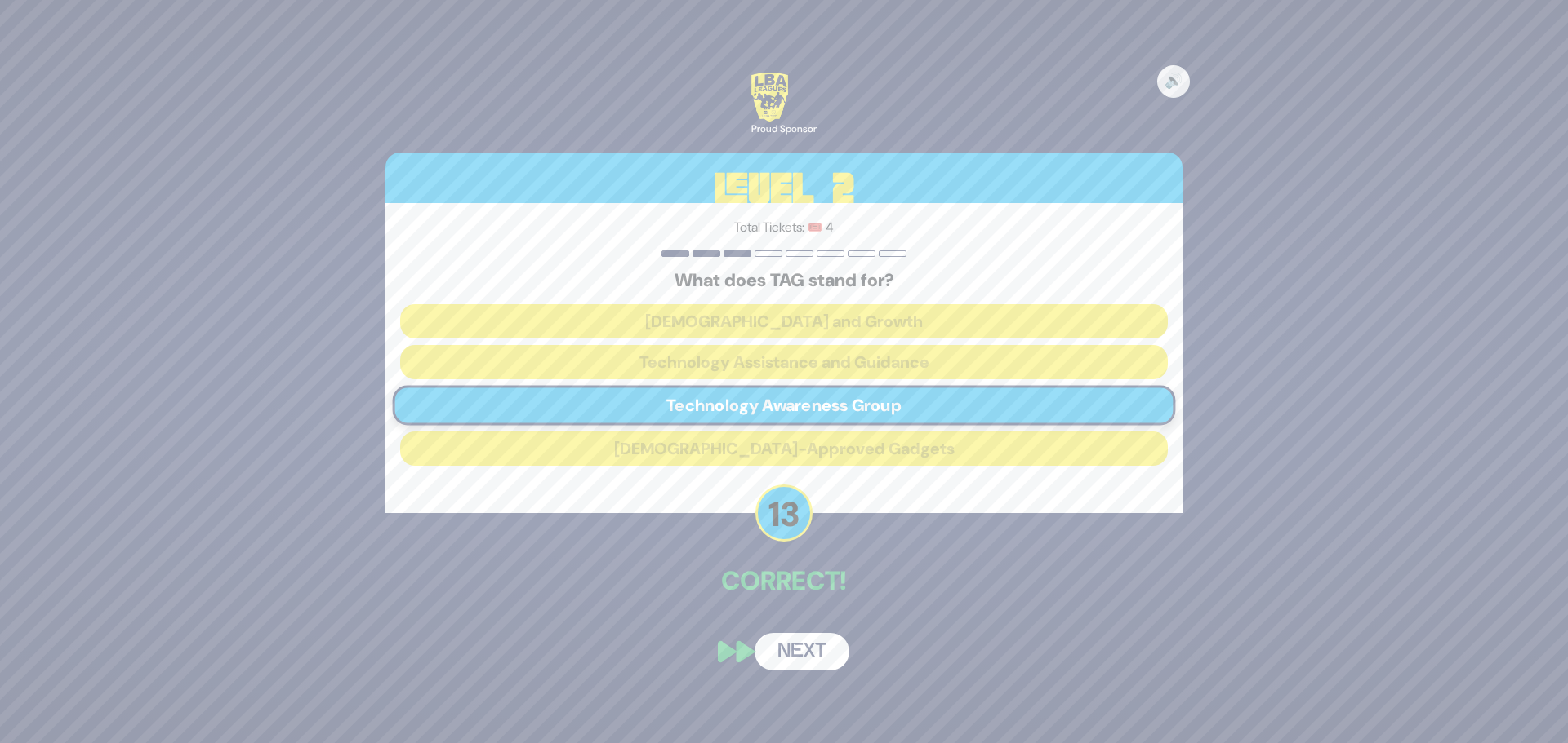
click at [807, 655] on button "Next" at bounding box center [801, 652] width 95 height 38
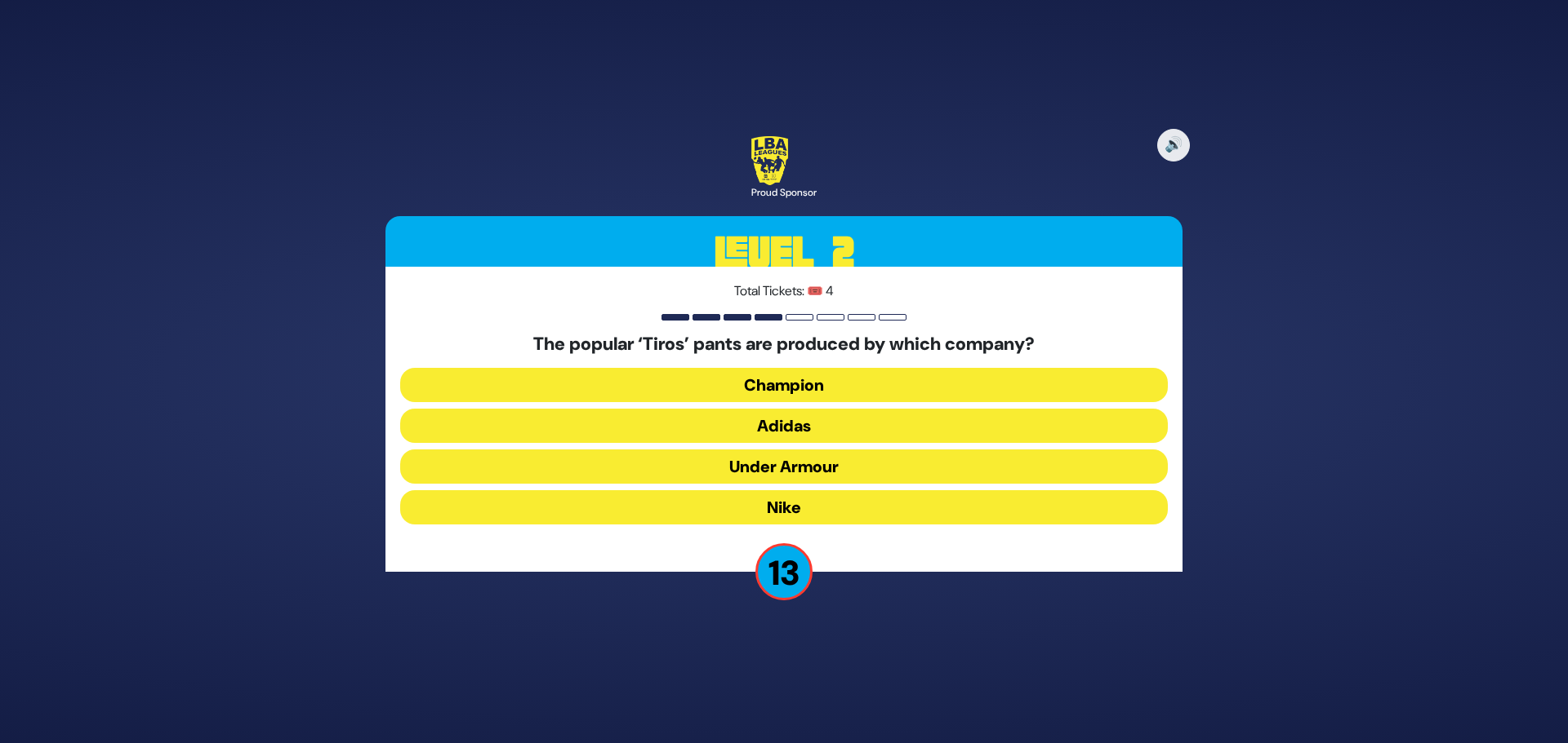
click at [773, 421] on button "Adidas" at bounding box center [784, 426] width 768 height 34
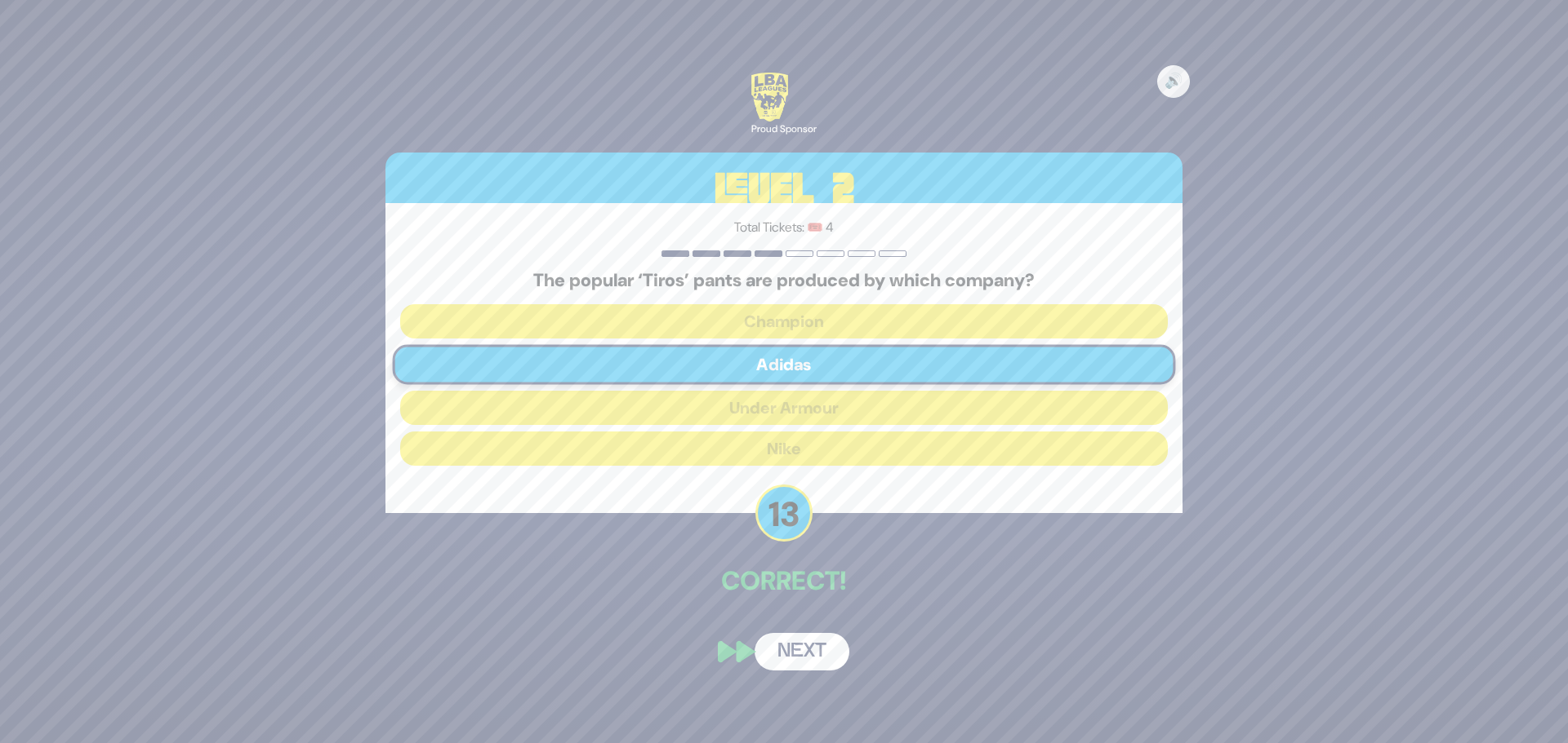
click at [786, 649] on button "Next" at bounding box center [801, 652] width 95 height 38
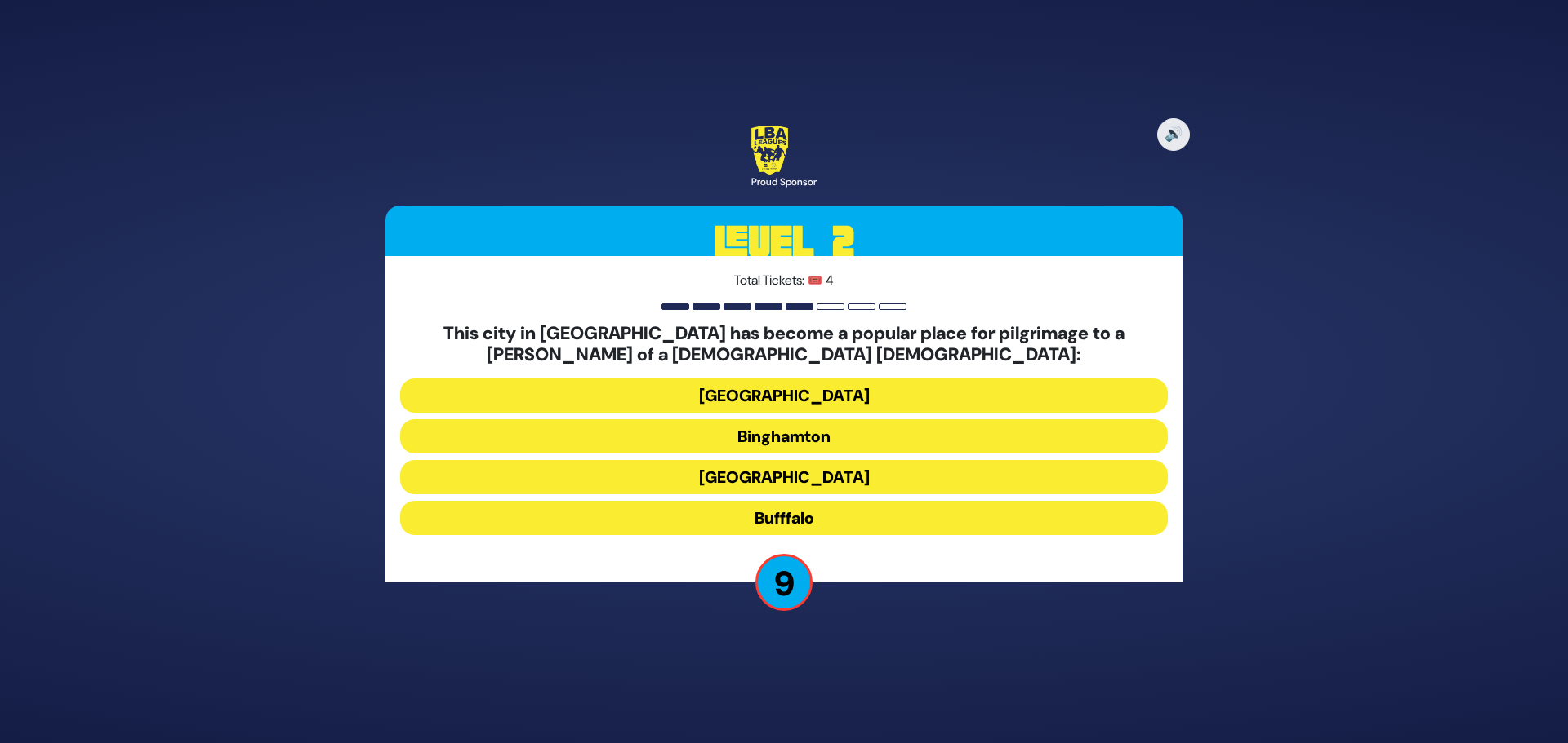
click at [804, 477] on button "Rochester" at bounding box center [784, 477] width 768 height 34
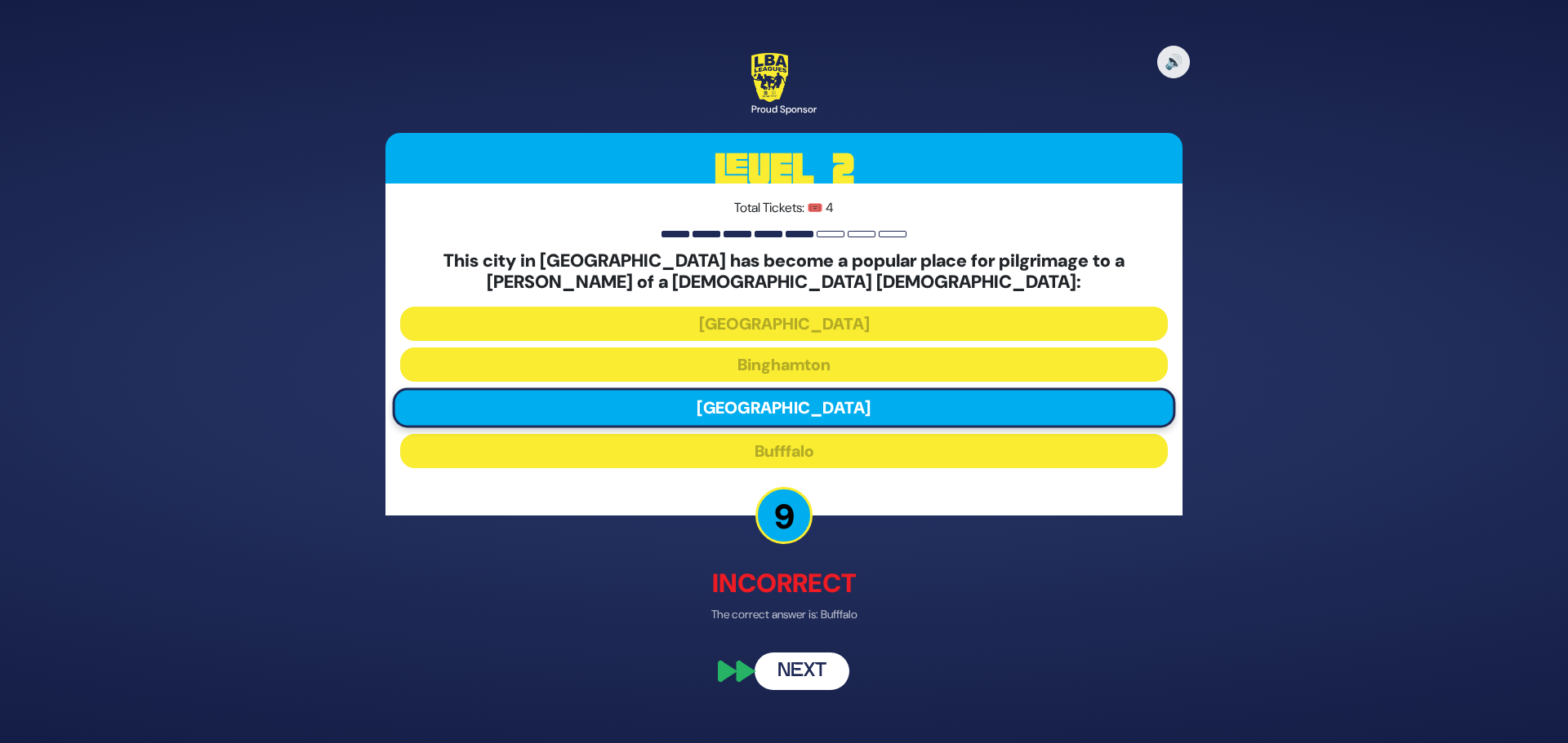
click at [804, 673] on button "Next" at bounding box center [801, 672] width 95 height 38
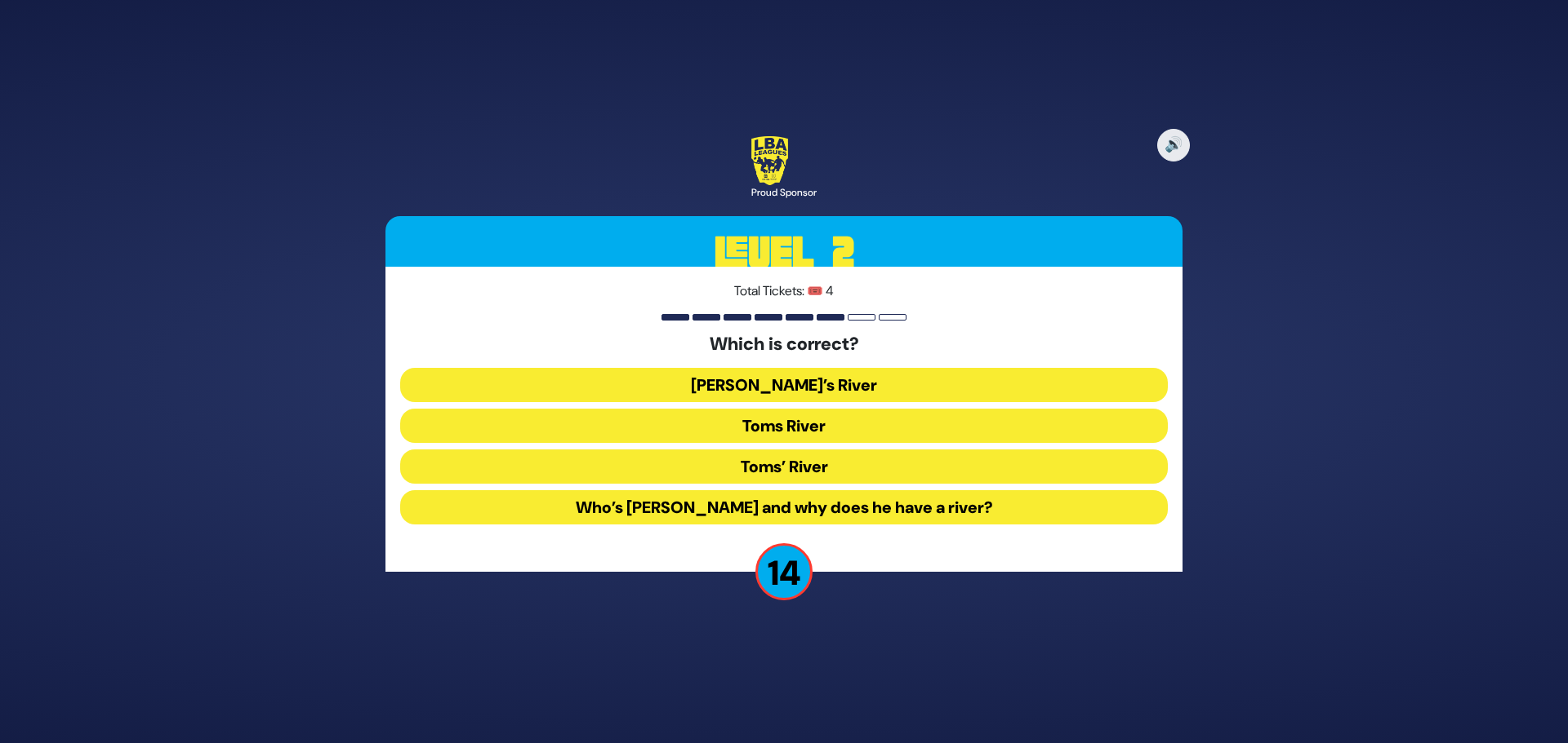
click at [779, 425] on button "Toms River" at bounding box center [784, 426] width 768 height 34
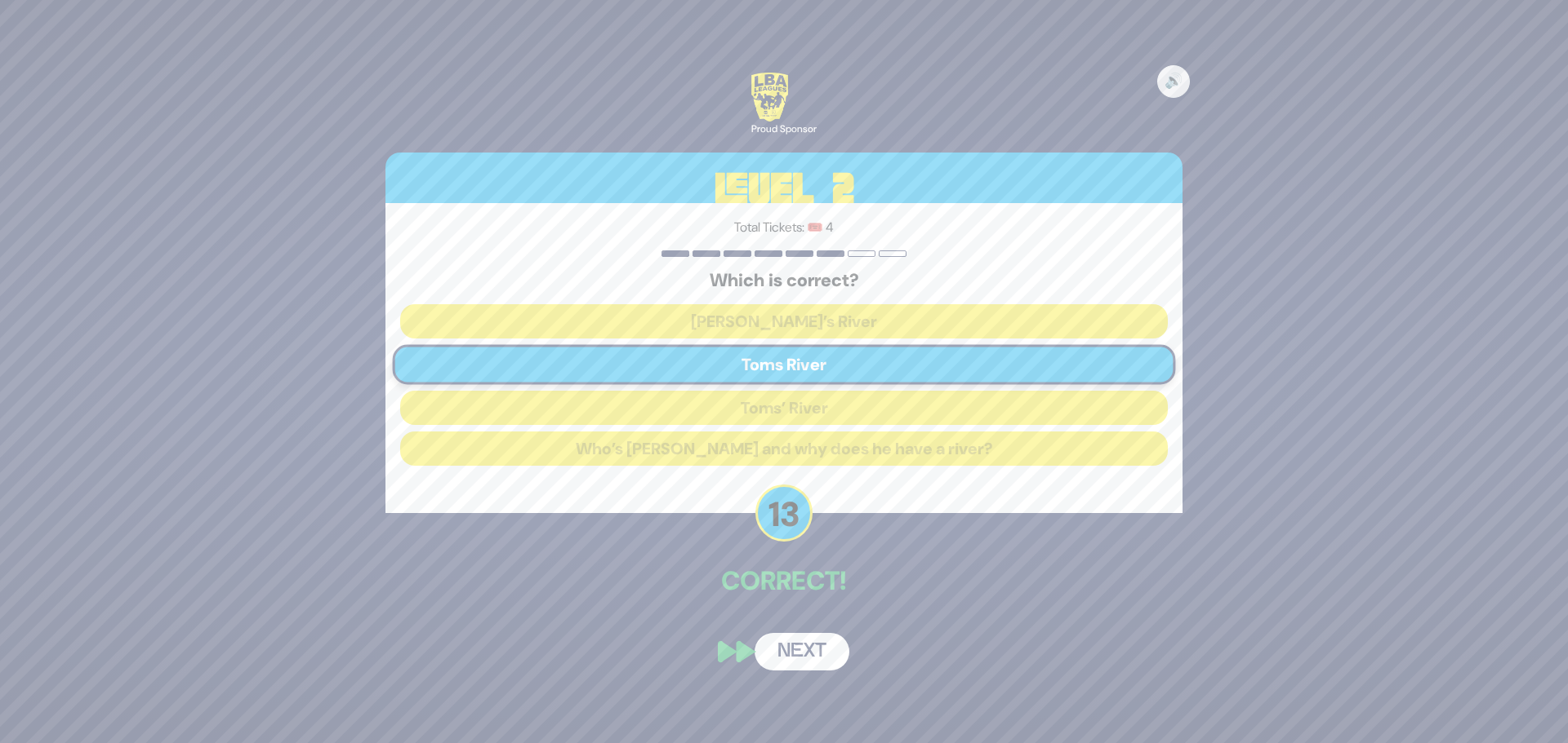
click at [801, 648] on button "Next" at bounding box center [801, 652] width 95 height 38
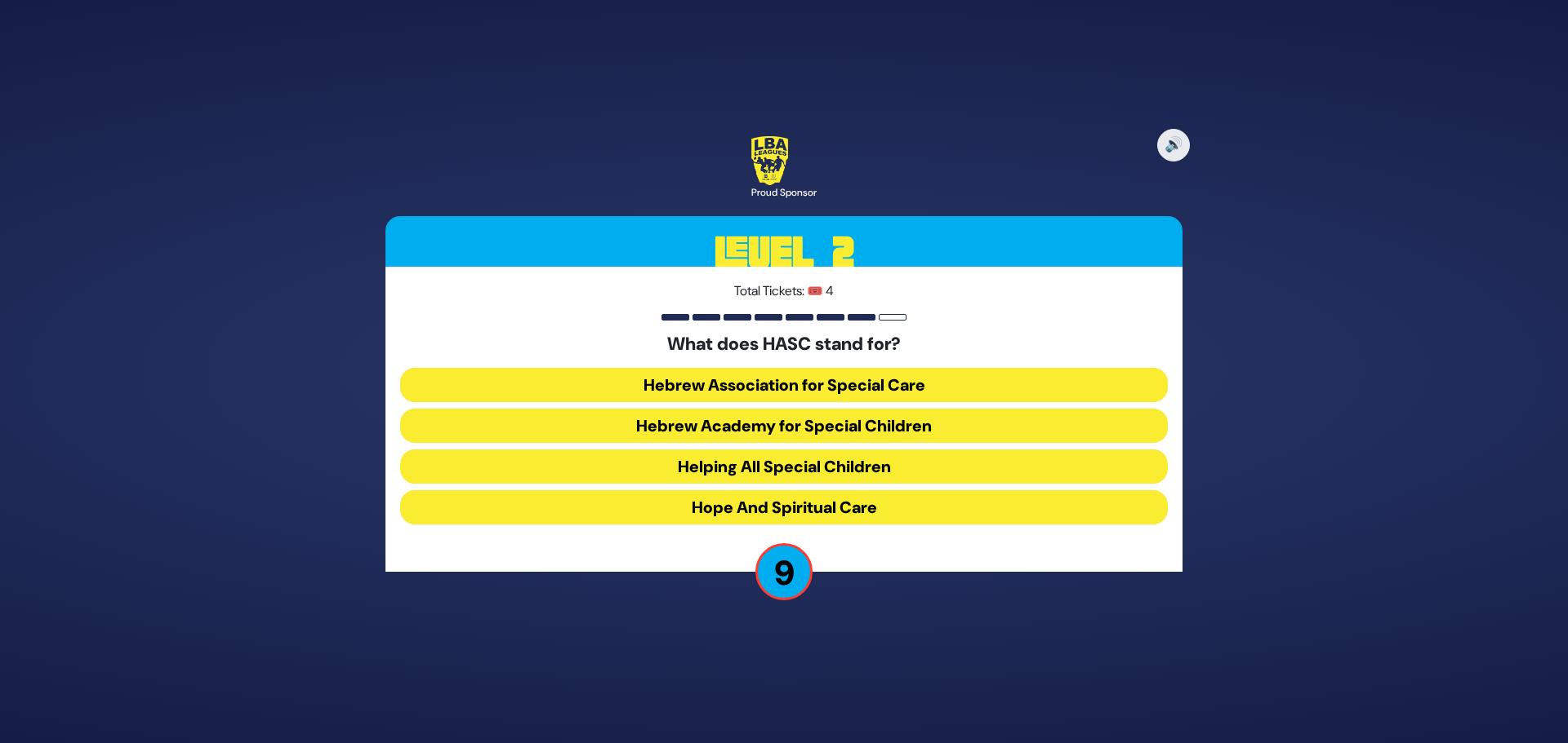
click at [758, 427] on button "Hebrew Academy for Special Children" at bounding box center [784, 426] width 768 height 34
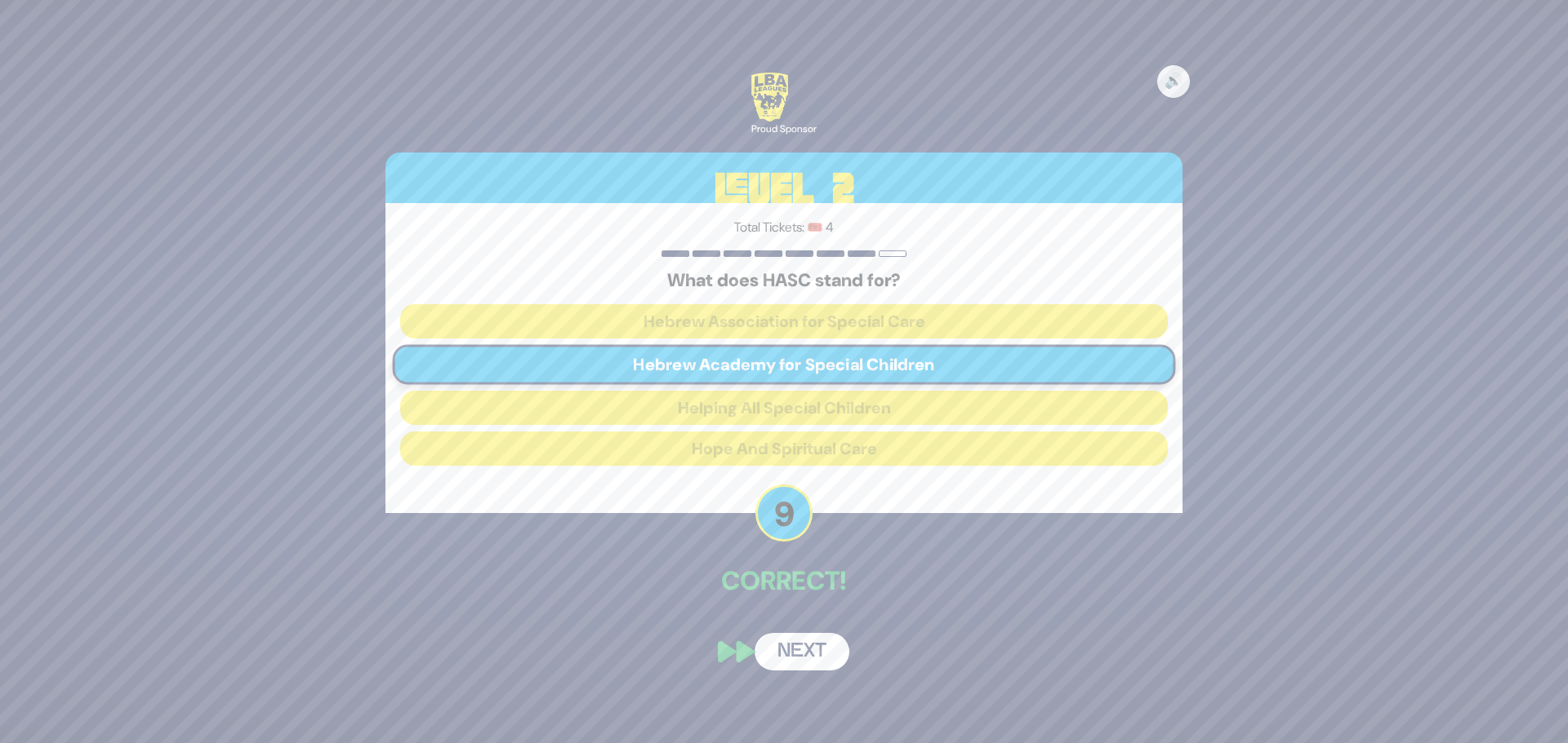
click at [803, 646] on button "Next" at bounding box center [801, 652] width 95 height 38
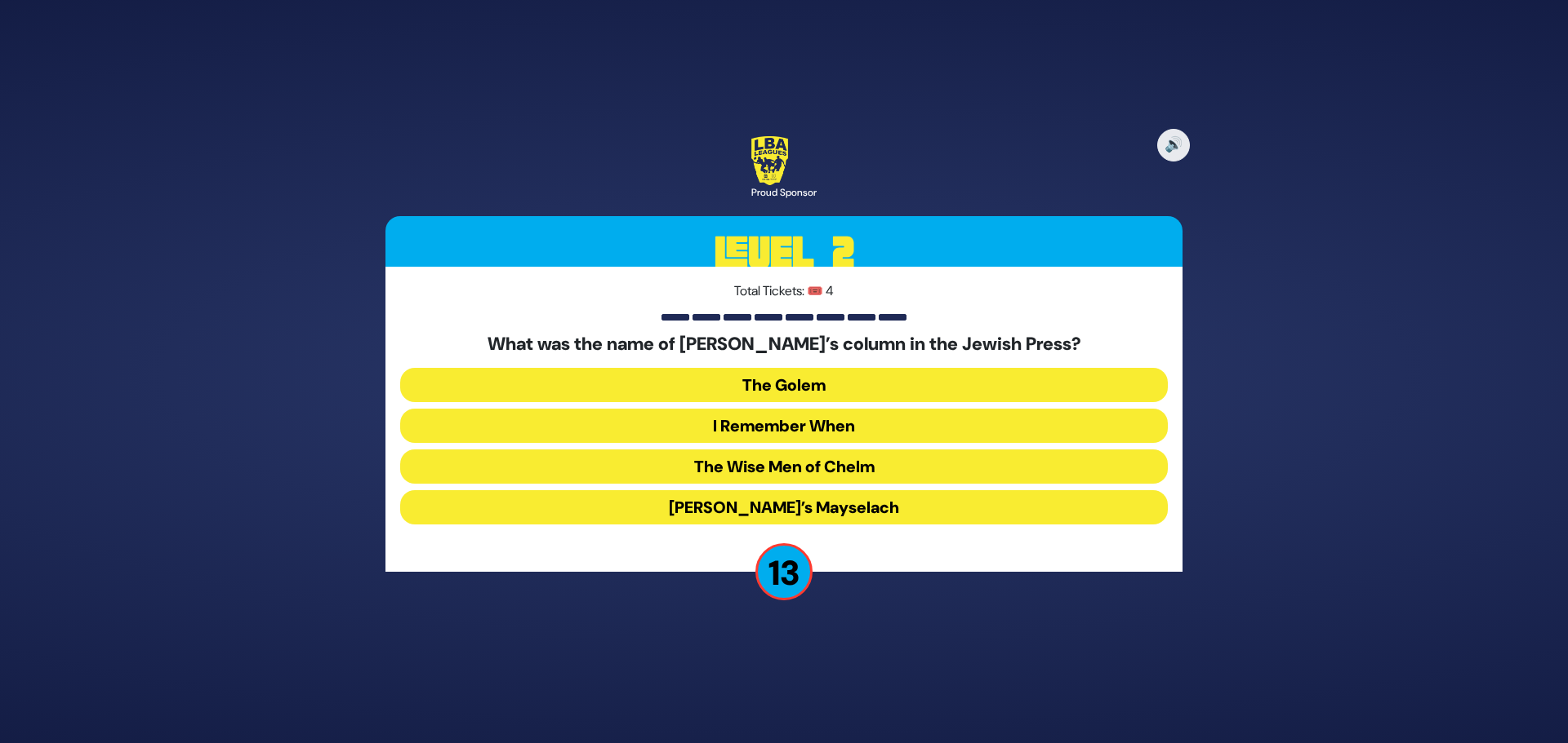
click at [778, 421] on button "I Remember When" at bounding box center [784, 426] width 768 height 34
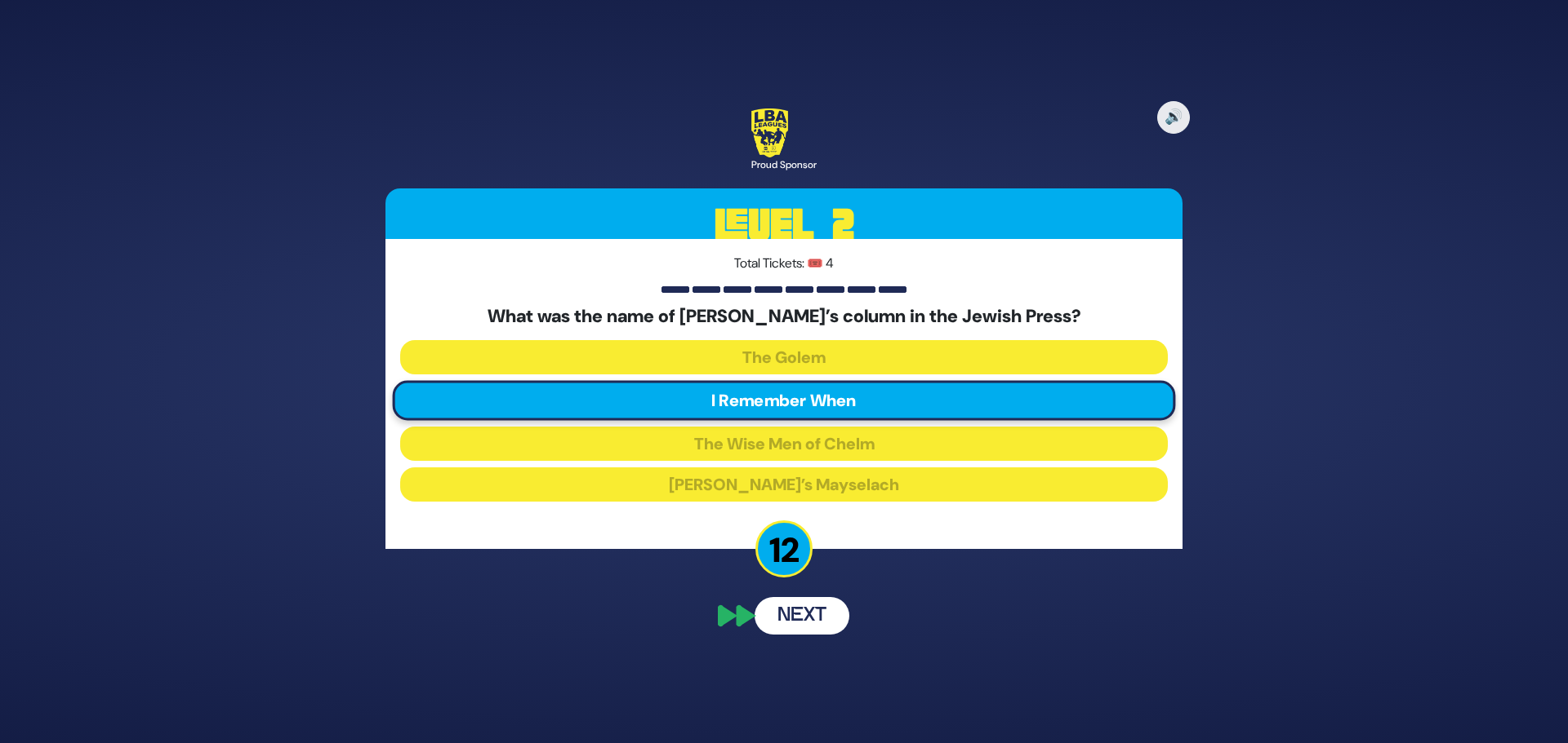
click at [807, 619] on div "🔊 Proud Sponsor Level 2 Total Tickets: 🎟️ 4 What was the name of Arnold Fine’s …" at bounding box center [784, 372] width 836 height 566
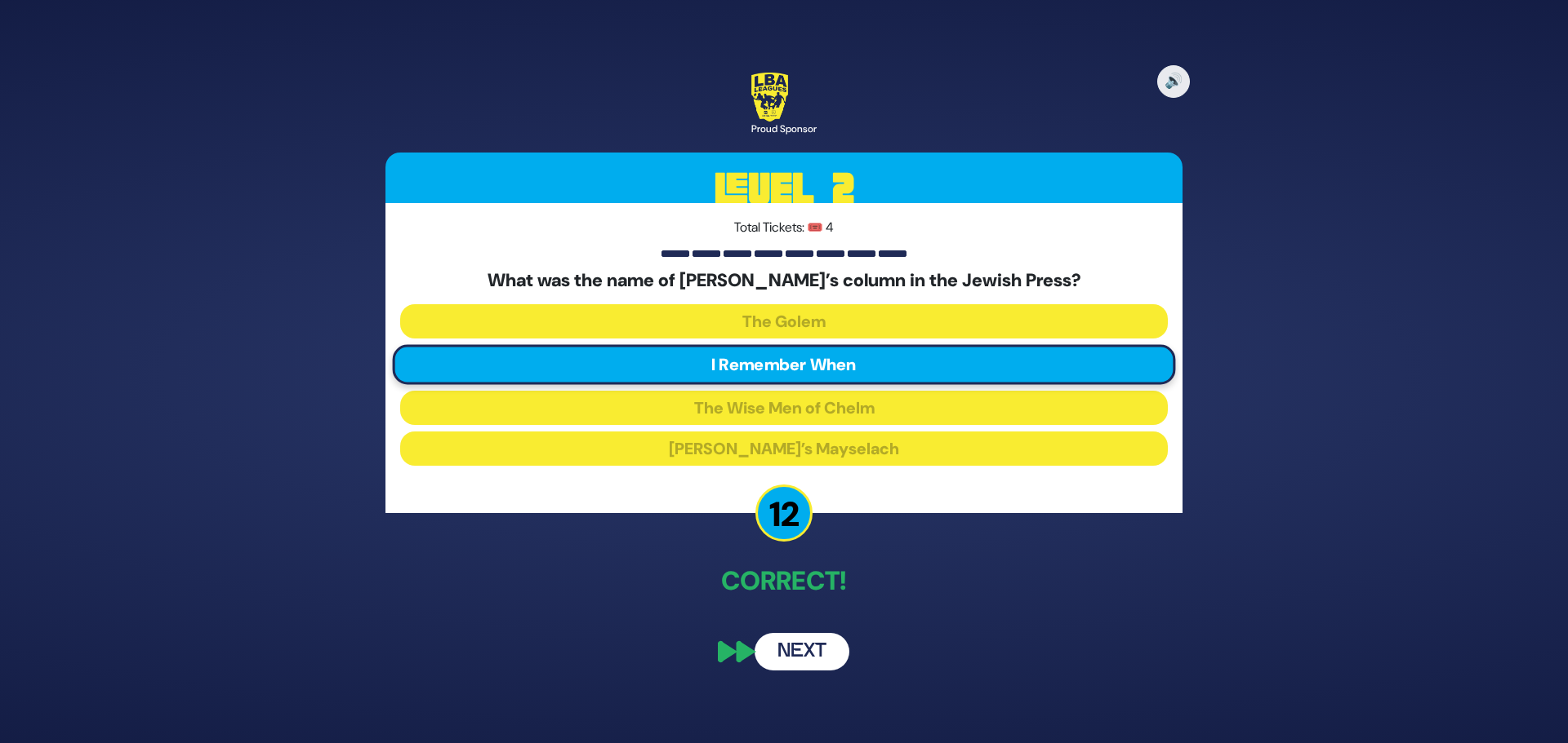
click at [796, 648] on button "Next" at bounding box center [801, 652] width 95 height 38
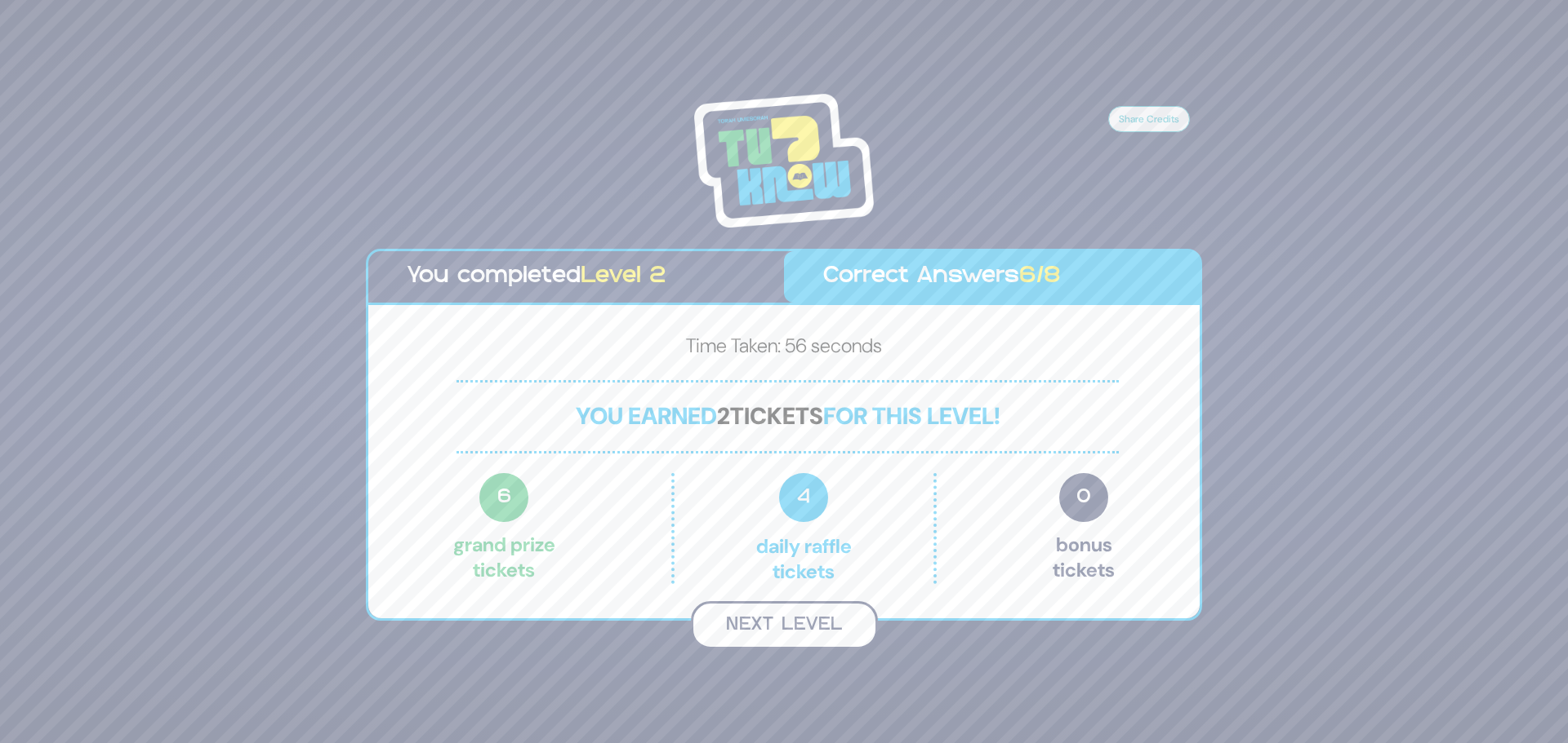
click at [789, 621] on button "Next Level" at bounding box center [783, 625] width 187 height 48
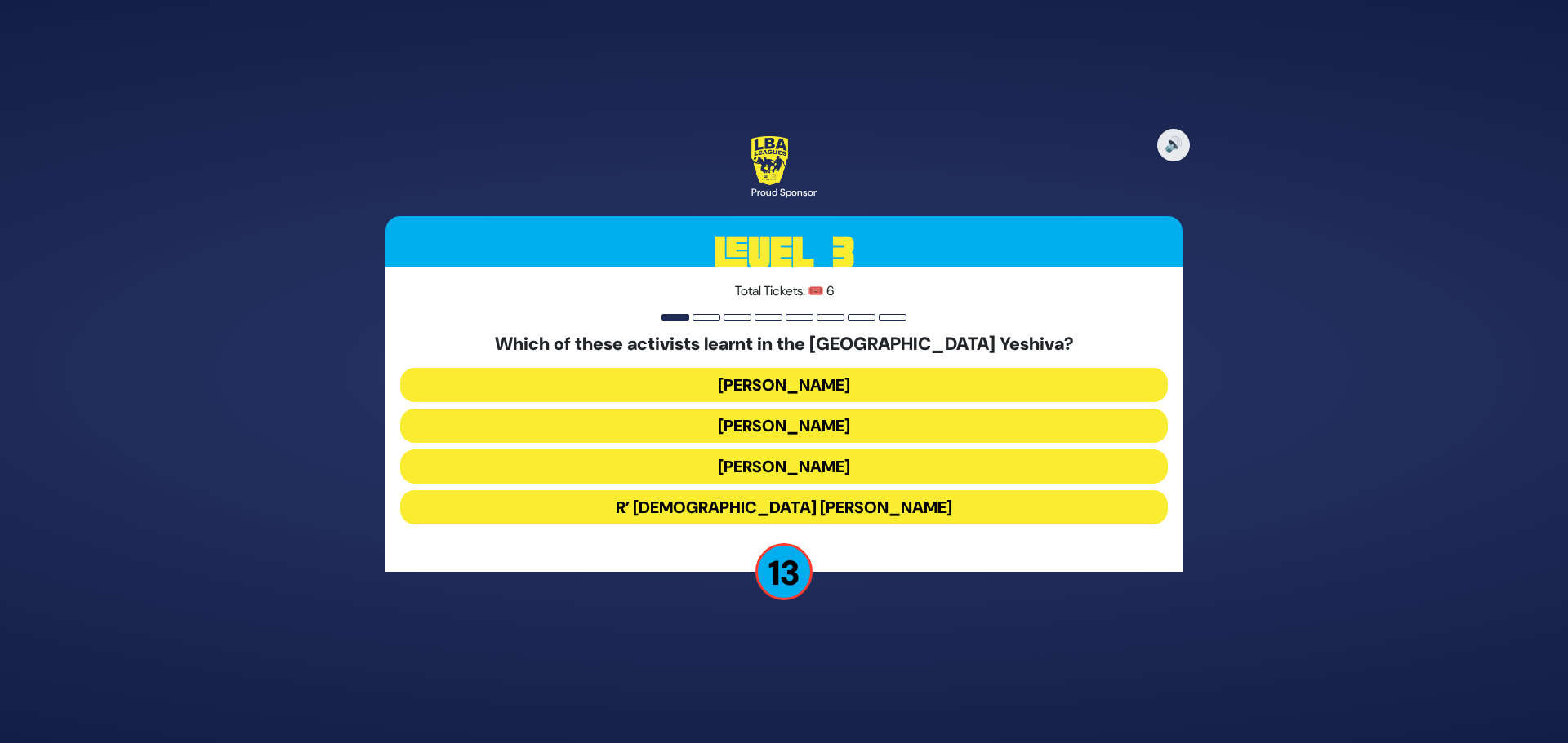
click at [794, 428] on button "Malcolm Hoenline" at bounding box center [784, 426] width 768 height 34
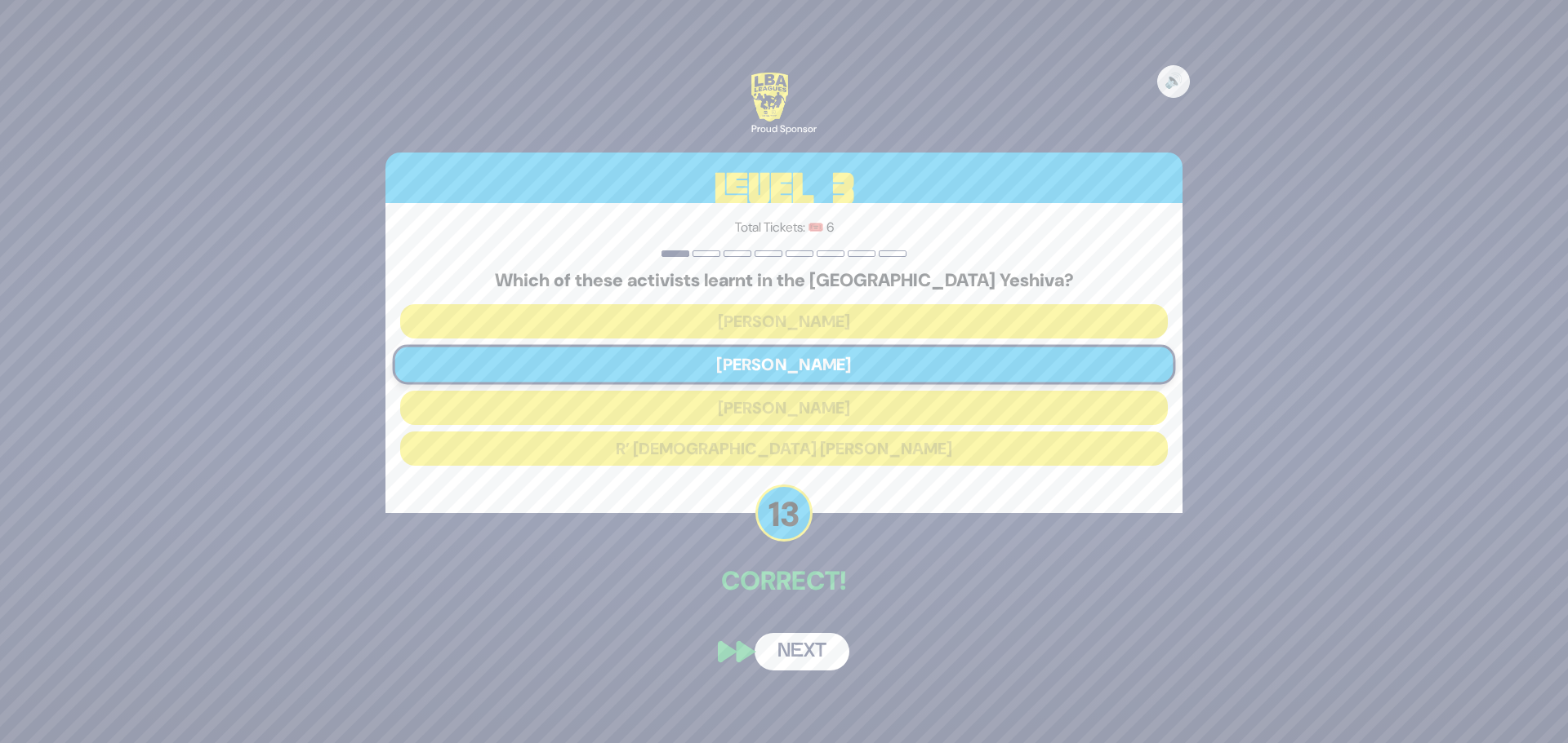
click at [811, 650] on button "Next" at bounding box center [801, 652] width 95 height 38
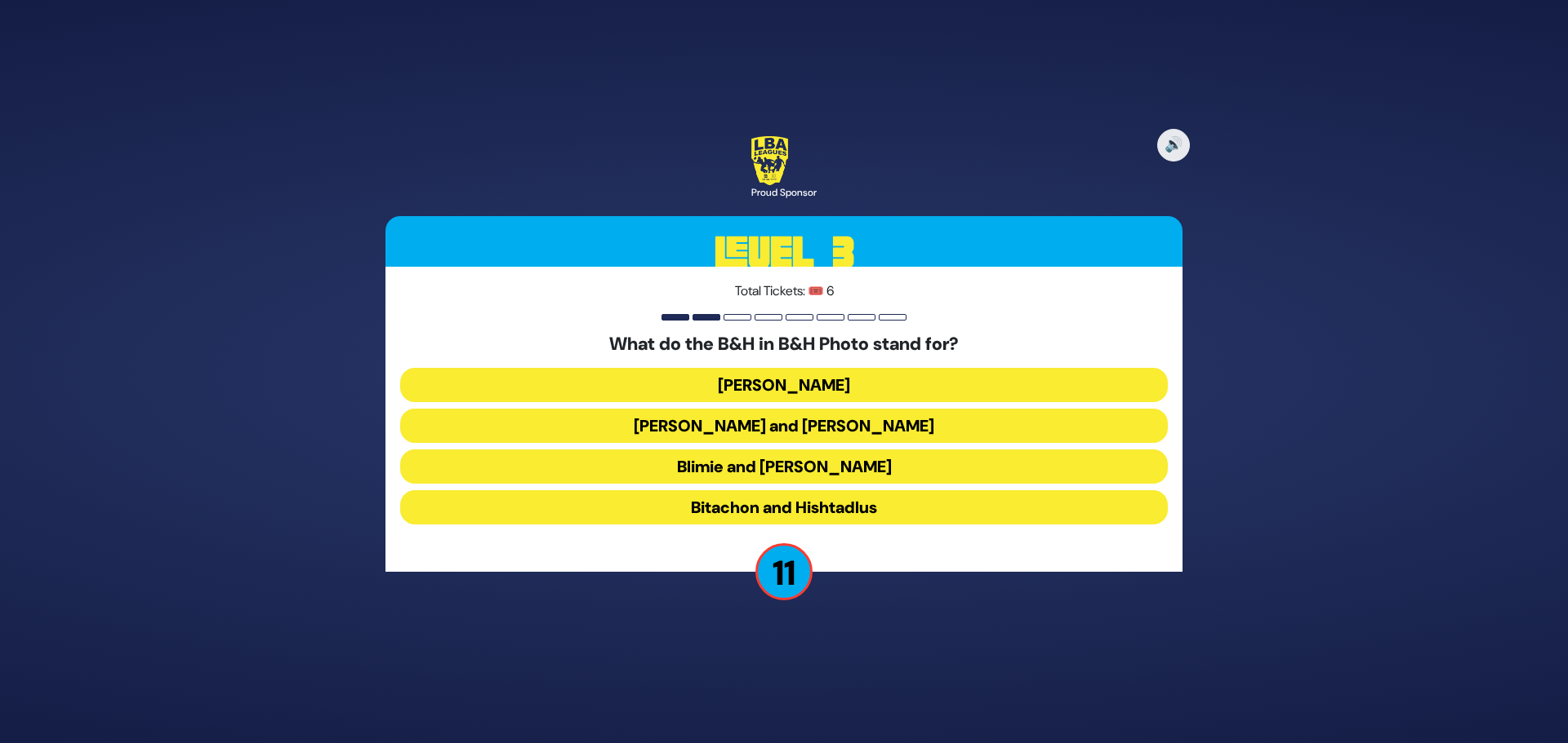
click at [788, 512] on button "Bitachon and Hishtadlus" at bounding box center [784, 508] width 768 height 34
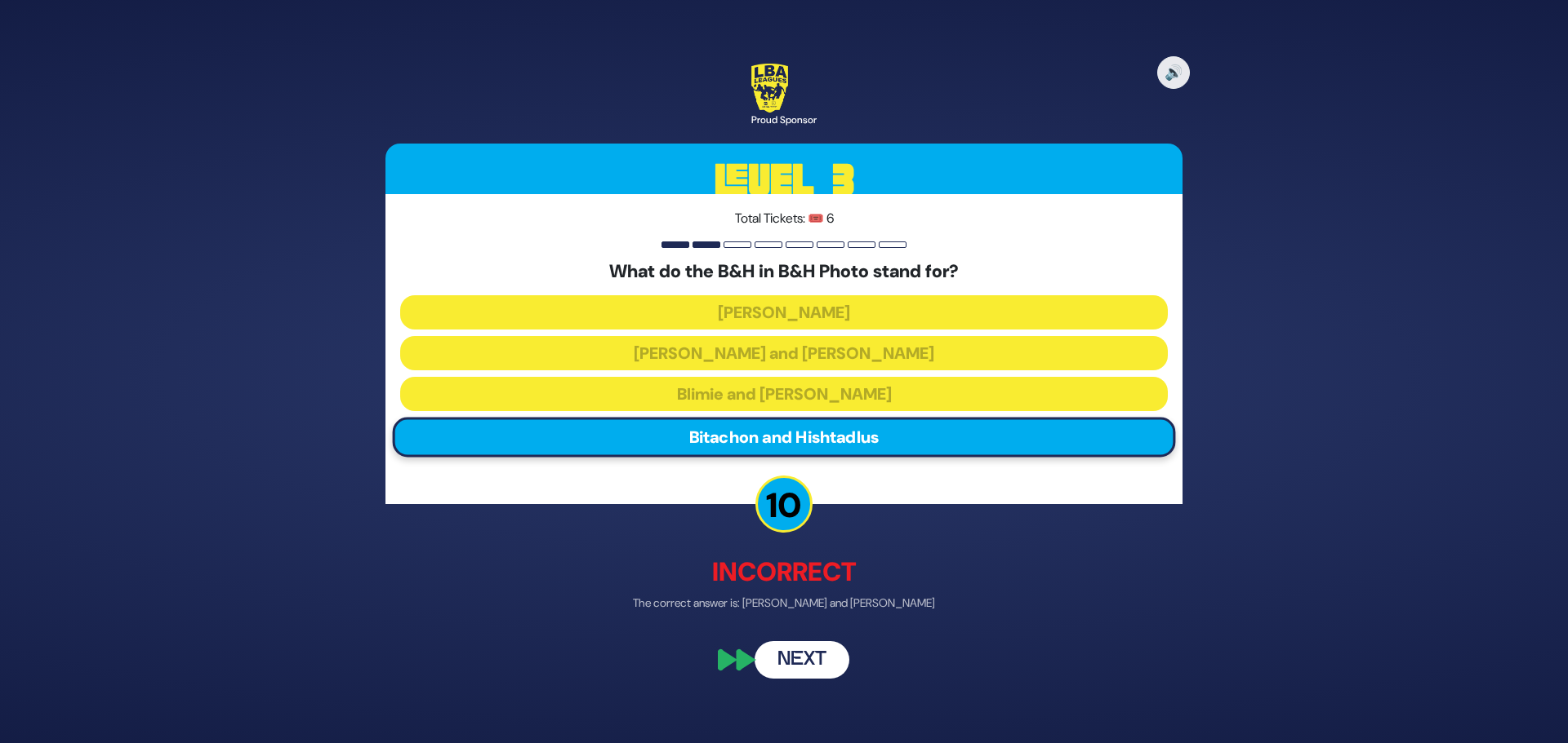
click at [801, 666] on button "Next" at bounding box center [801, 661] width 95 height 38
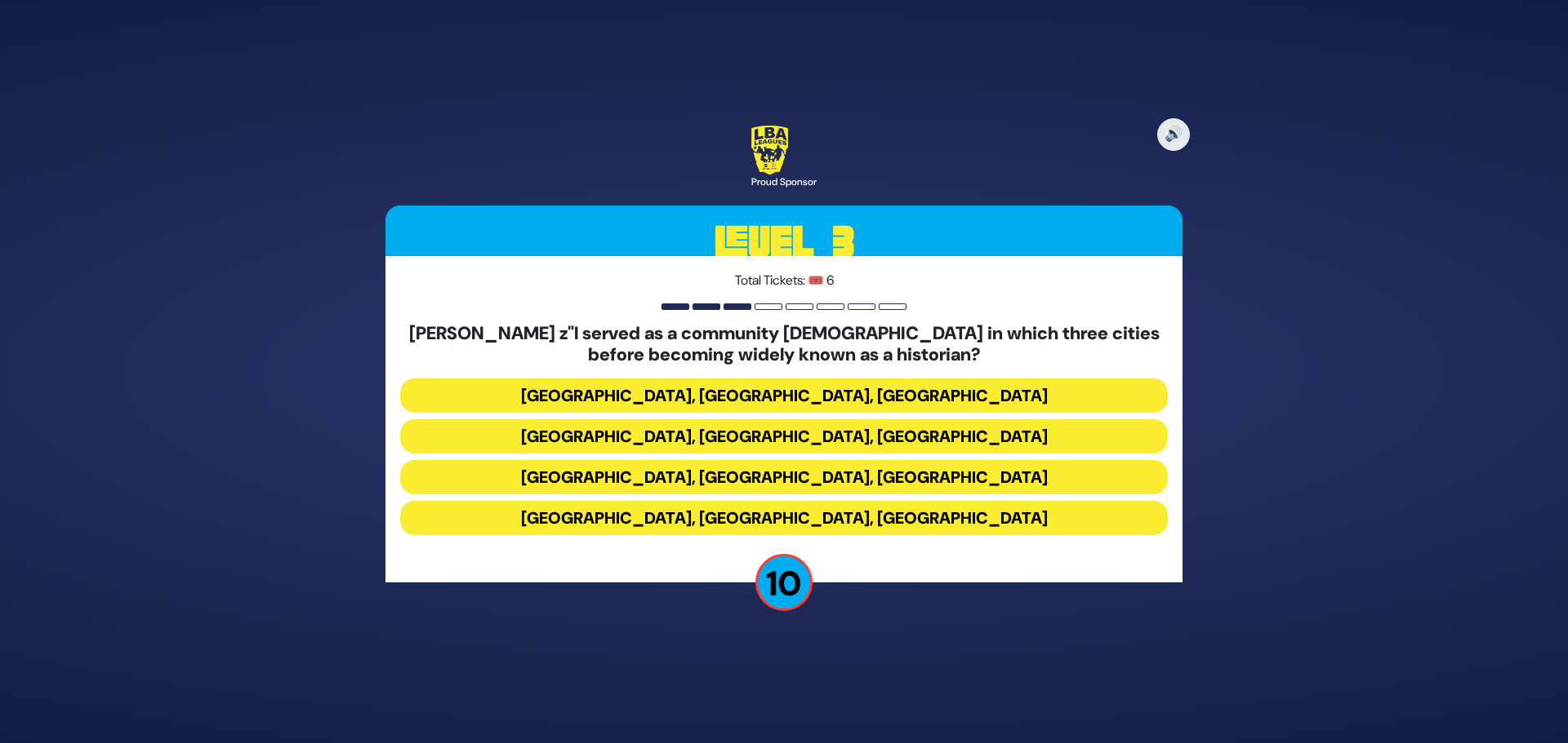
click at [809, 394] on button "Miami, Chicago, Monsey" at bounding box center [784, 395] width 768 height 34
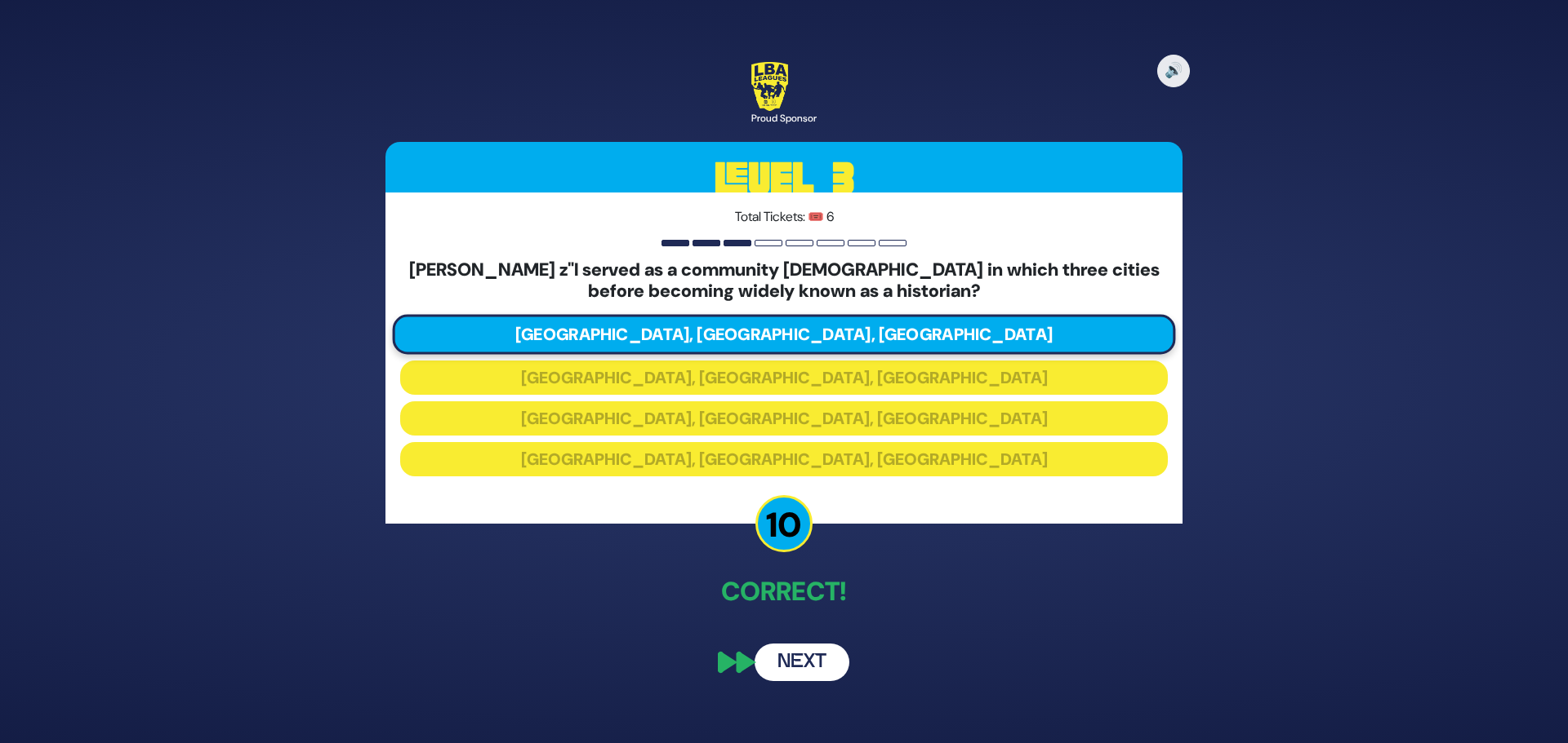
click at [811, 656] on button "Next" at bounding box center [801, 663] width 95 height 38
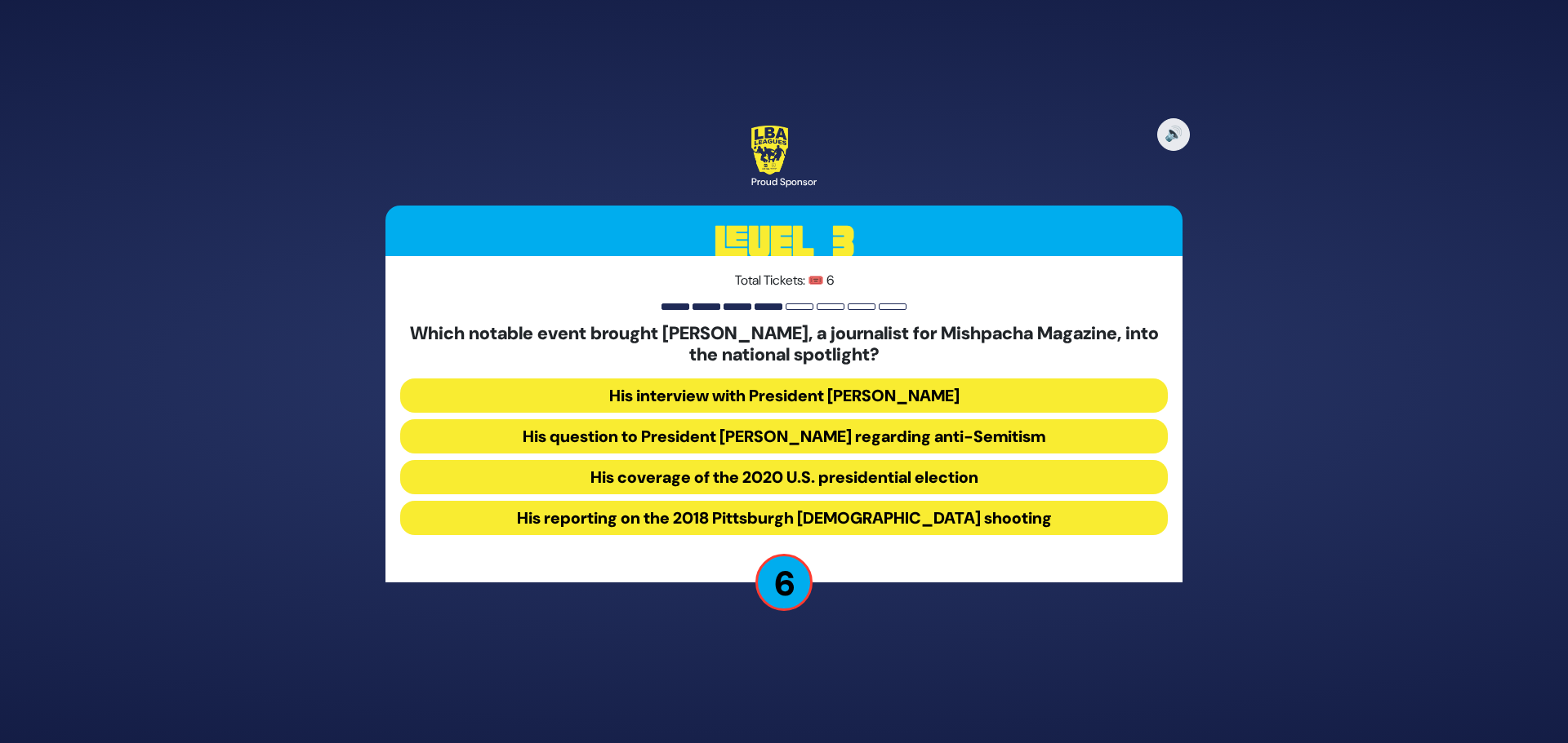
click at [746, 430] on button "His question to President Donald Trump regarding anti-Semitism" at bounding box center [784, 437] width 768 height 34
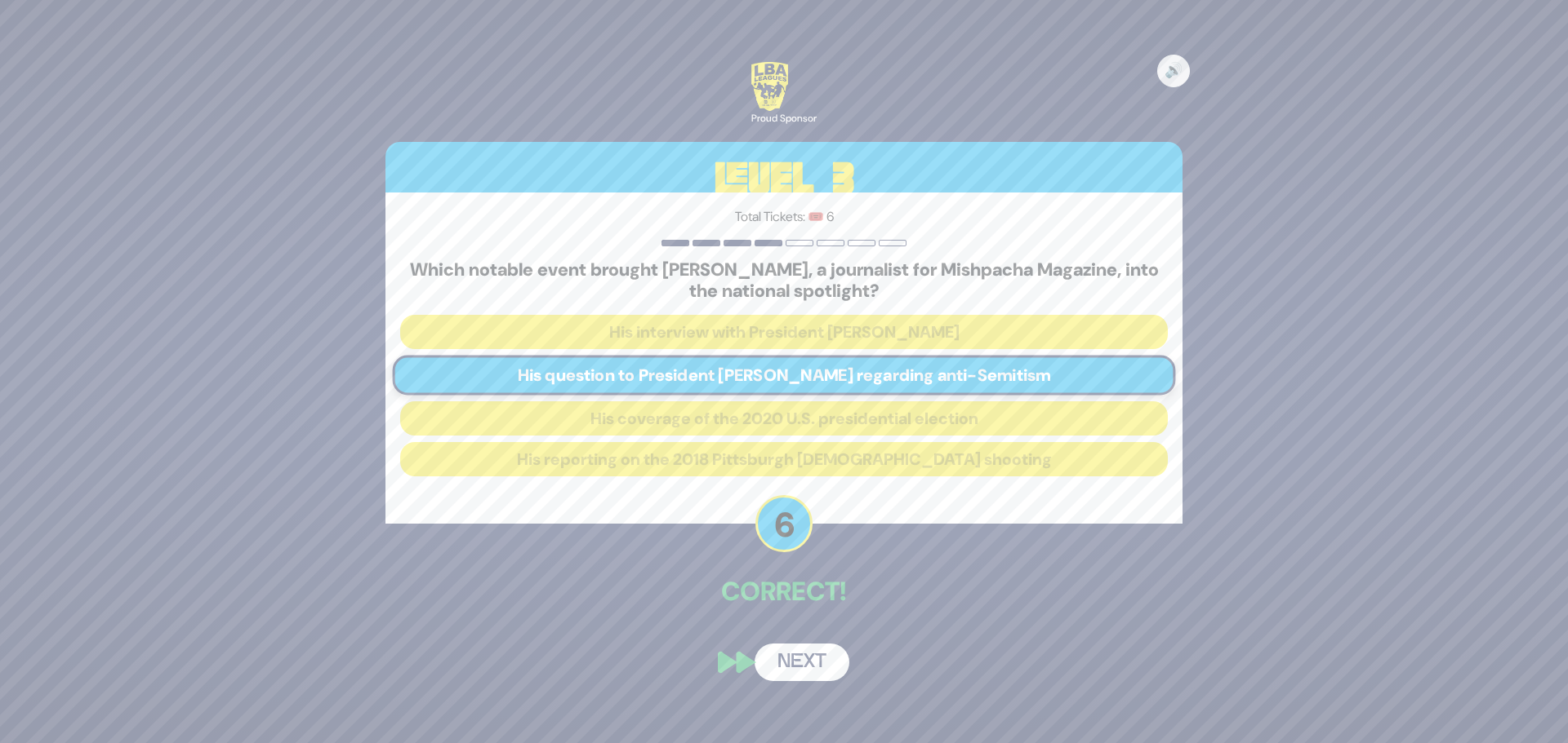
click at [797, 664] on button "Next" at bounding box center [801, 663] width 95 height 38
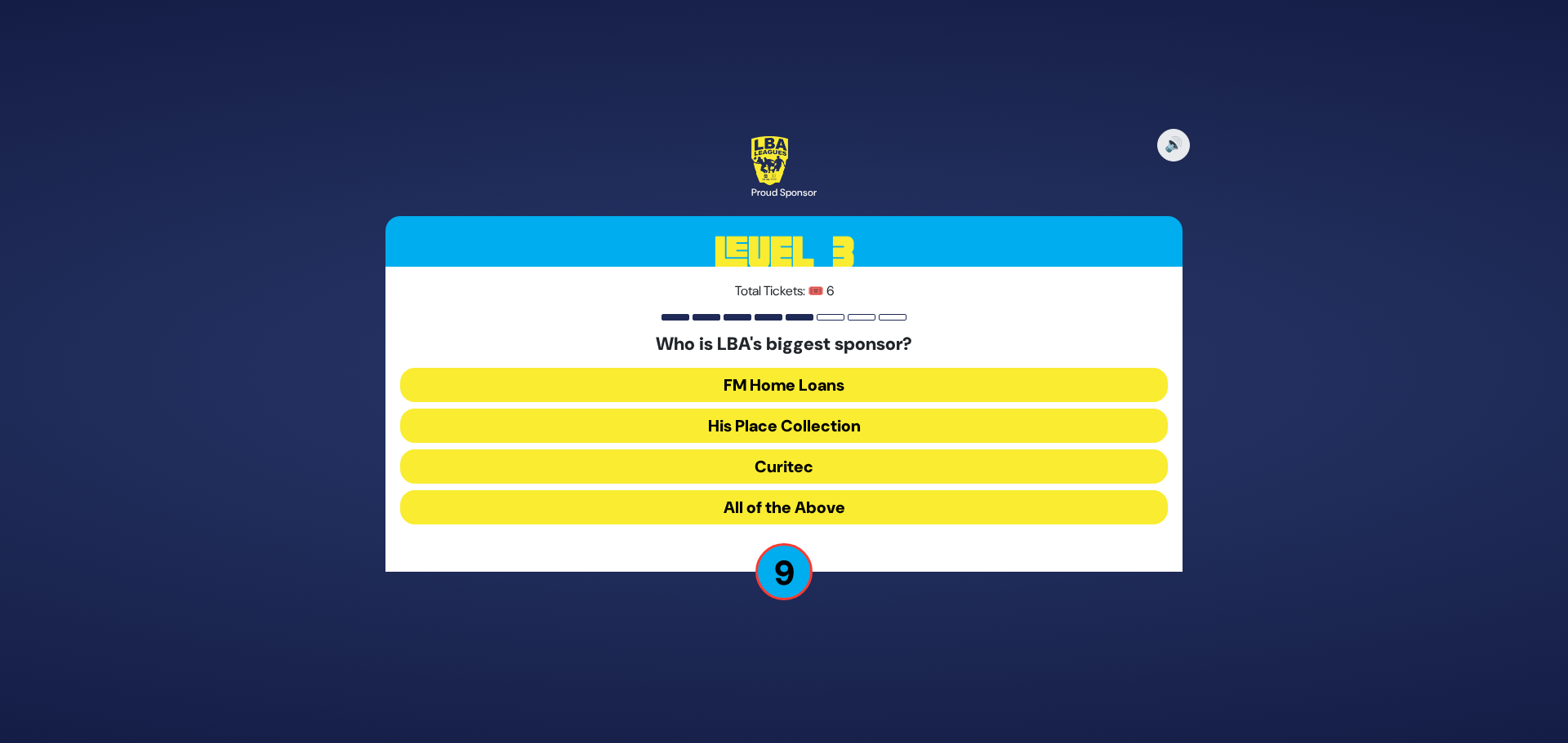
click at [776, 386] on button "FM Home Loans" at bounding box center [784, 385] width 768 height 34
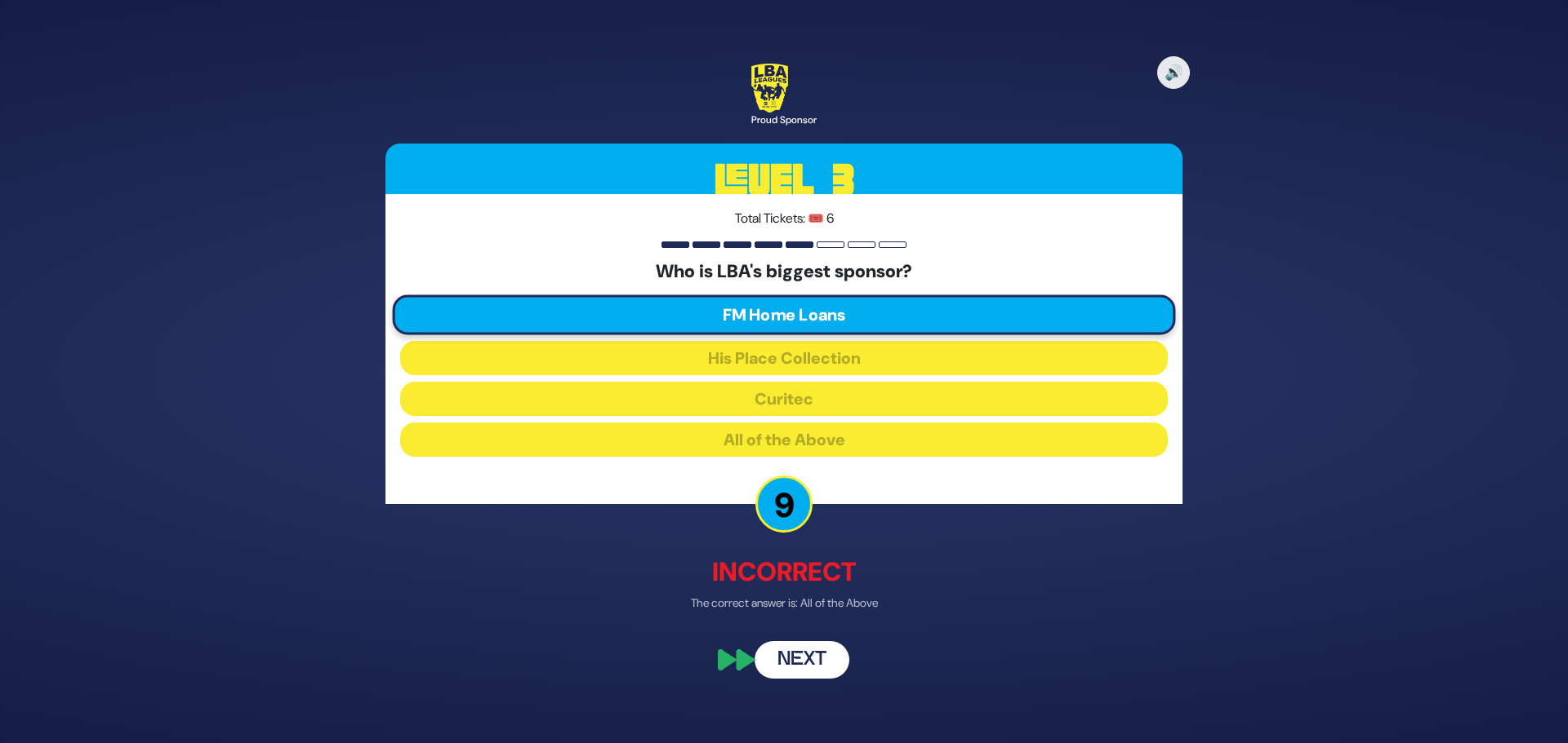
click at [814, 663] on button "Next" at bounding box center [801, 661] width 95 height 38
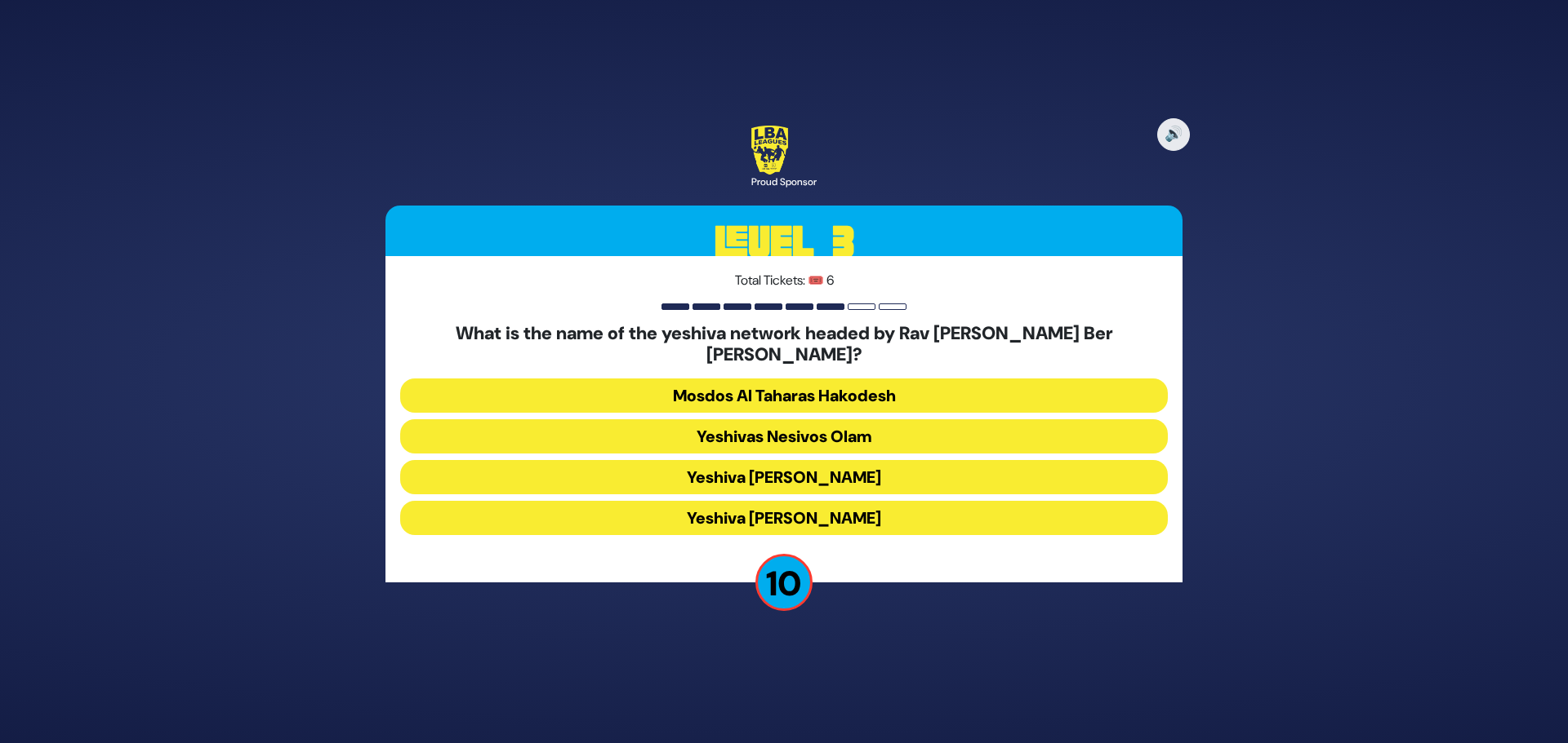
click at [797, 505] on button "Yeshiva Ateres Shlomo" at bounding box center [784, 518] width 768 height 34
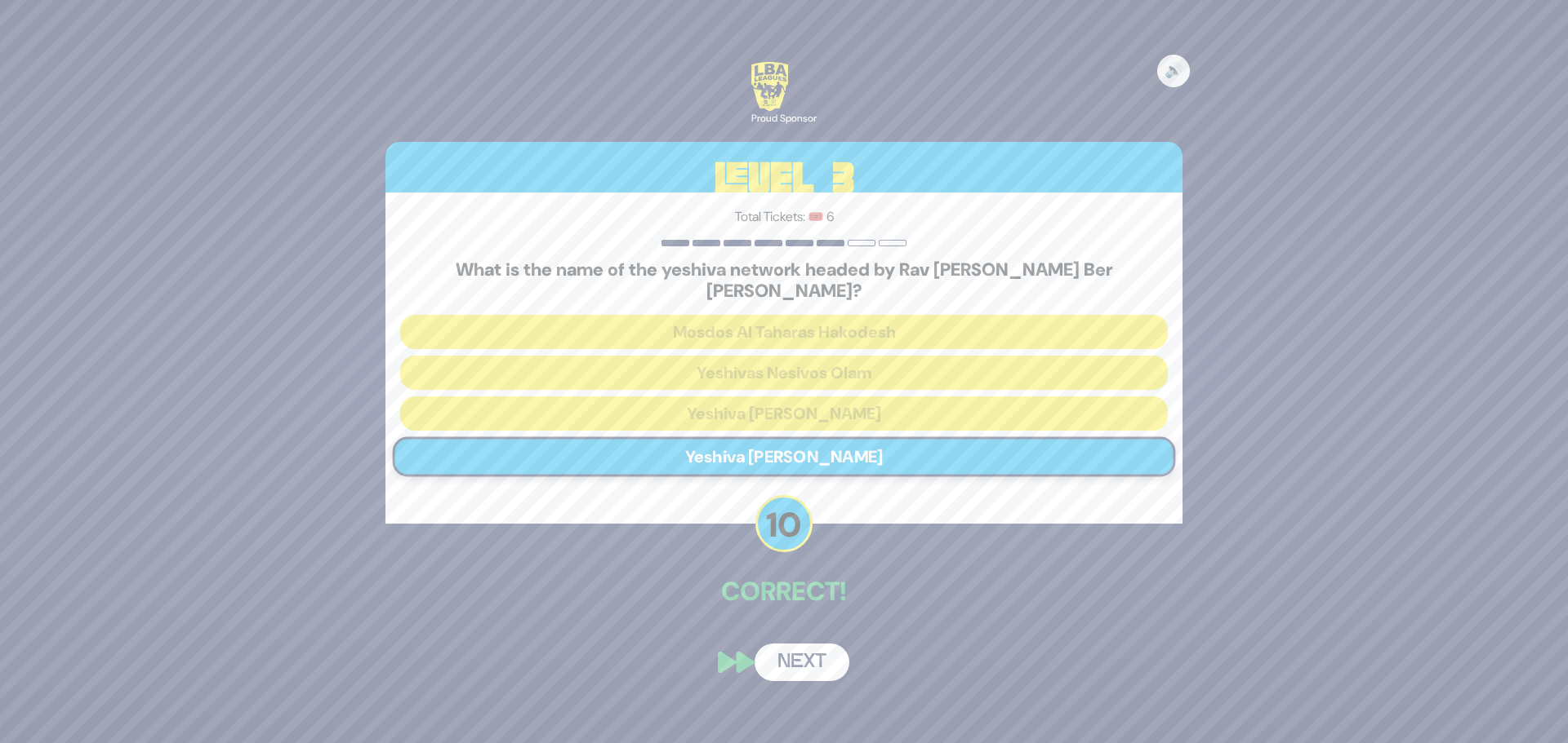
click at [811, 650] on button "Next" at bounding box center [801, 663] width 95 height 38
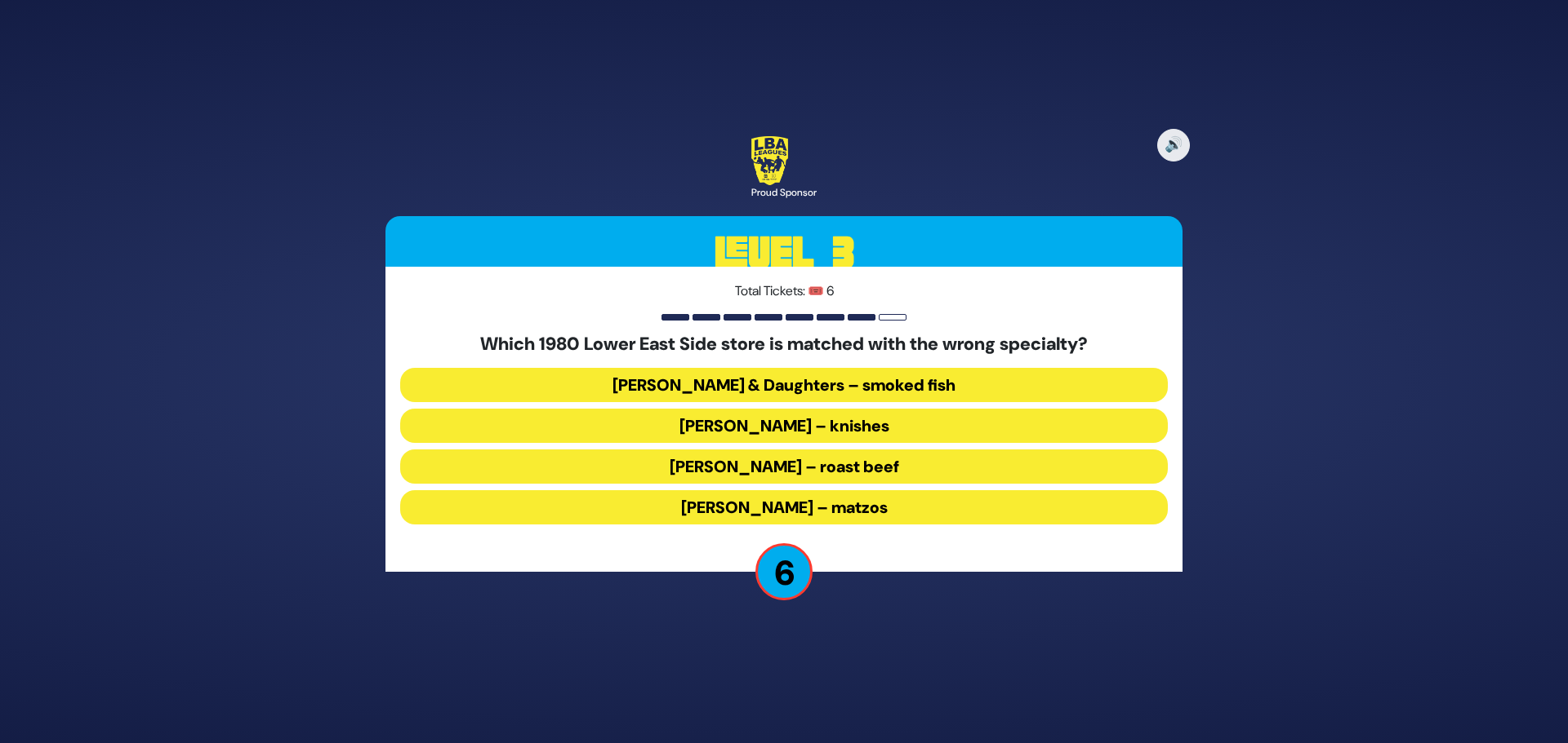
click at [766, 421] on button "Yonah Schimmel’s – knishes" at bounding box center [784, 426] width 768 height 34
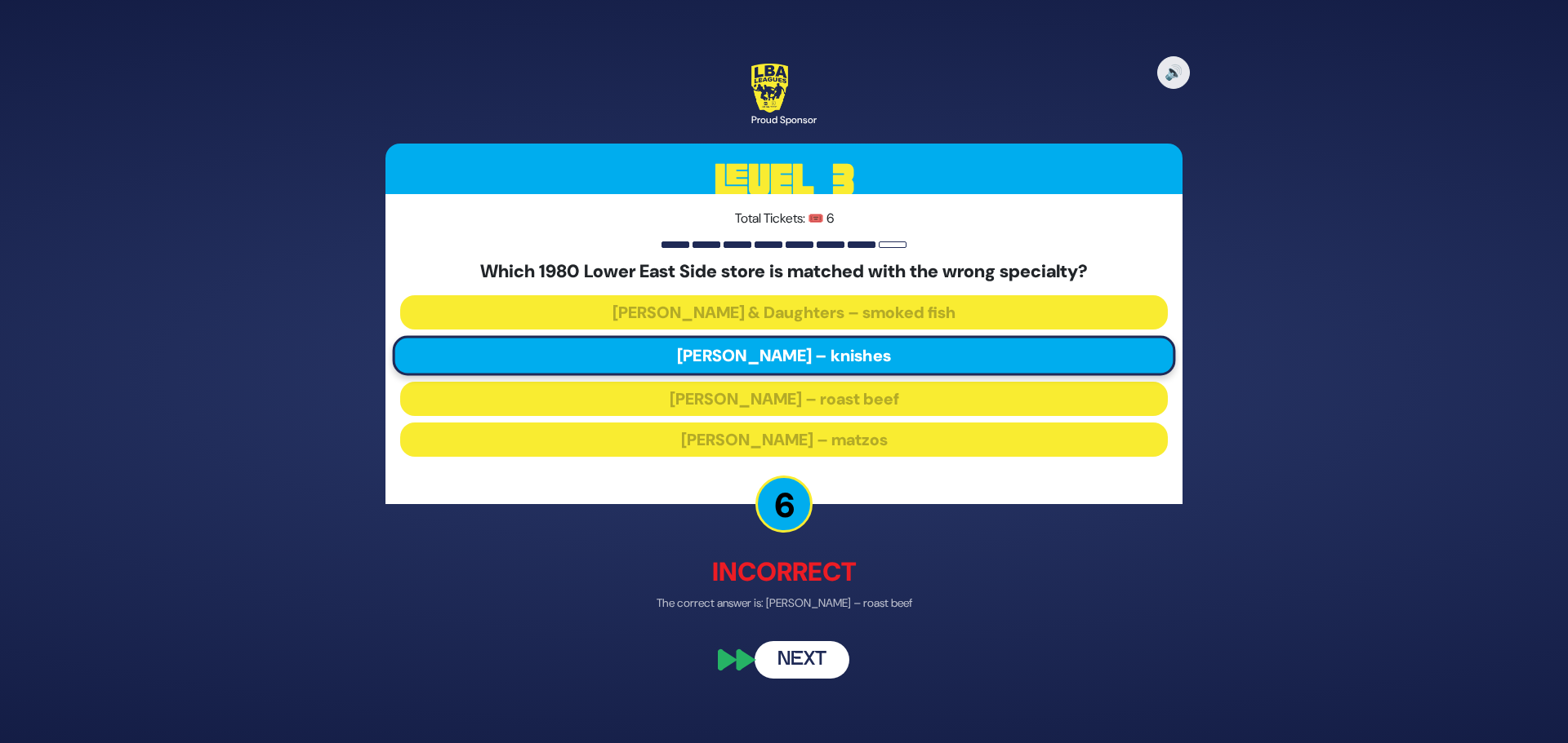
click at [810, 652] on button "Next" at bounding box center [801, 661] width 95 height 38
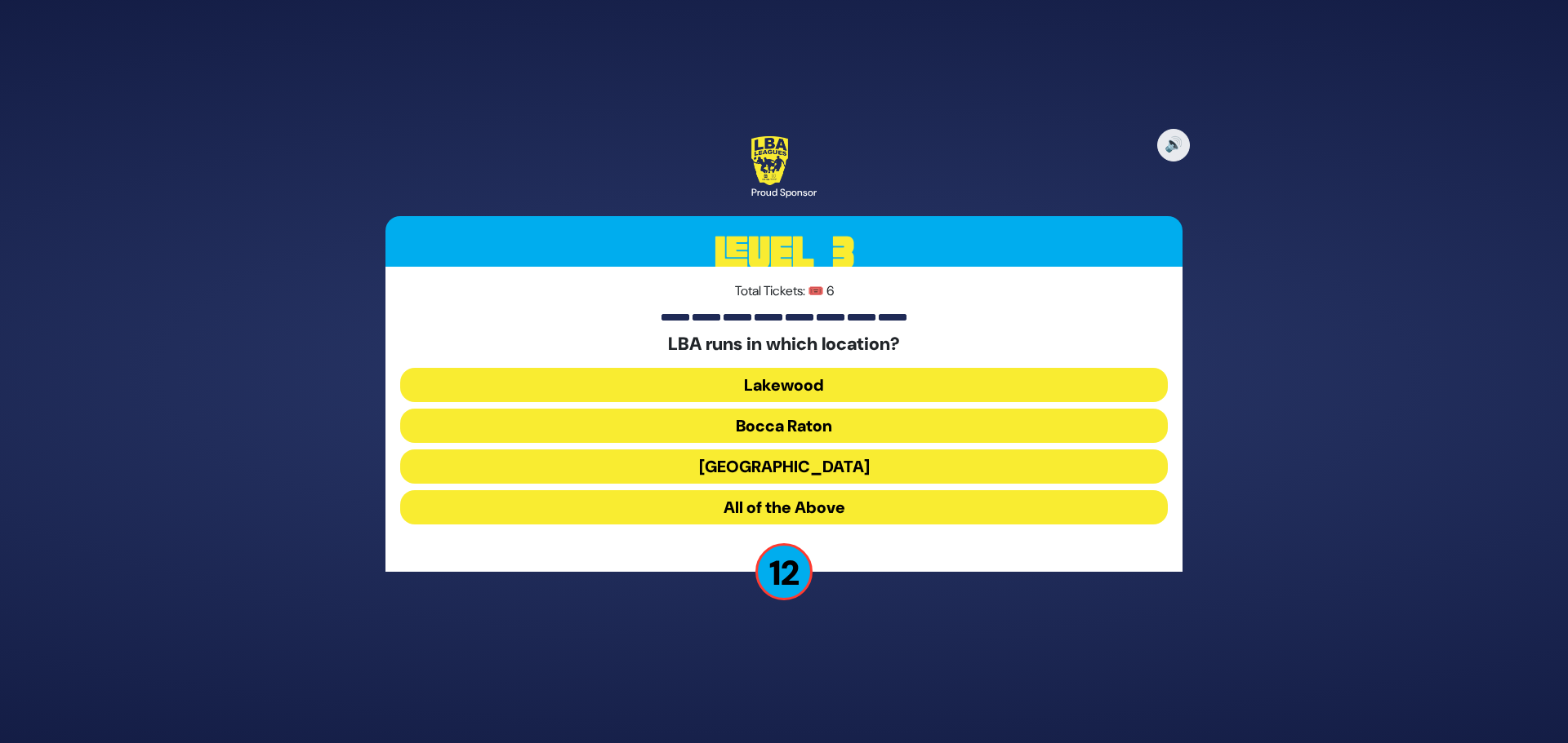
click at [798, 505] on button "All of the Above" at bounding box center [784, 508] width 768 height 34
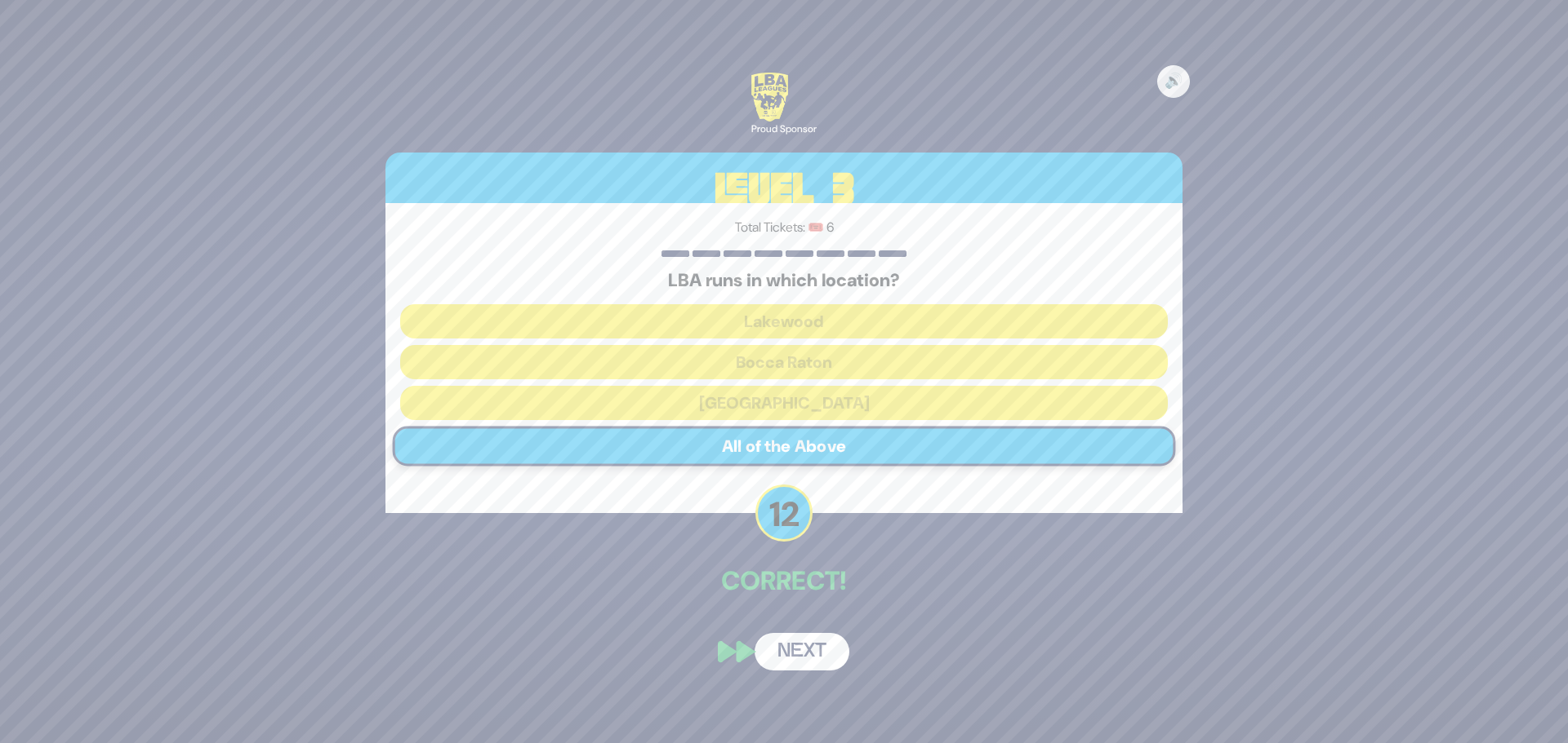
click at [815, 653] on button "Next" at bounding box center [801, 652] width 95 height 38
